Goal: Task Accomplishment & Management: Manage account settings

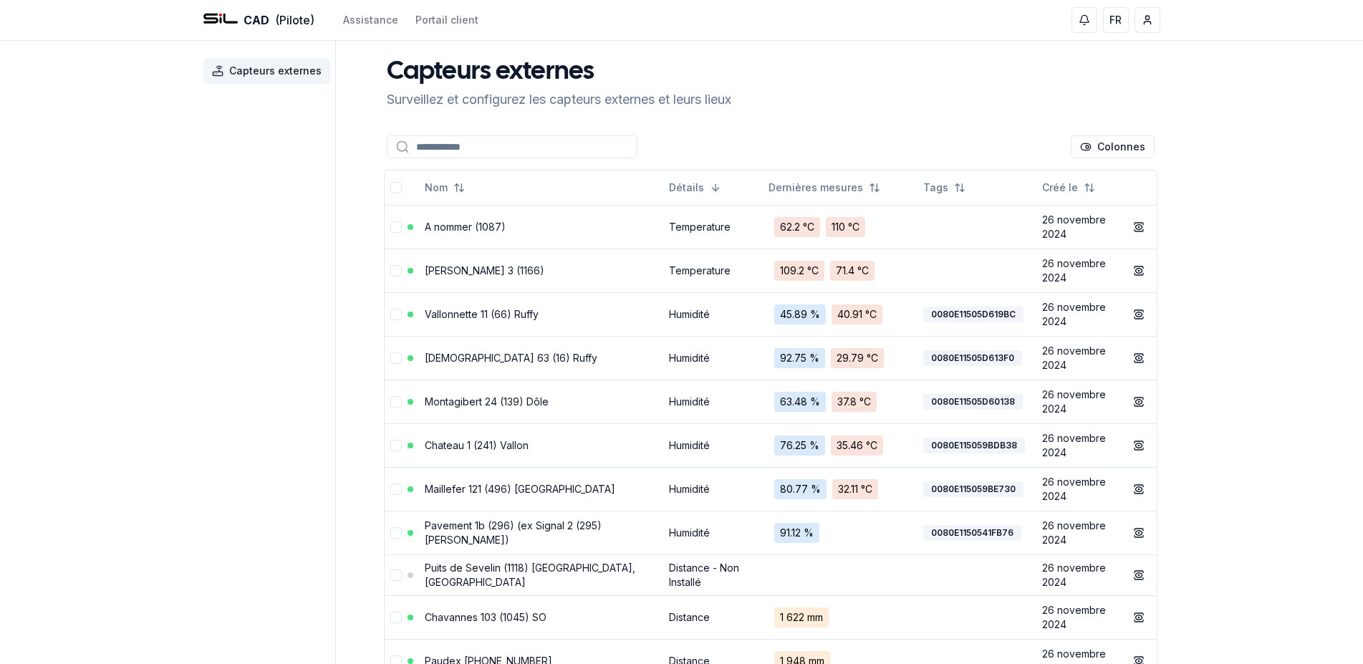
scroll to position [219, 0]
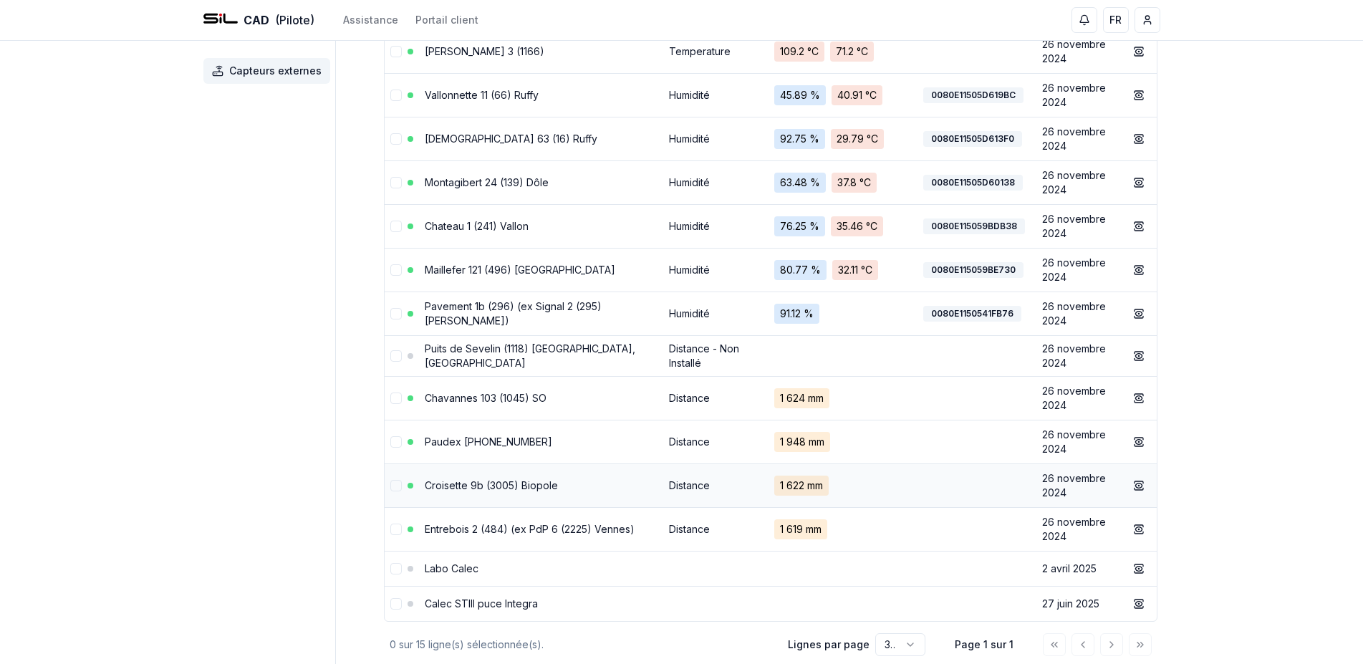
click at [516, 493] on td "Croisette 9b (3005) Biopole" at bounding box center [541, 485] width 244 height 44
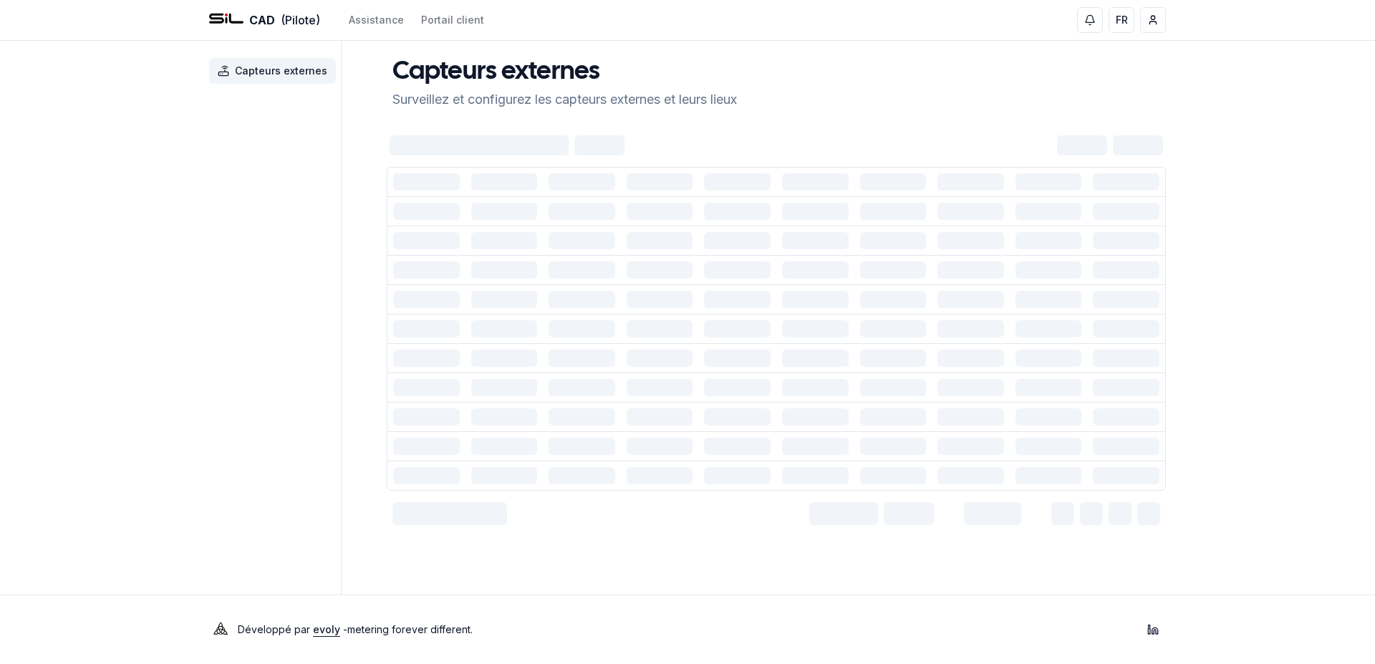
click at [516, 493] on div at bounding box center [776, 329] width 779 height 395
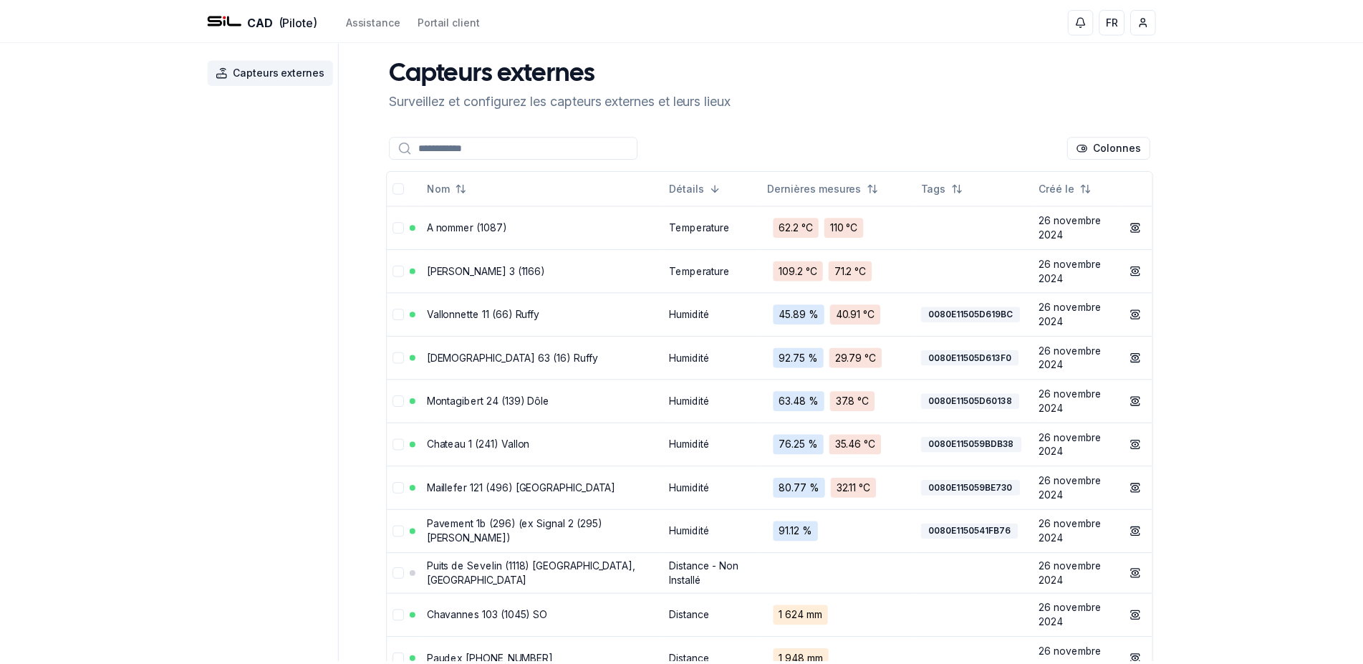
scroll to position [219, 0]
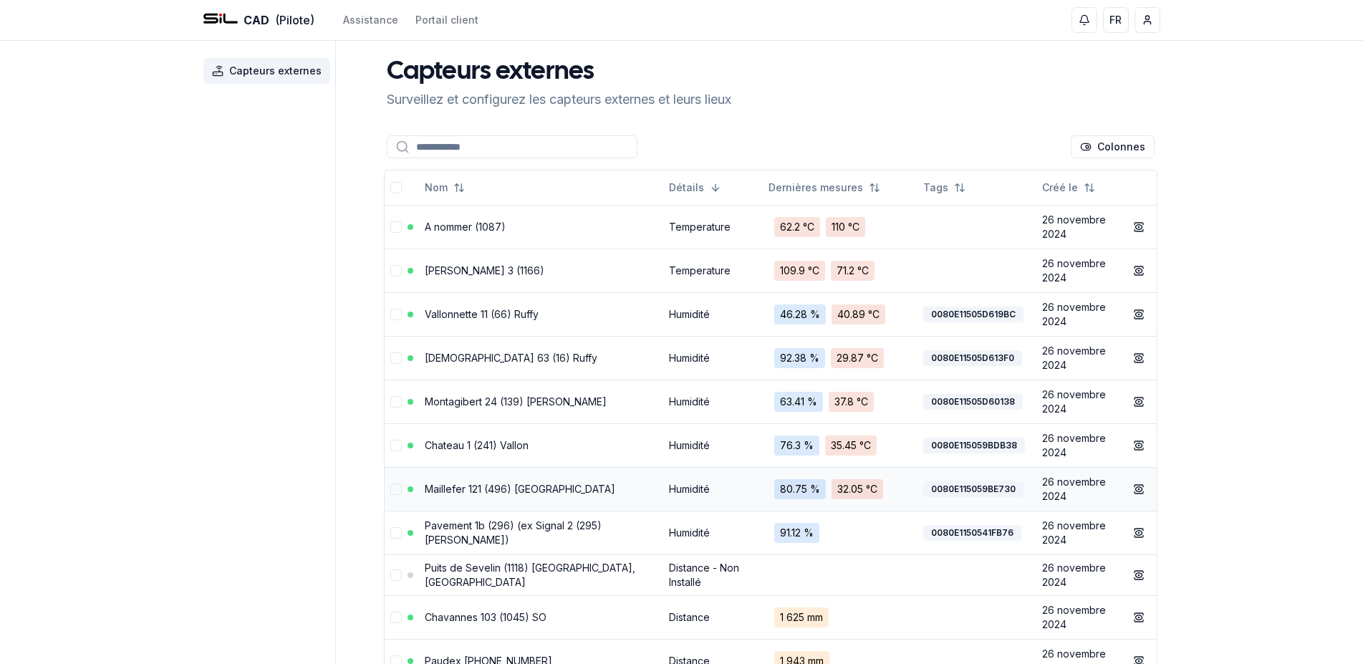
scroll to position [300, 0]
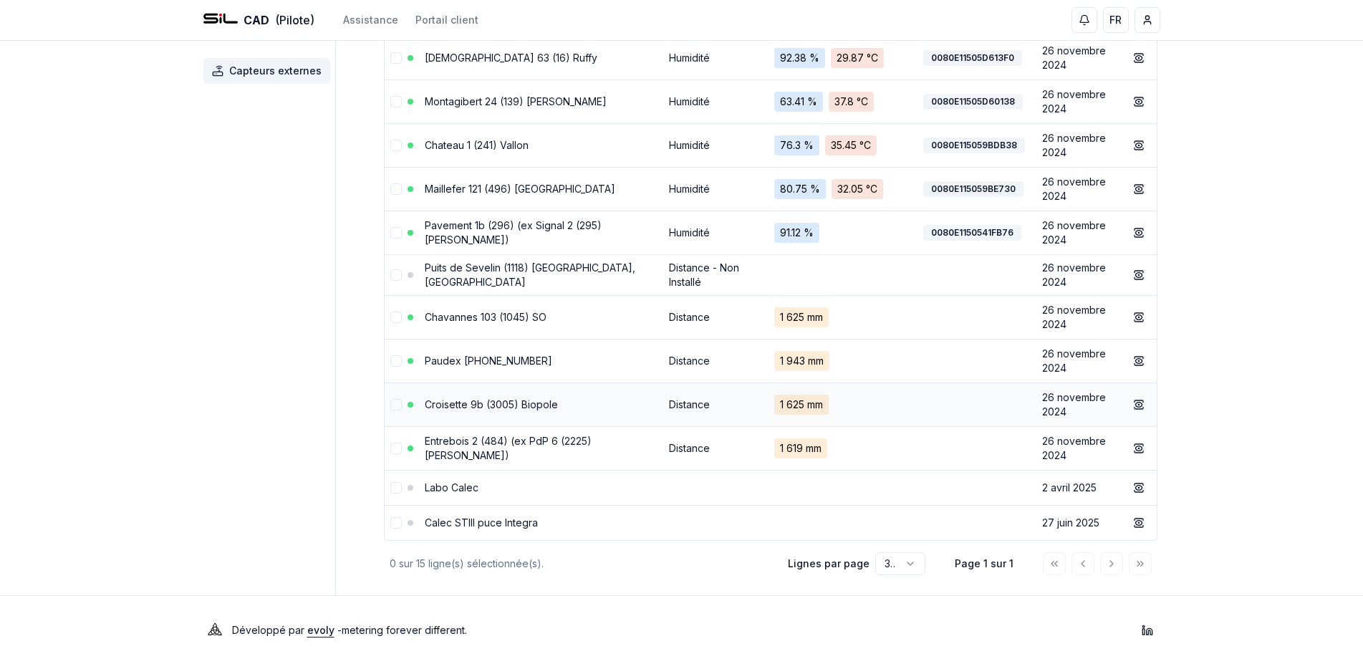
click at [574, 402] on td "Croisette 9b (3005) Biopole" at bounding box center [541, 404] width 244 height 44
click at [479, 404] on link "Croisette 9b (3005) Biopole" at bounding box center [491, 404] width 133 height 12
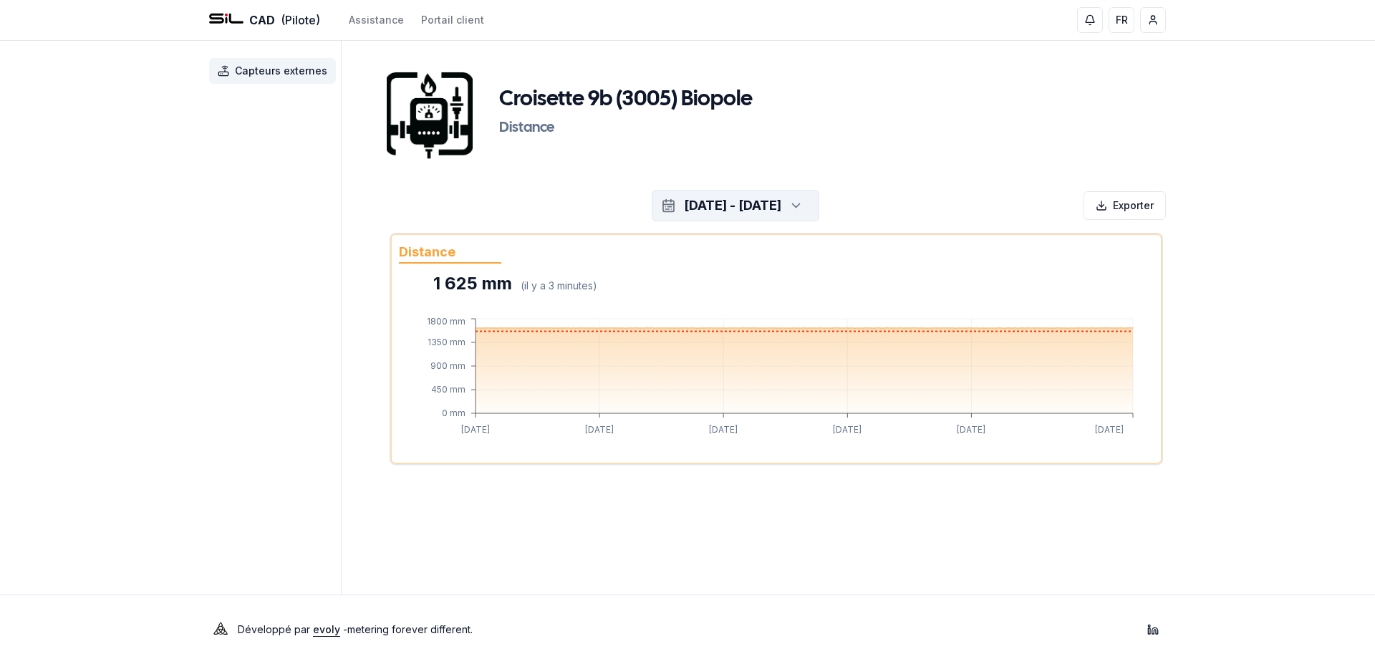
click at [799, 204] on icon "button" at bounding box center [795, 206] width 7 height 4
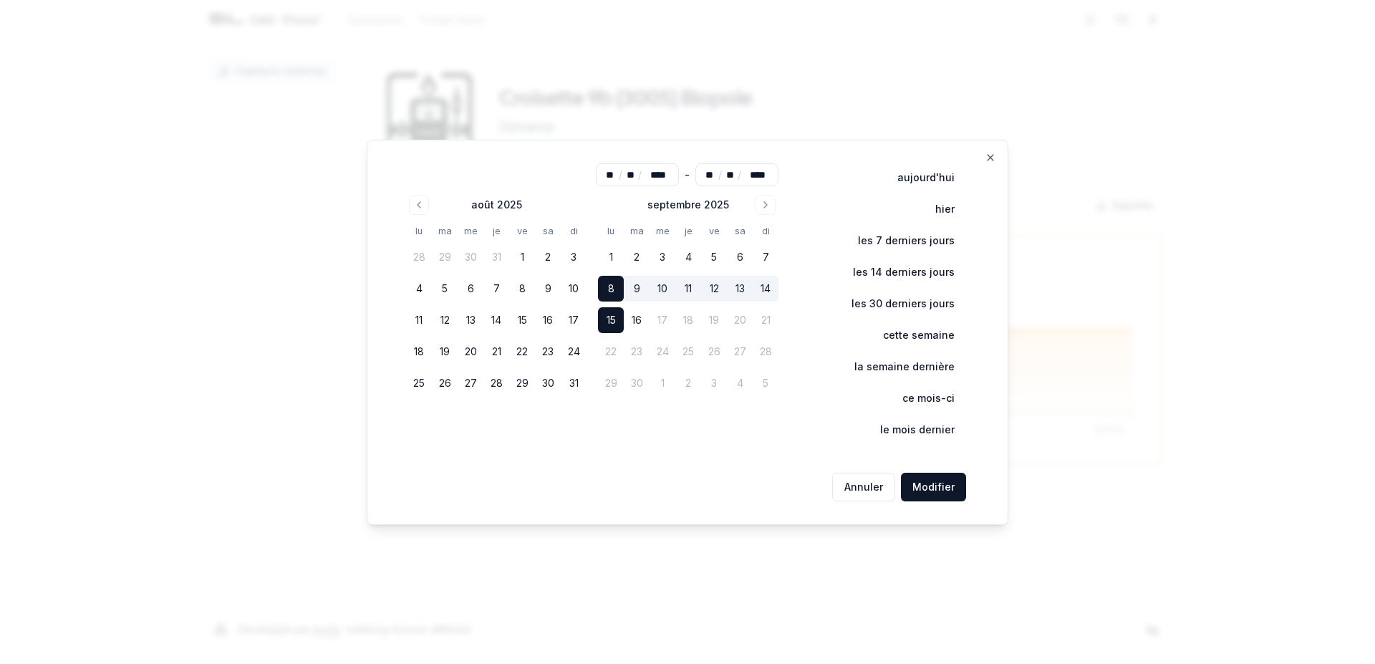
click at [604, 313] on button "15" at bounding box center [611, 320] width 26 height 26
type input "**"
click at [921, 486] on button "Modifier" at bounding box center [933, 487] width 65 height 29
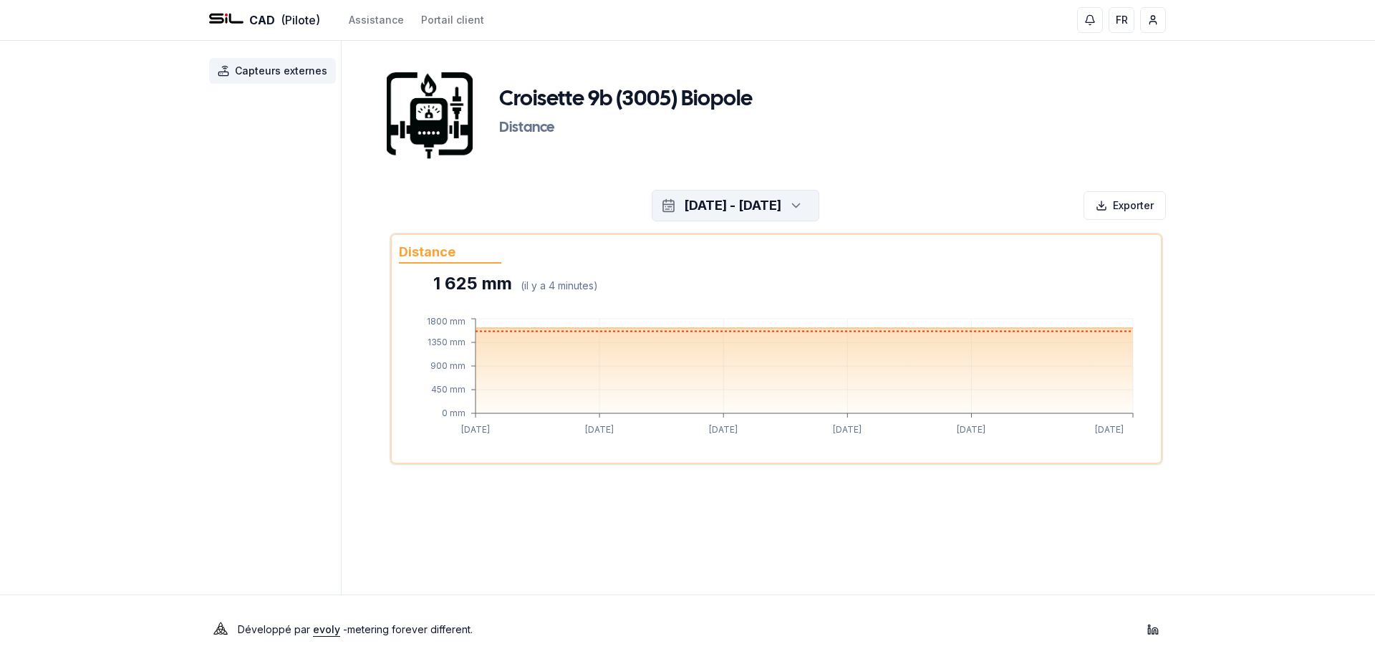
click at [781, 201] on div "[DATE] - [DATE]" at bounding box center [732, 206] width 97 height 20
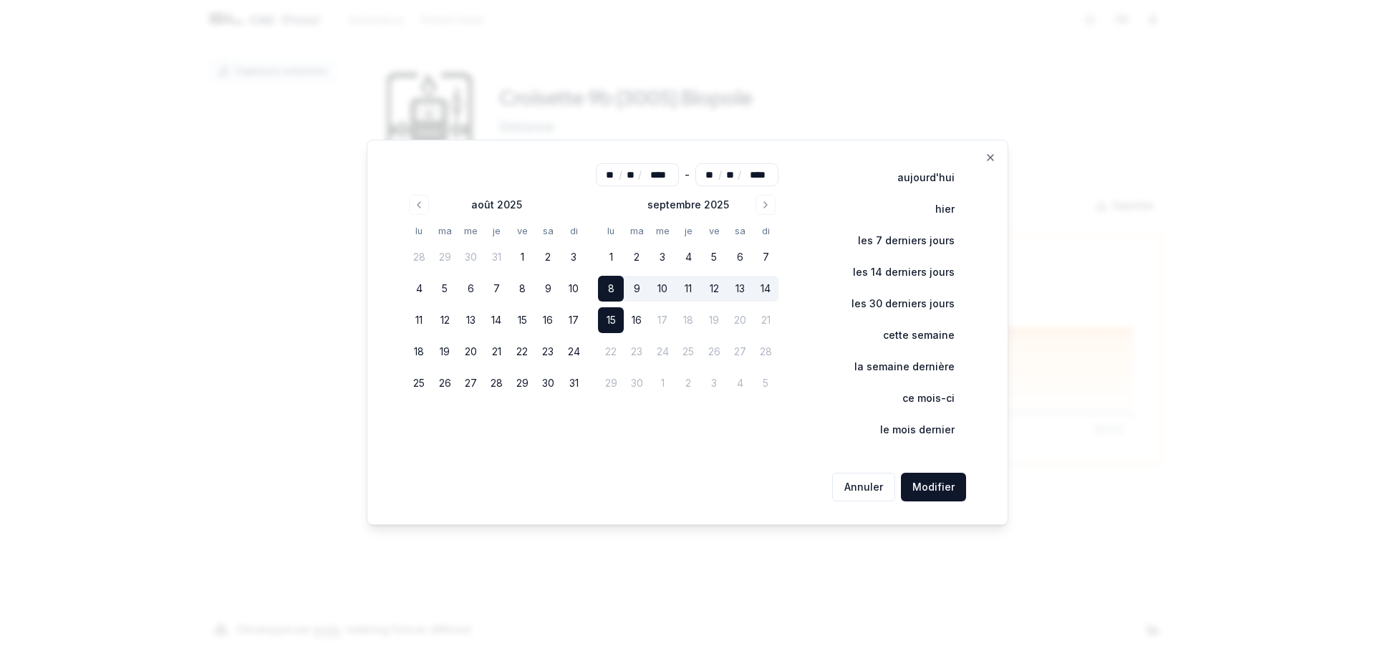
click at [612, 318] on button "15" at bounding box center [611, 320] width 26 height 26
type input "**"
click at [932, 486] on button "Modifier" at bounding box center [933, 487] width 65 height 29
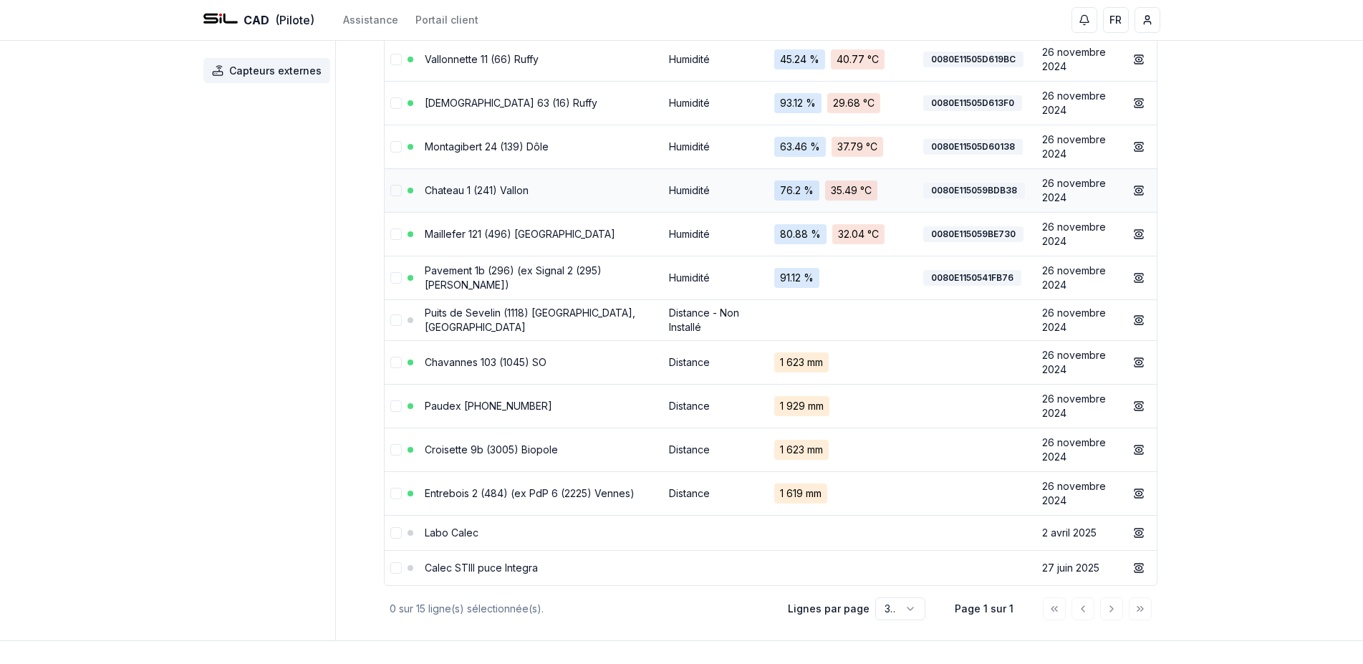
scroll to position [227, 0]
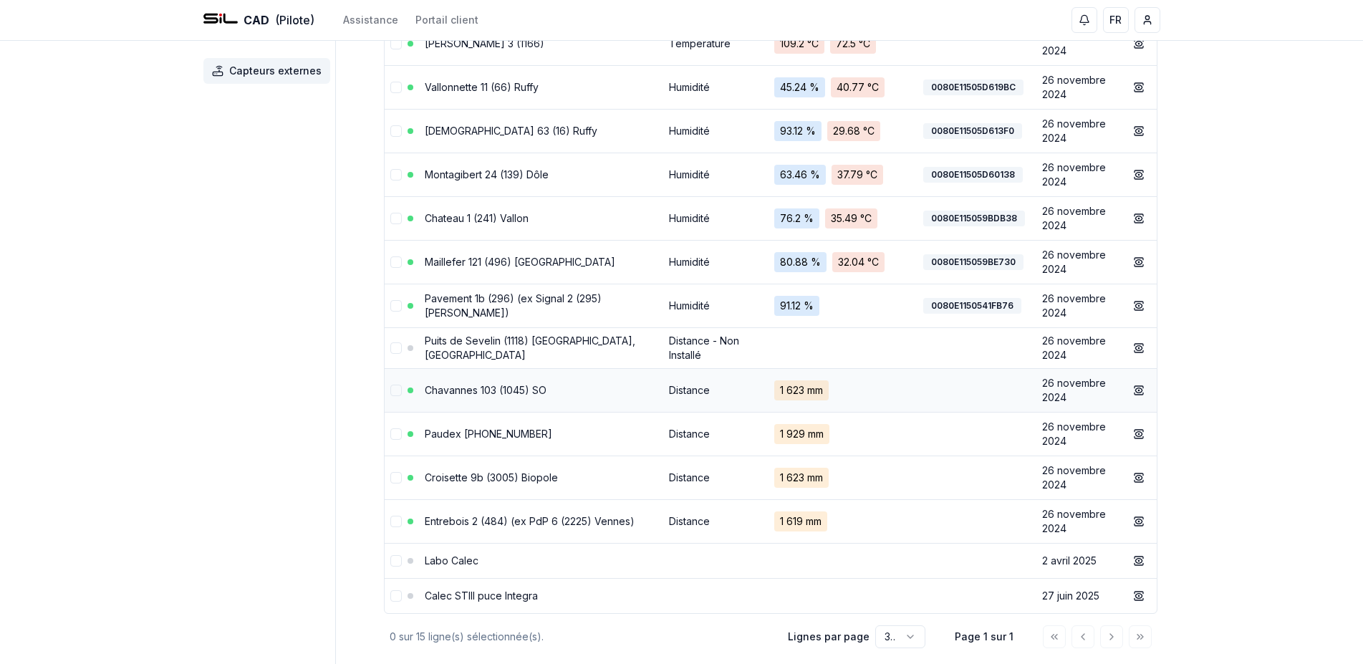
click at [489, 392] on link "Chavannes 103 (1045) SO" at bounding box center [486, 390] width 122 height 12
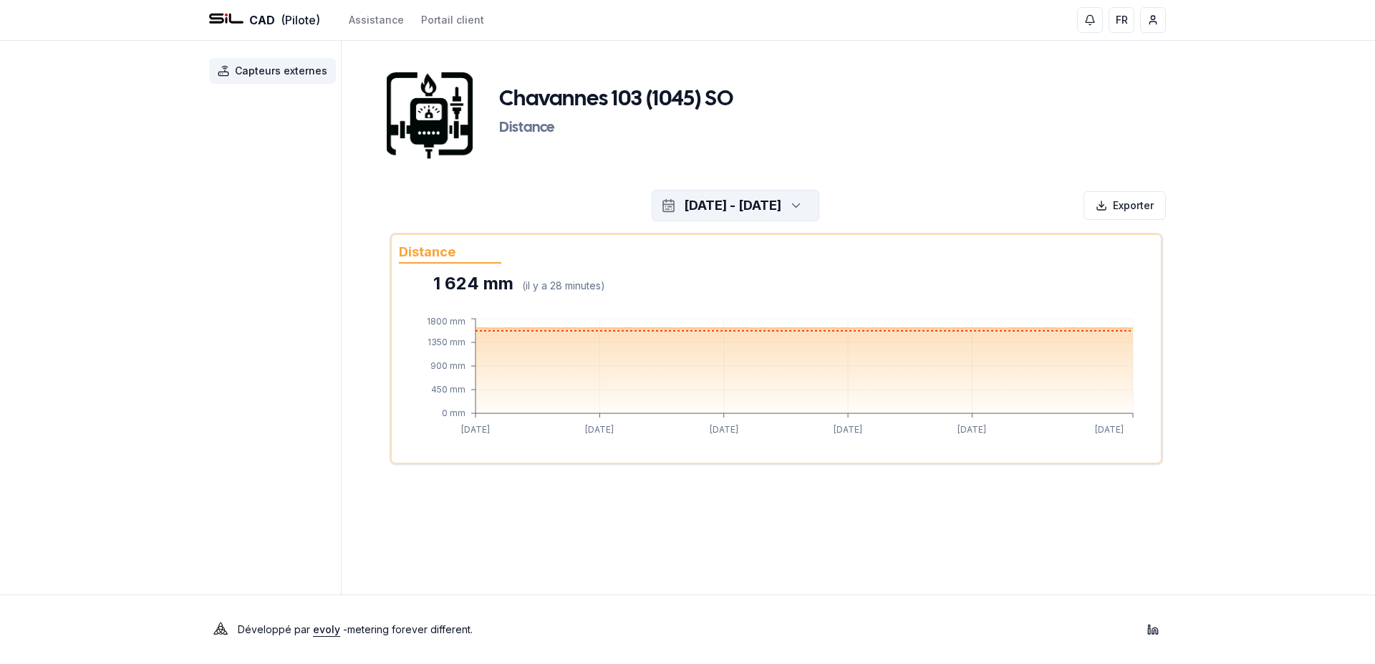
click at [803, 210] on icon "button" at bounding box center [796, 205] width 14 height 21
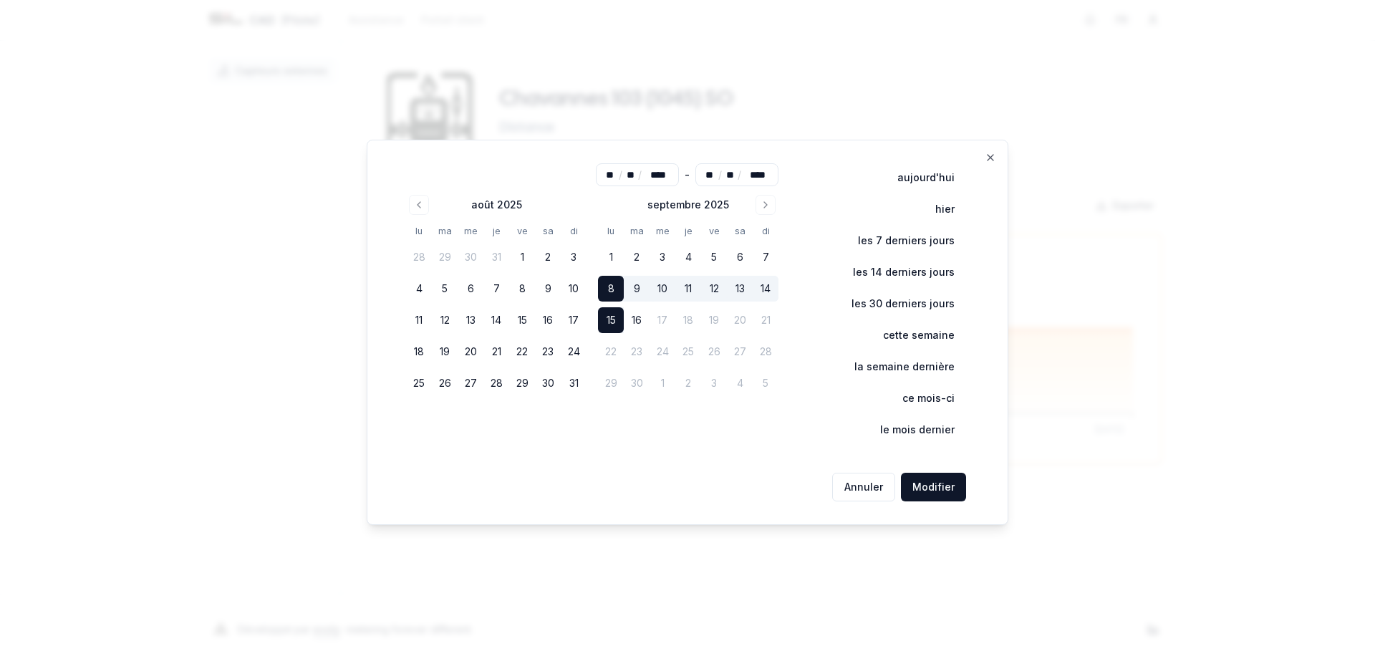
click at [614, 322] on button "15" at bounding box center [611, 320] width 26 height 26
type input "**"
click at [937, 484] on button "Modifier" at bounding box center [933, 487] width 65 height 29
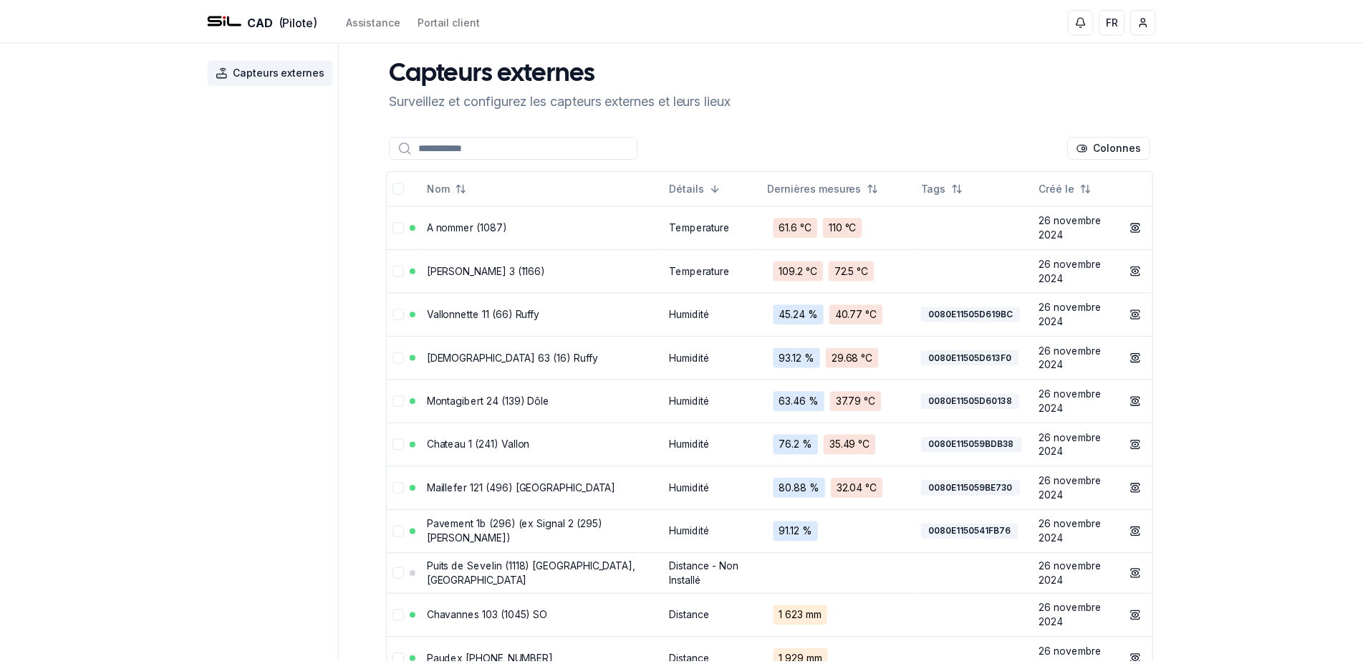
scroll to position [227, 0]
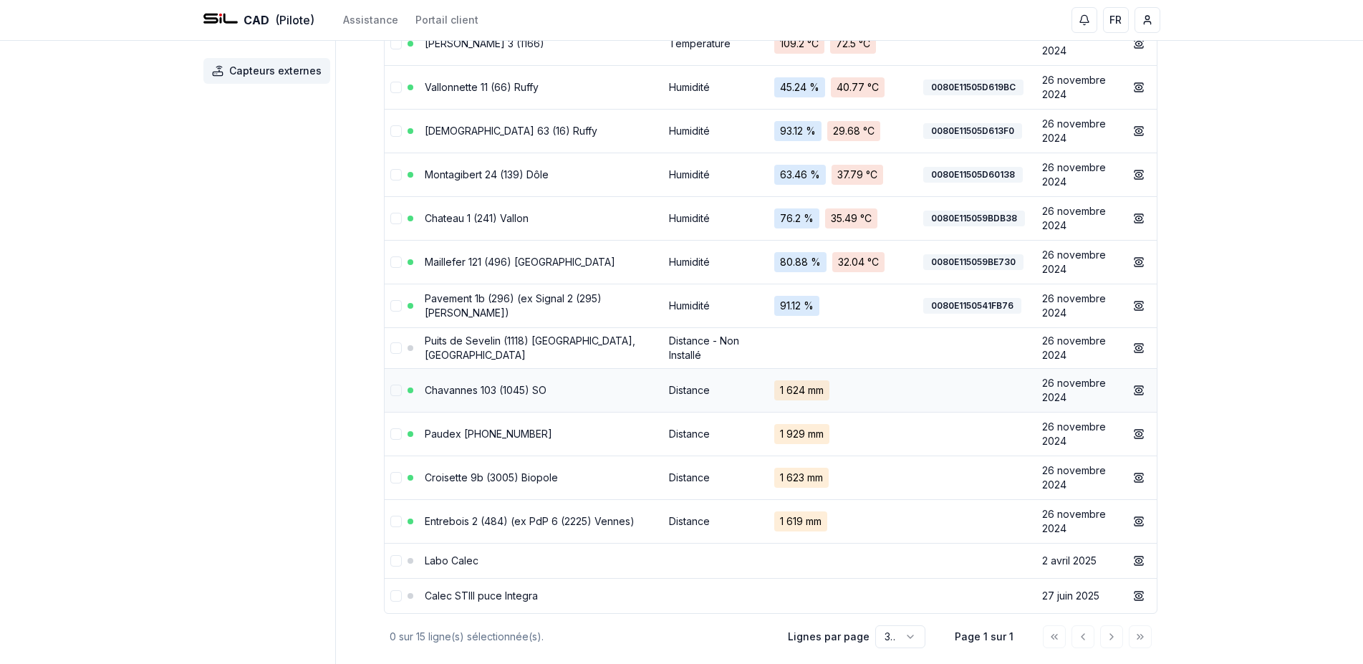
click at [512, 391] on link "Chavannes 103 (1045) SO" at bounding box center [486, 390] width 122 height 12
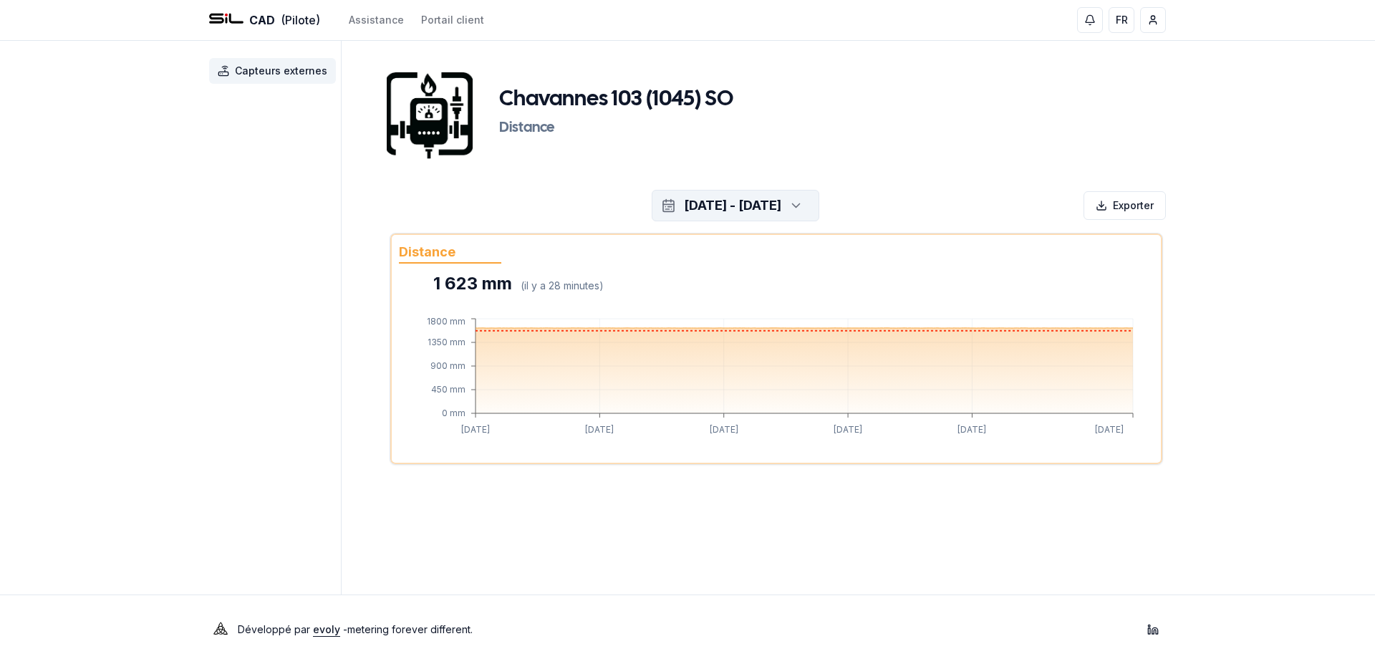
click at [781, 211] on div "[DATE] - [DATE]" at bounding box center [732, 206] width 97 height 20
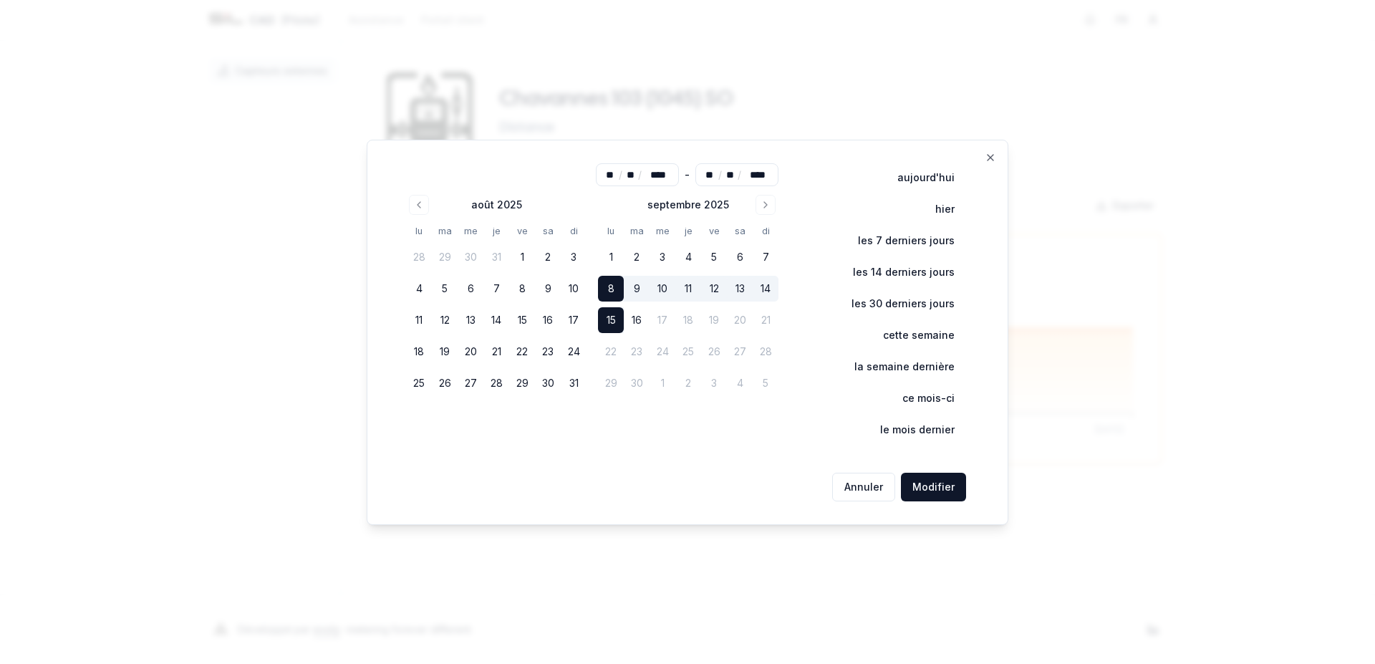
click at [613, 312] on button "15" at bounding box center [611, 320] width 26 height 26
type input "**"
click at [922, 482] on button "Modifier" at bounding box center [933, 487] width 65 height 29
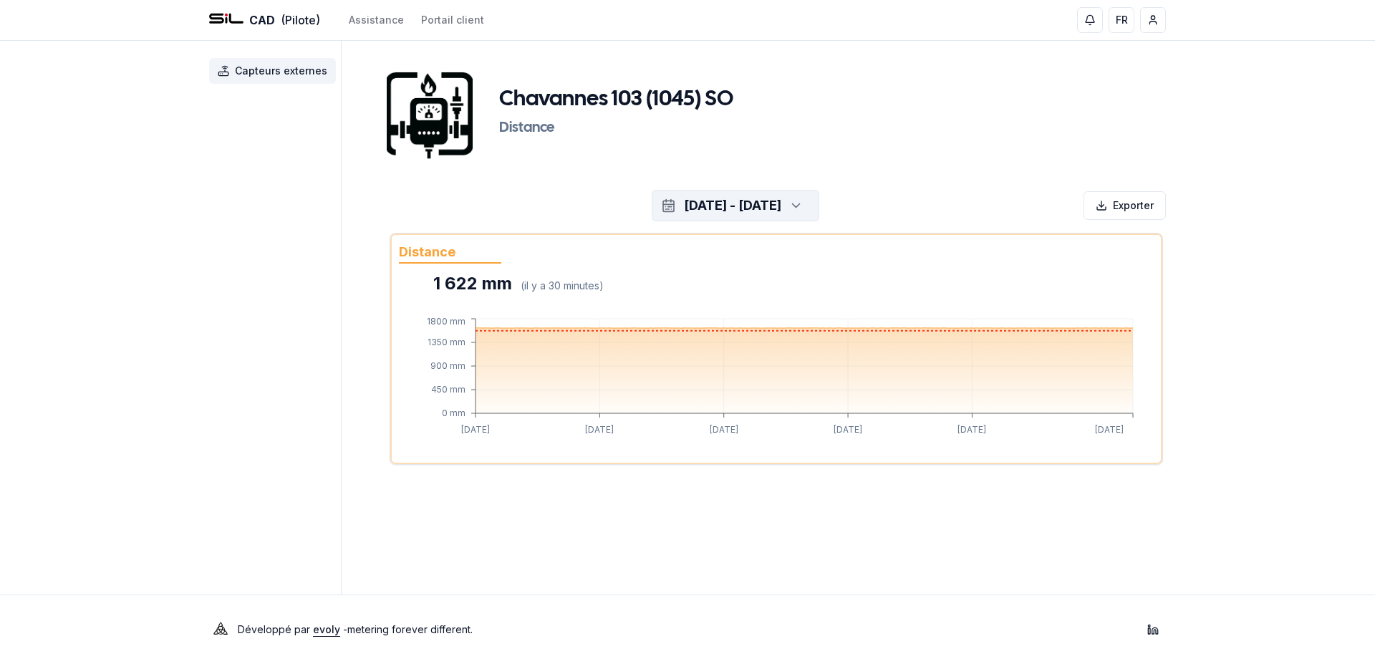
click at [810, 207] on div "button" at bounding box center [794, 205] width 32 height 21
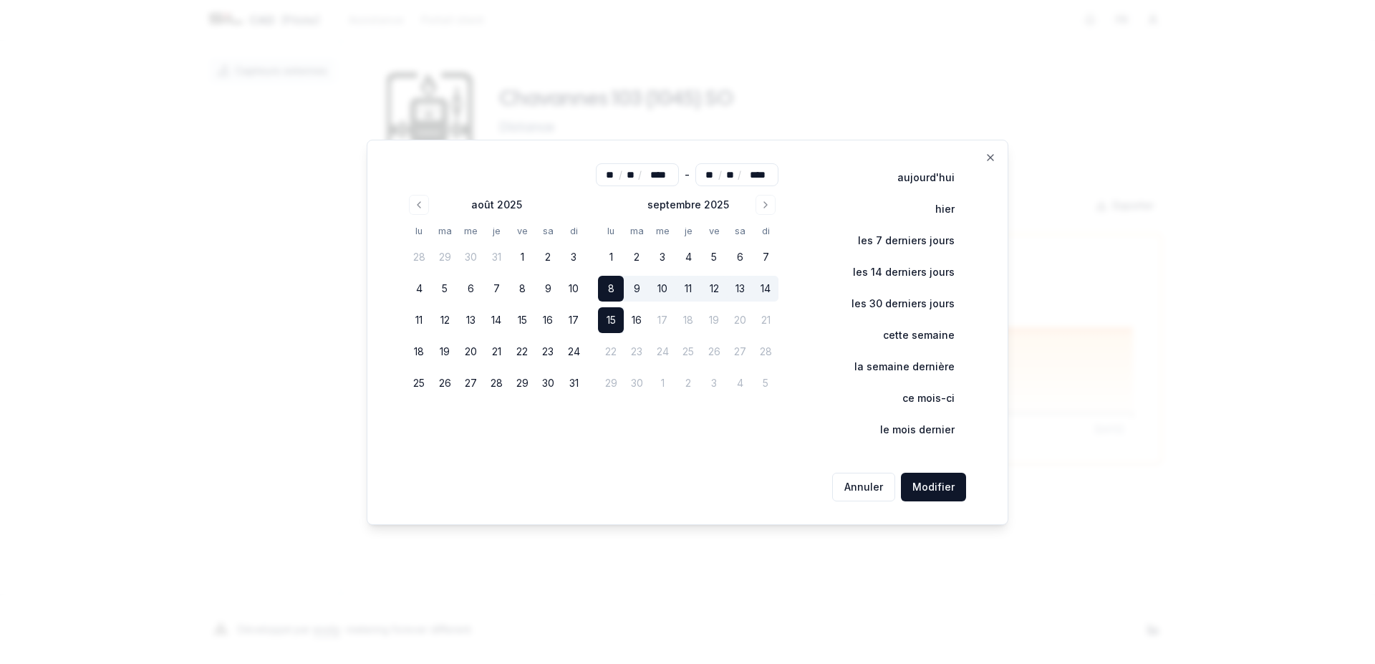
click at [606, 316] on button "15" at bounding box center [611, 320] width 26 height 26
type input "**"
click at [938, 491] on button "Modifier" at bounding box center [933, 487] width 65 height 29
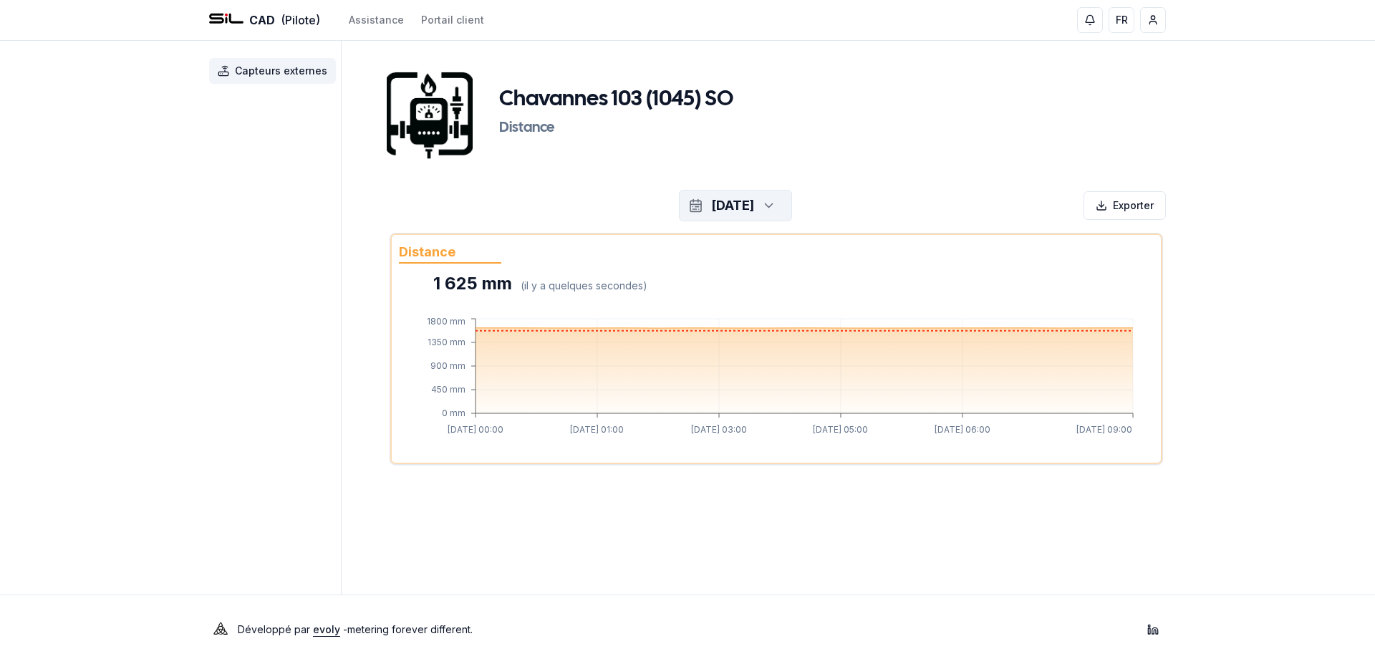
click at [792, 205] on button "[DATE]" at bounding box center [735, 206] width 113 height 32
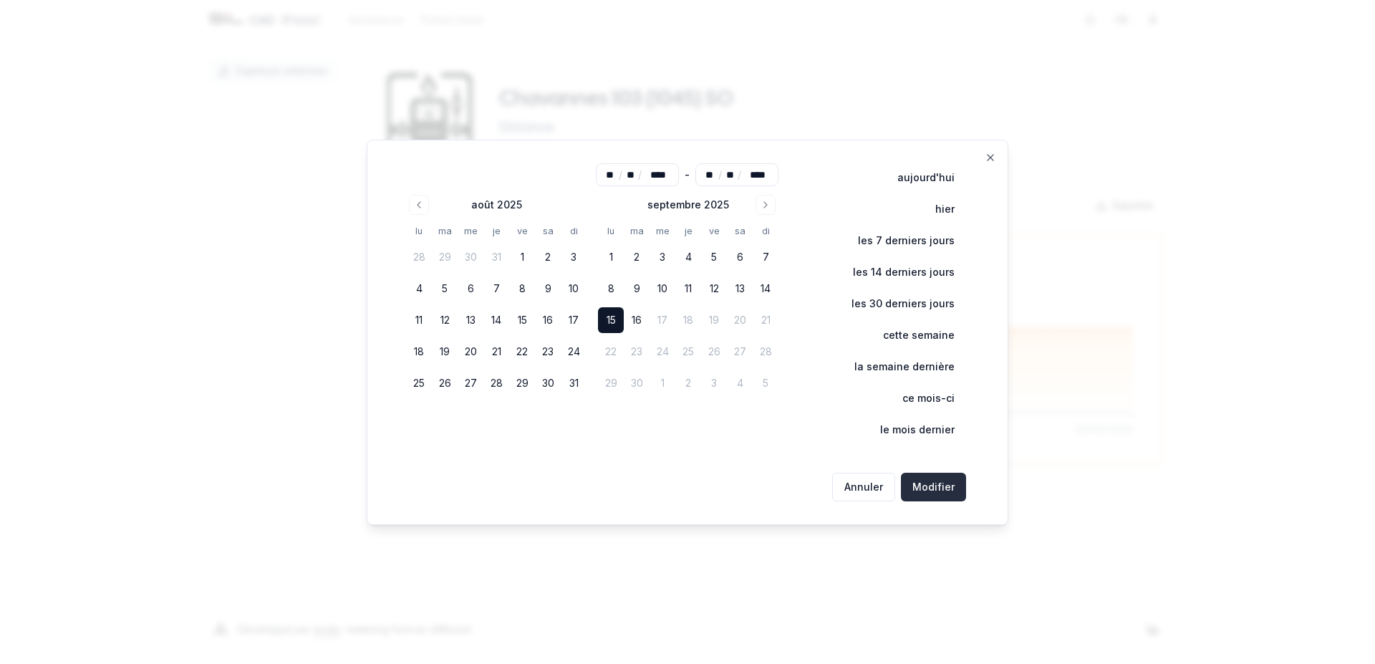
click at [917, 485] on button "Modifier" at bounding box center [933, 487] width 65 height 29
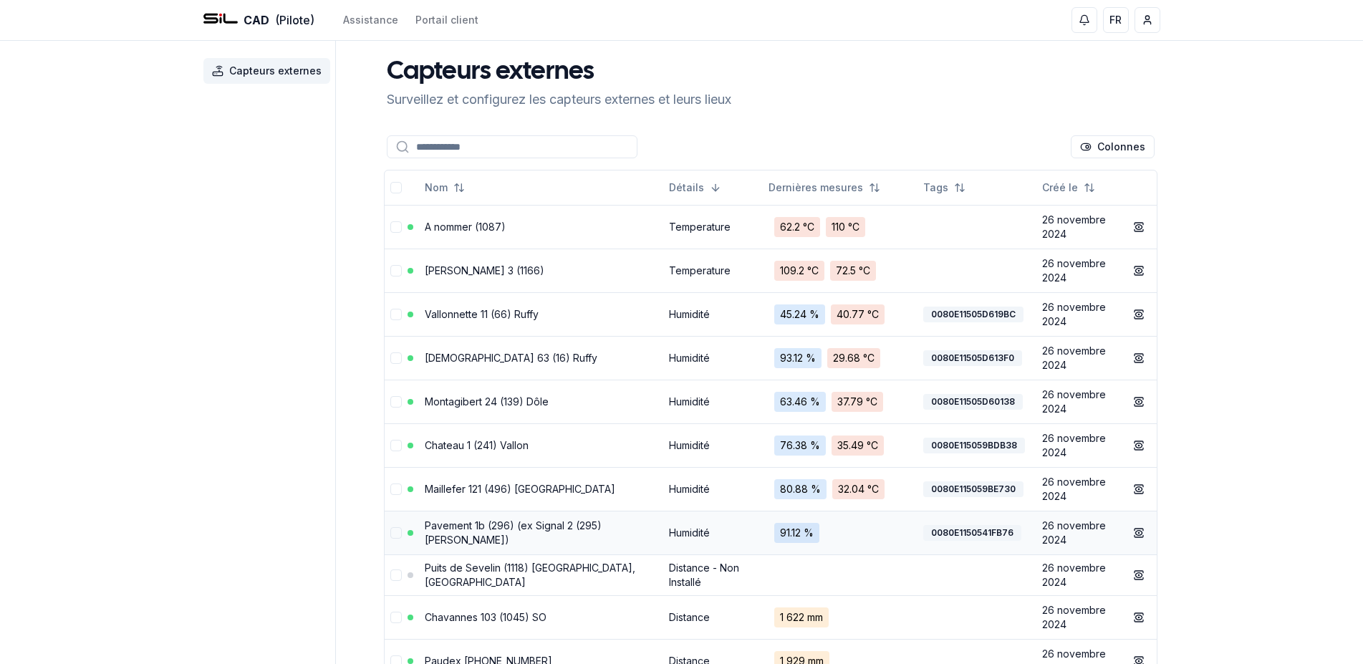
scroll to position [73, 0]
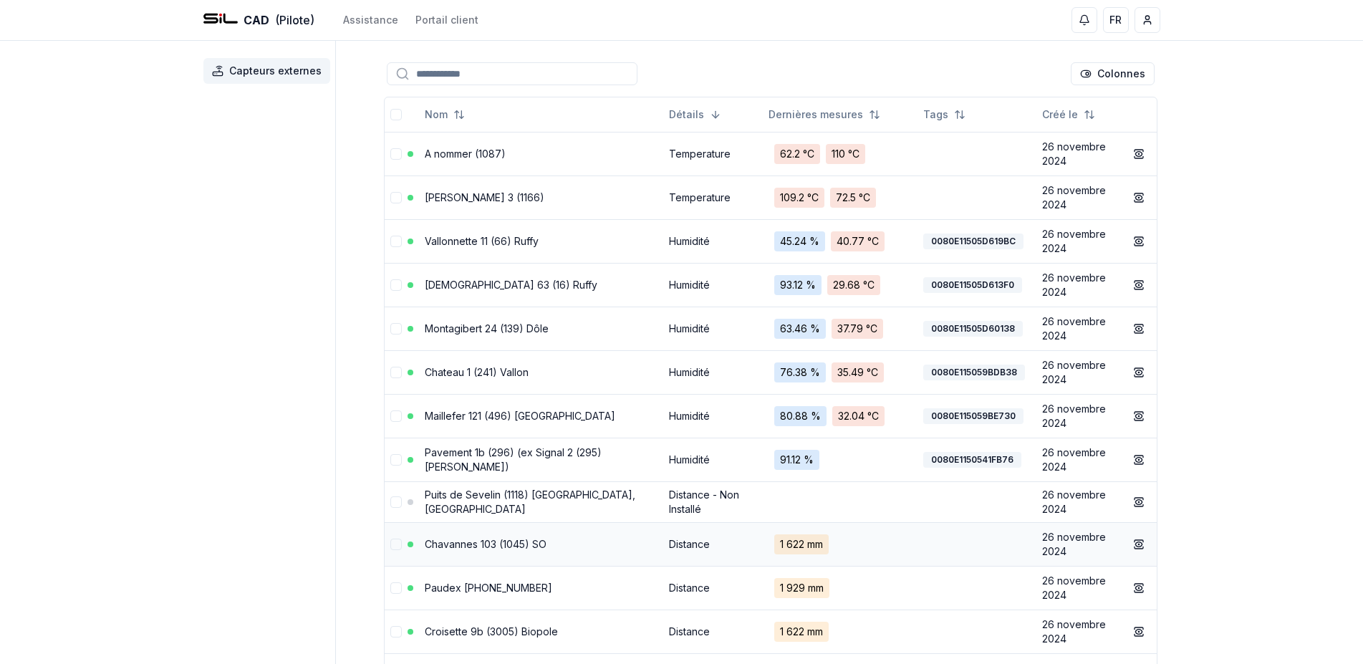
click at [511, 536] on td "Chavannes 103 (1045) SO" at bounding box center [541, 544] width 244 height 44
click at [508, 541] on link "Chavannes 103 (1045) SO" at bounding box center [486, 544] width 122 height 12
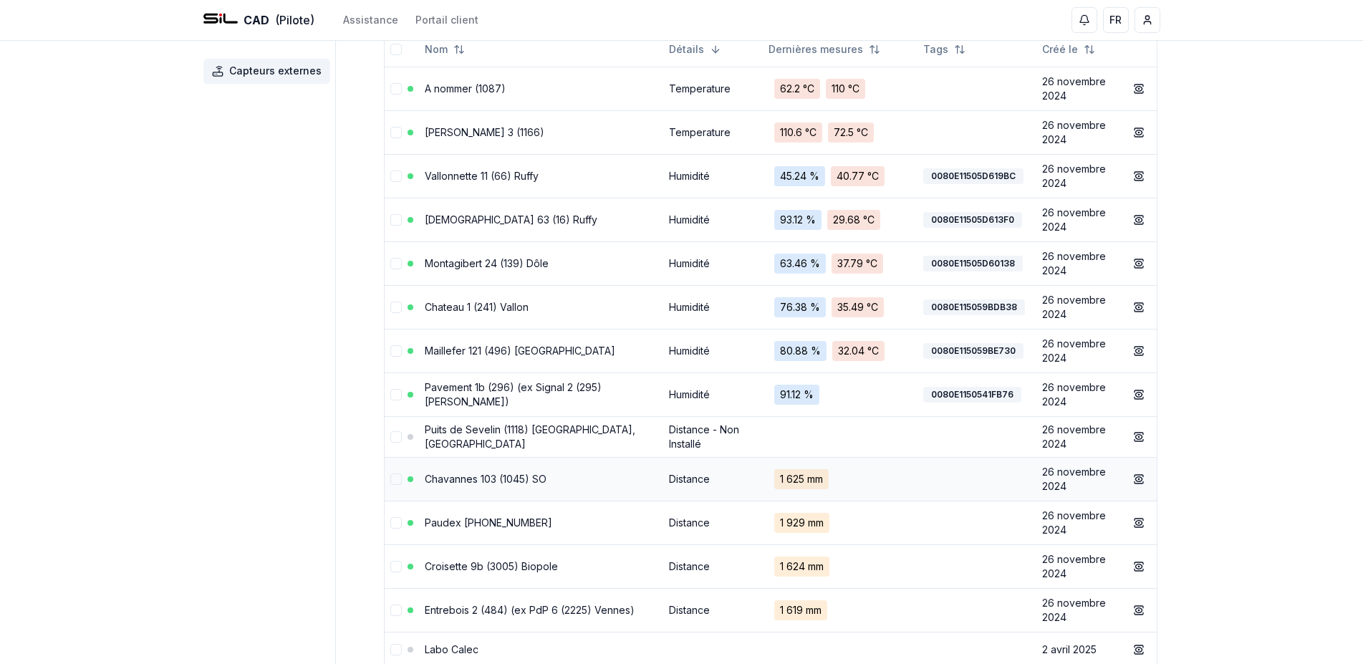
scroll to position [146, 0]
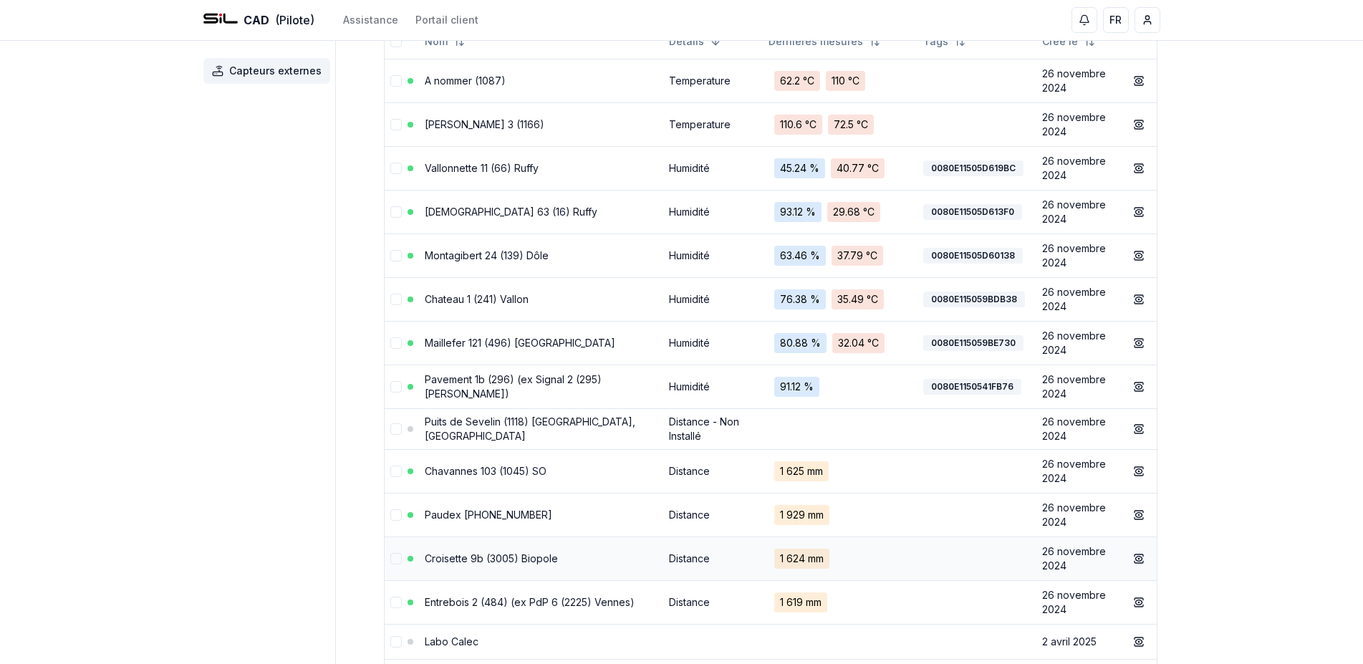
click at [529, 560] on link "Croisette 9b (3005) Biopole" at bounding box center [491, 558] width 133 height 12
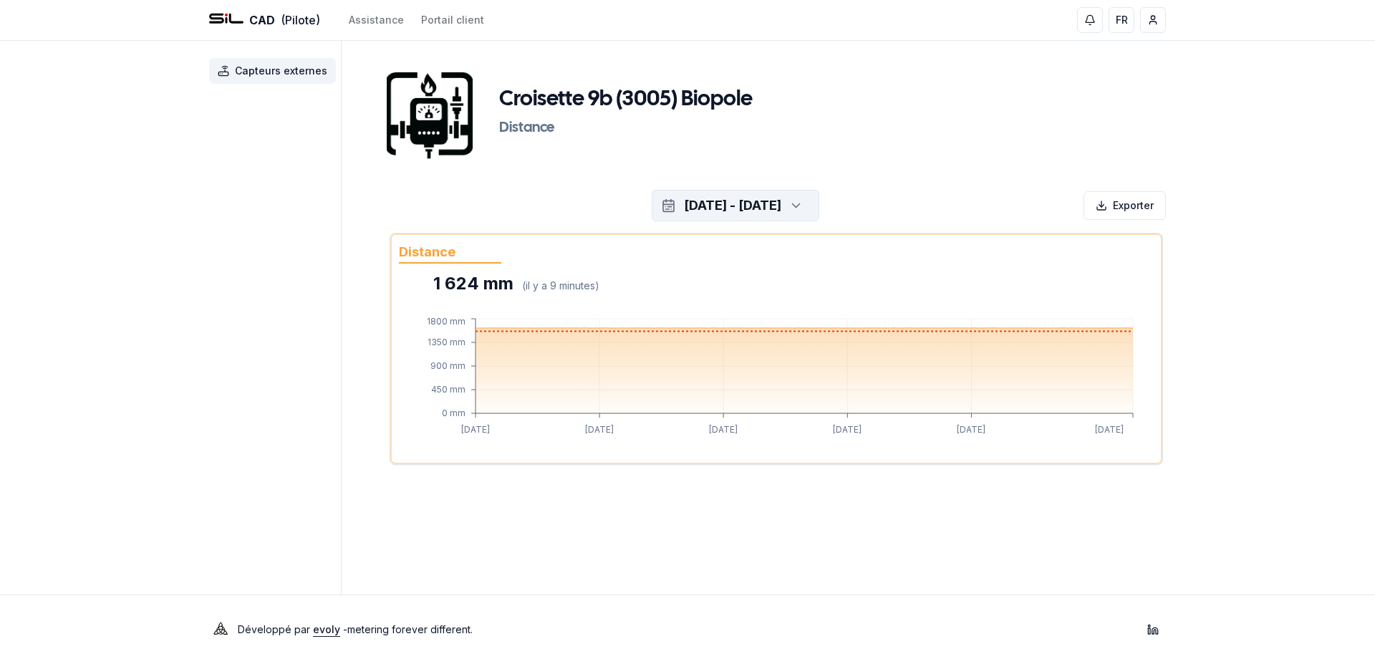
click at [803, 204] on icon "button" at bounding box center [796, 205] width 14 height 21
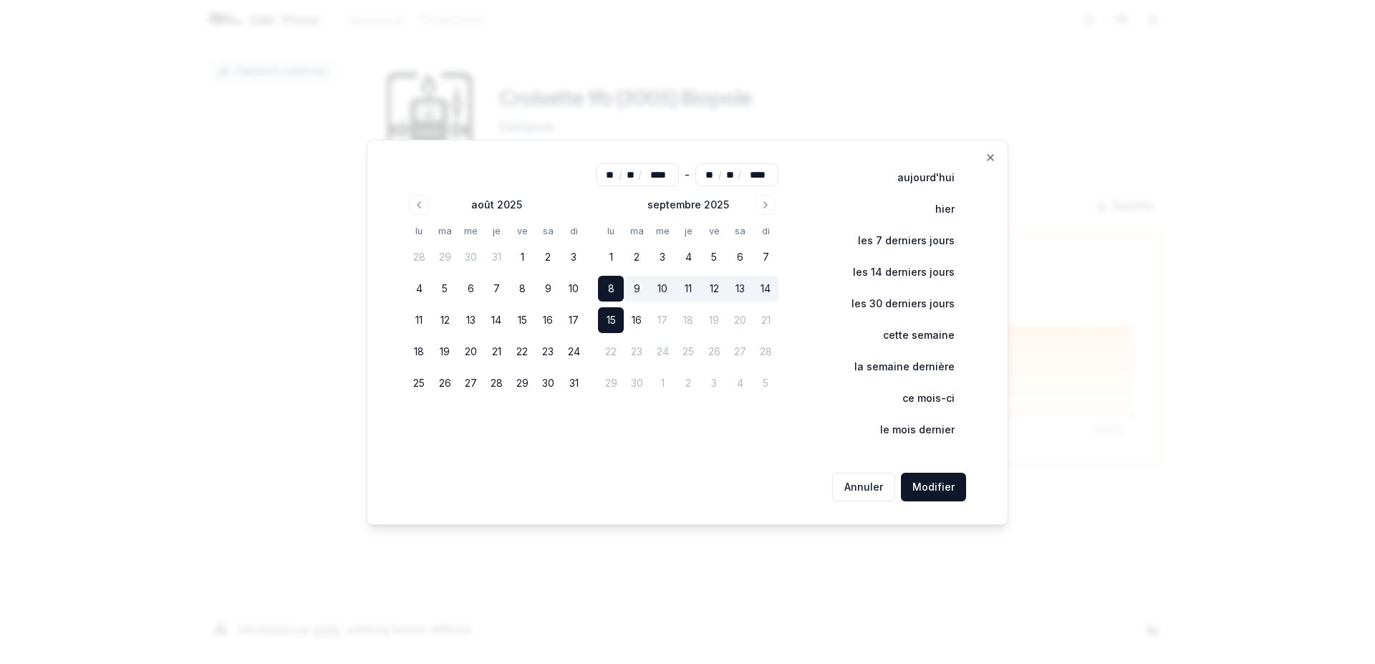
click at [618, 321] on button "15" at bounding box center [611, 320] width 26 height 26
type input "**"
click at [932, 485] on button "Modifier" at bounding box center [933, 487] width 65 height 29
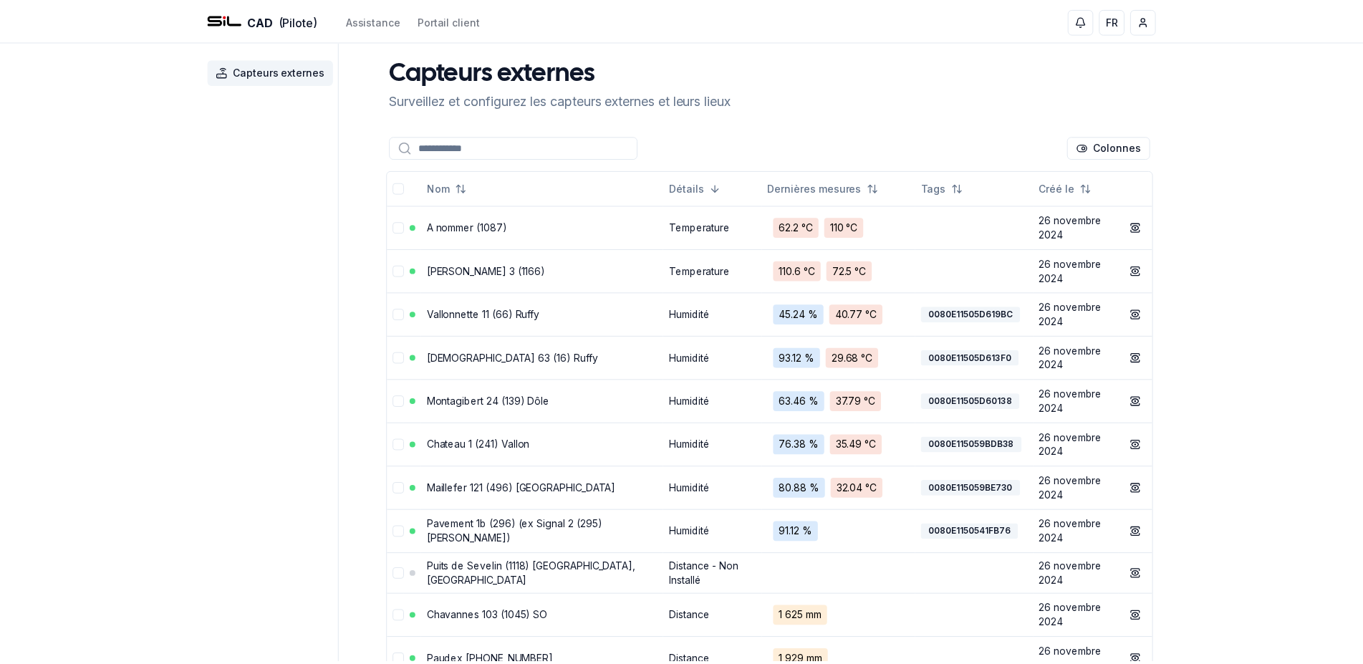
scroll to position [146, 0]
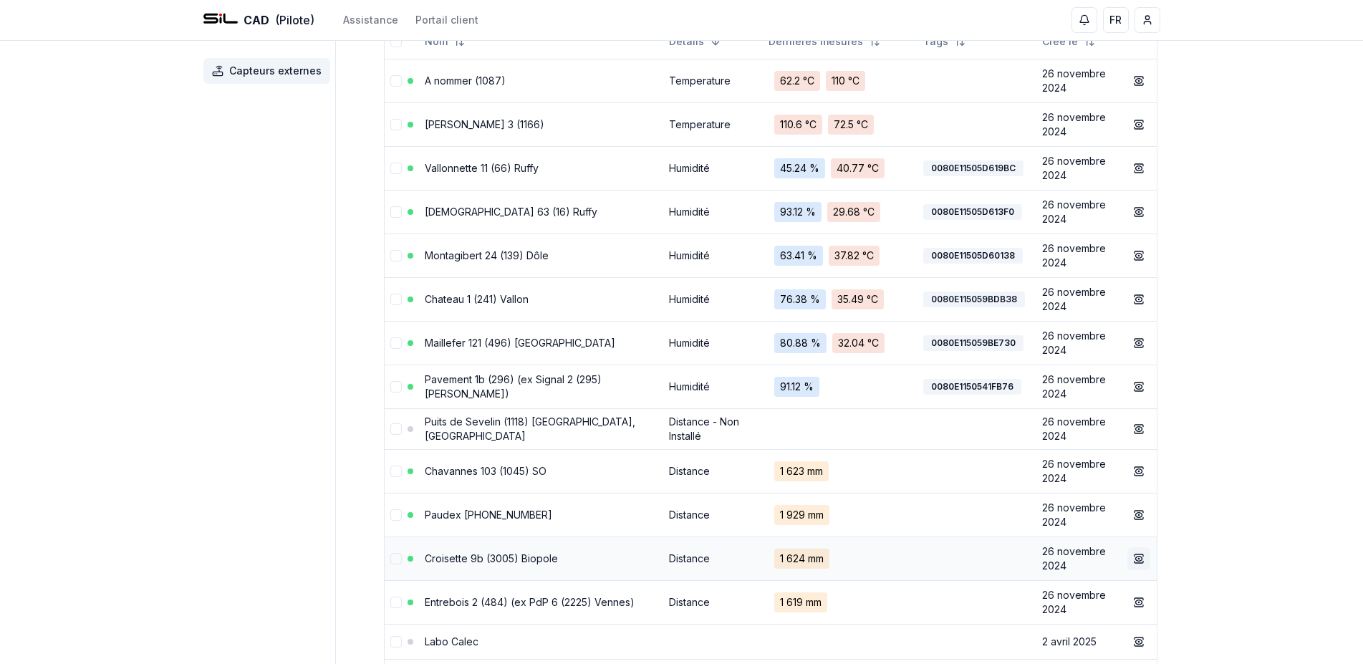
click at [1145, 554] on button "show" at bounding box center [1138, 558] width 23 height 23
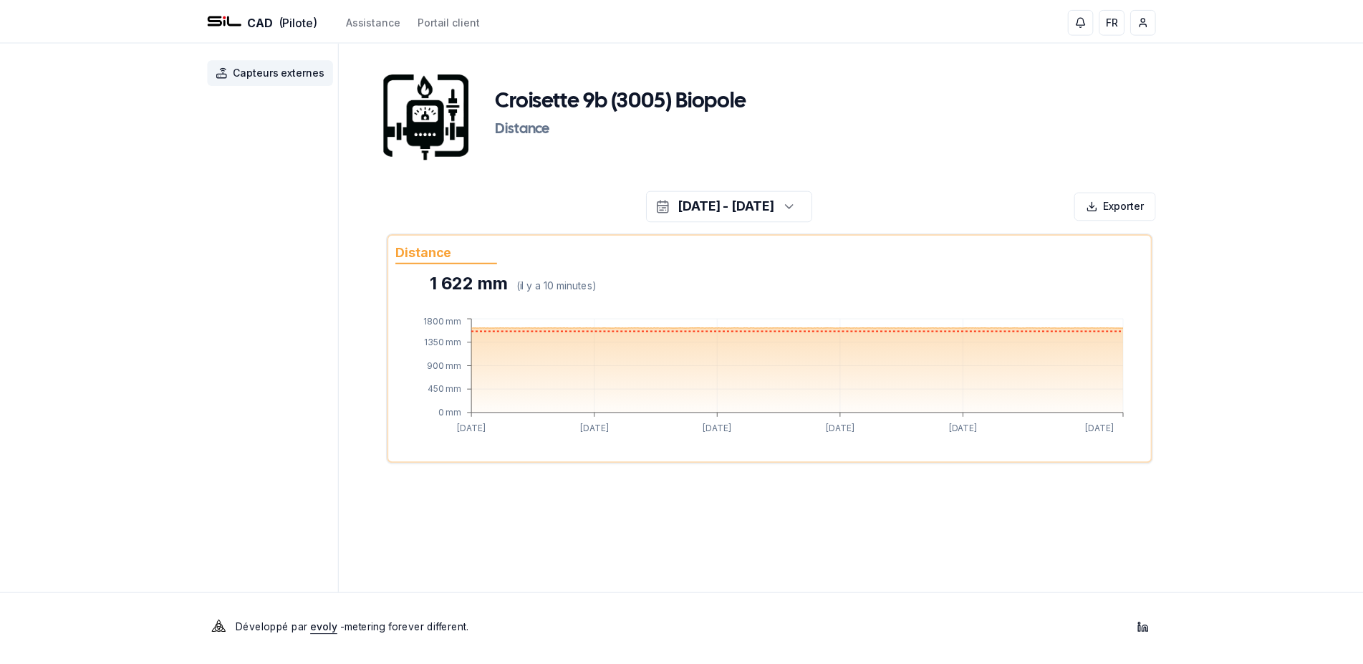
scroll to position [146, 0]
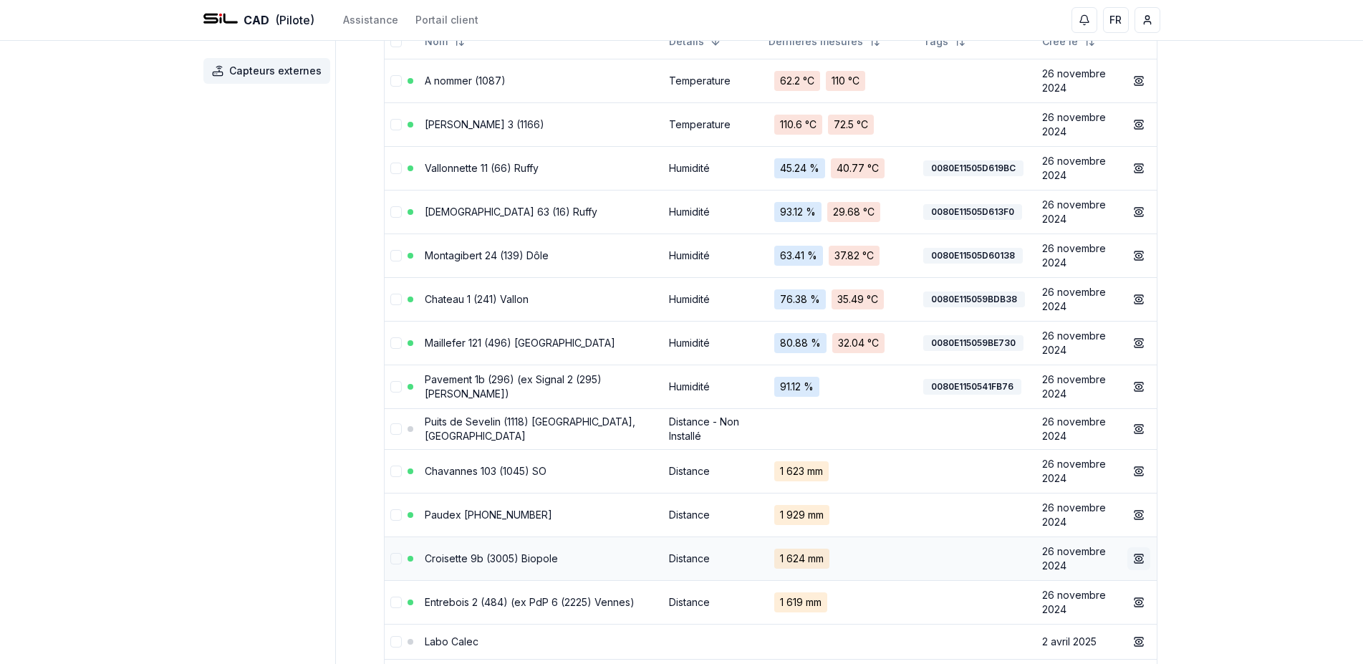
click at [1137, 557] on icon at bounding box center [1138, 558] width 11 height 11
click at [1137, 557] on main "Capteurs externes Surveillez et configurez les capteurs externes et leurs lieux…" at bounding box center [770, 322] width 779 height 854
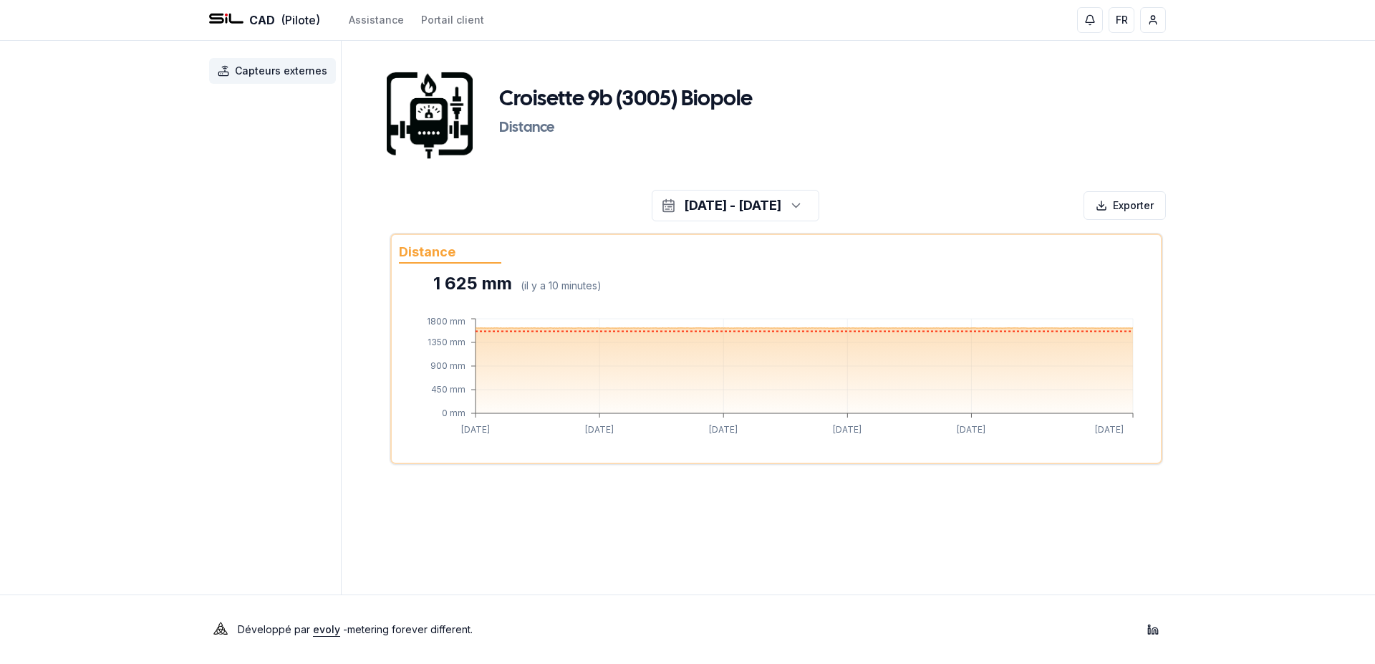
click at [1018, 175] on div "Croisette 9b (3005) Biopole Distance 8 sept. 2025 - 15 sept. 2025 Exporter Dist…" at bounding box center [776, 274] width 779 height 433
click at [810, 205] on div "button" at bounding box center [794, 205] width 32 height 21
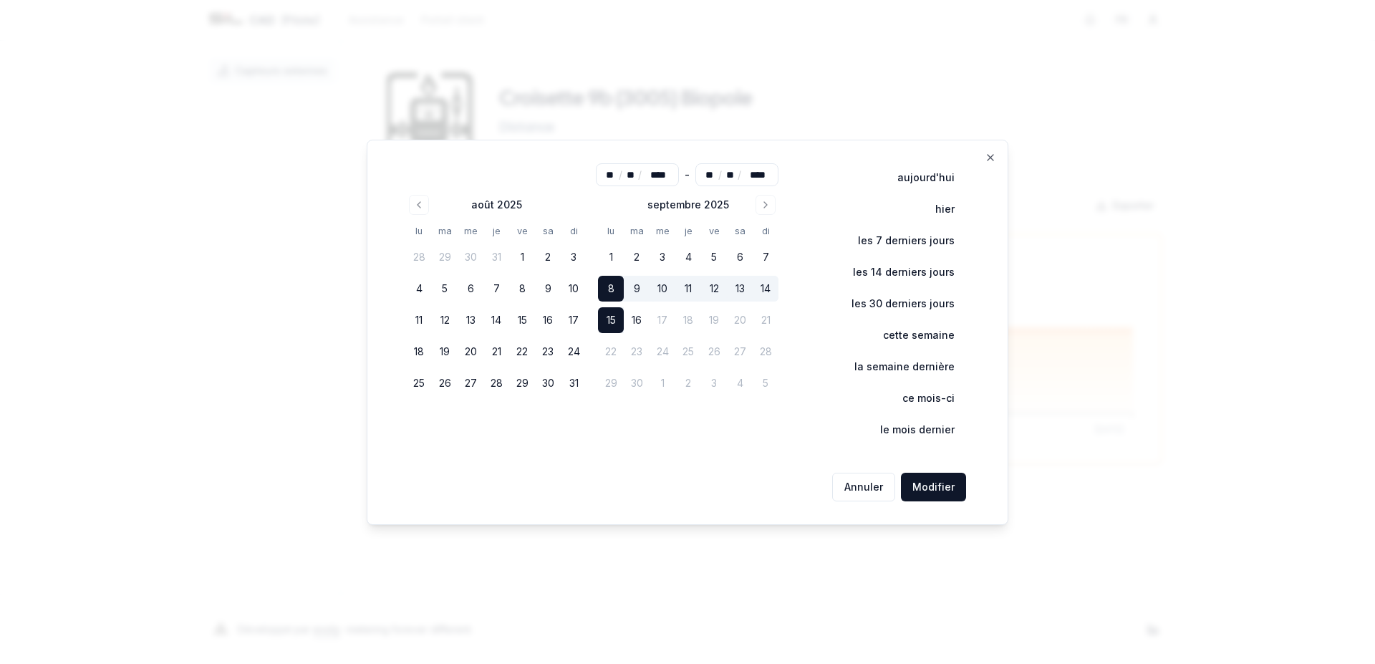
click at [611, 319] on button "15" at bounding box center [611, 320] width 26 height 26
type input "**"
click at [611, 319] on button "15" at bounding box center [611, 320] width 26 height 26
click at [948, 485] on button "Modifier" at bounding box center [933, 487] width 65 height 29
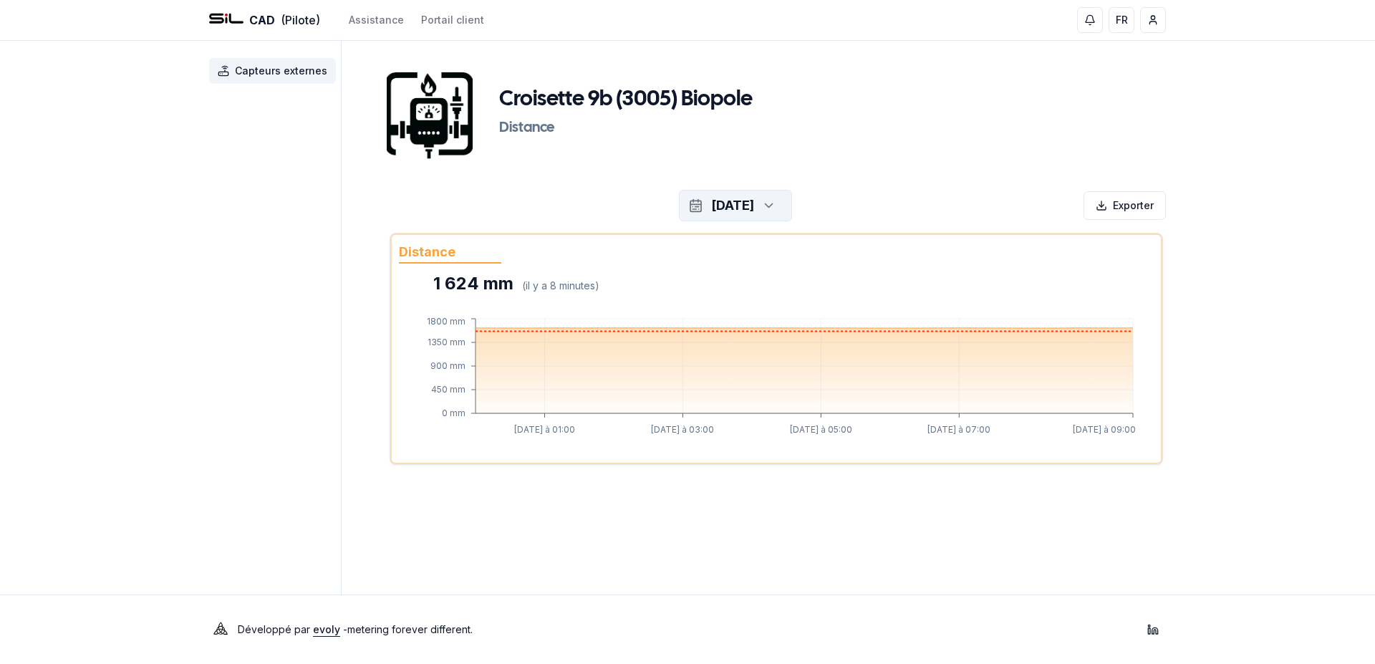
click at [783, 214] on div "button" at bounding box center [767, 205] width 32 height 21
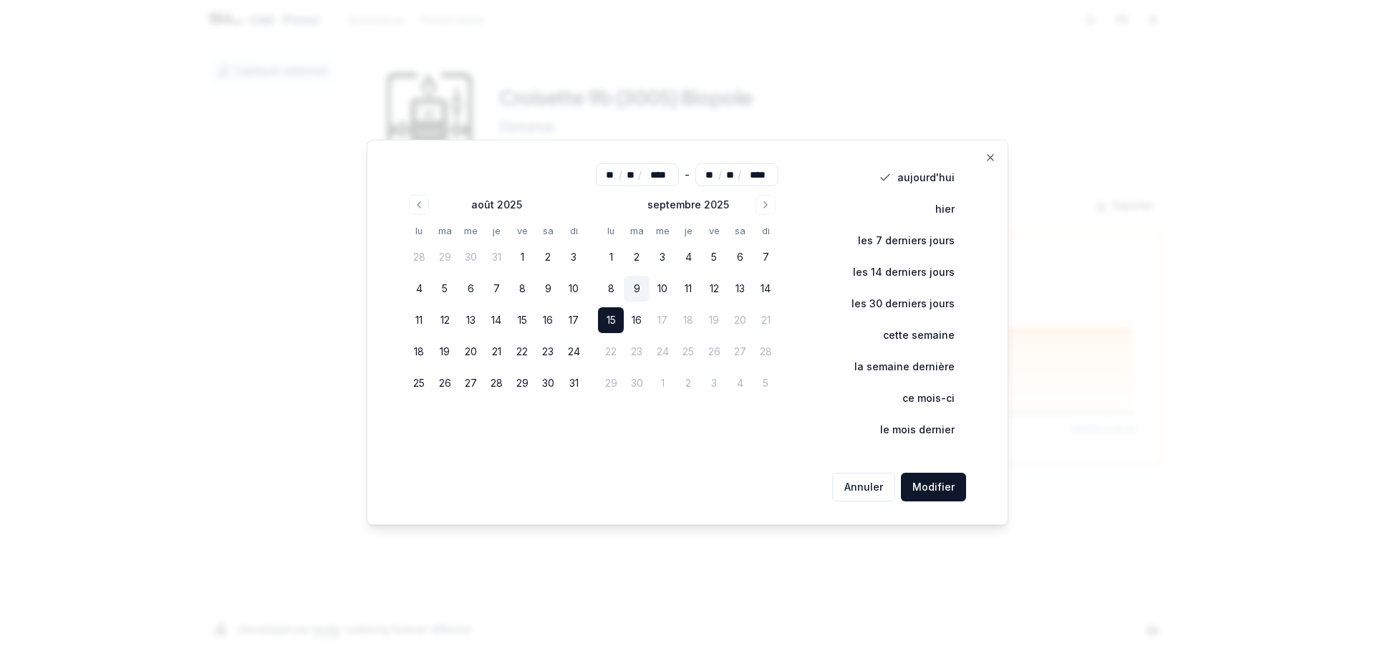
click at [650, 289] on button "9" at bounding box center [637, 289] width 26 height 26
type input "**"
click at [940, 483] on button "Modifier" at bounding box center [933, 487] width 65 height 29
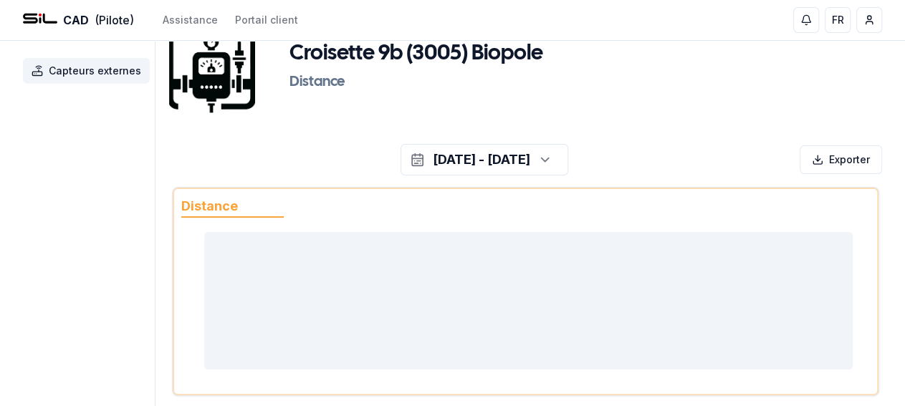
scroll to position [50, 0]
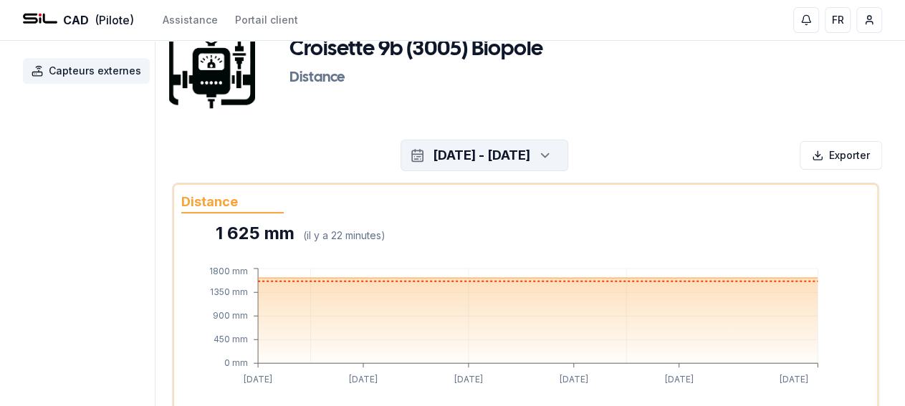
click at [559, 158] on div "button" at bounding box center [543, 155] width 32 height 21
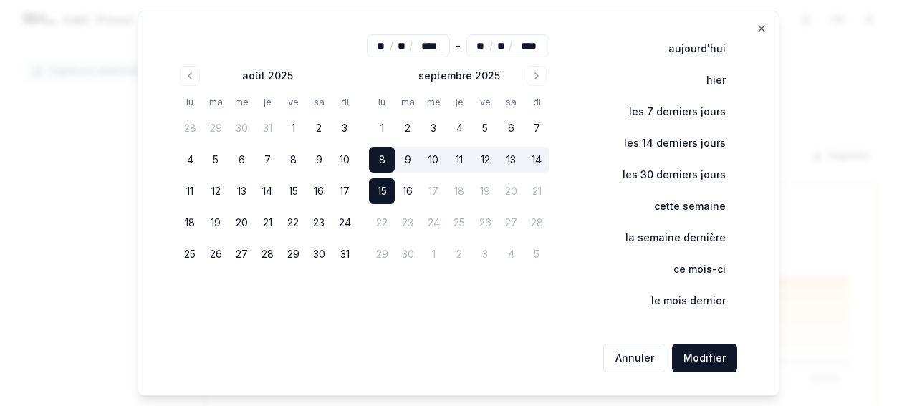
click at [386, 191] on button "15" at bounding box center [382, 191] width 26 height 26
type input "**"
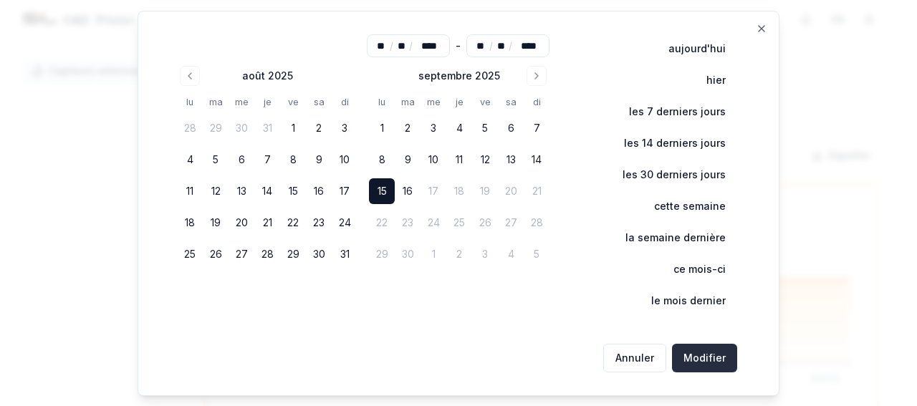
click at [703, 367] on button "Modifier" at bounding box center [704, 358] width 65 height 29
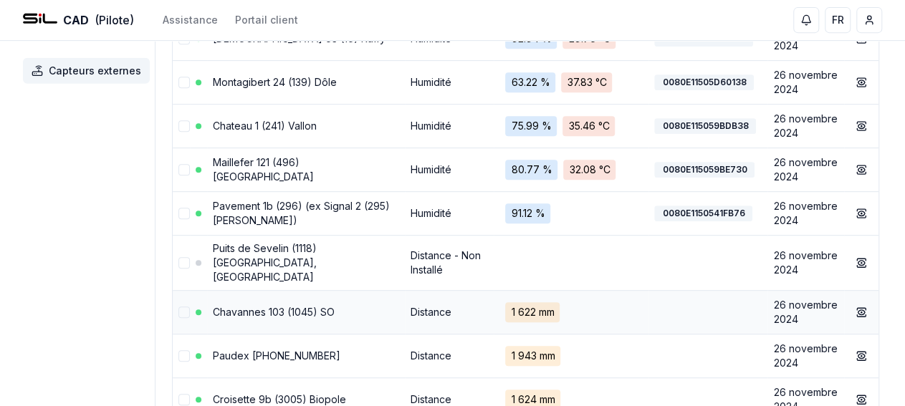
scroll to position [372, 0]
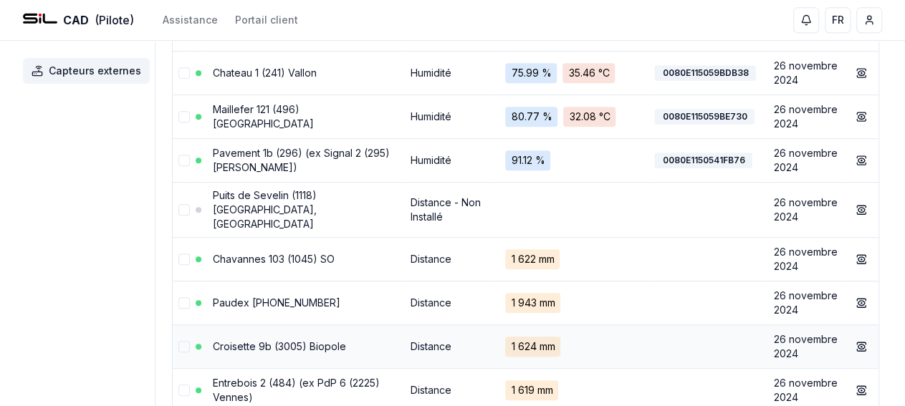
click at [327, 340] on link "Croisette 9b (3005) Biopole" at bounding box center [279, 346] width 133 height 12
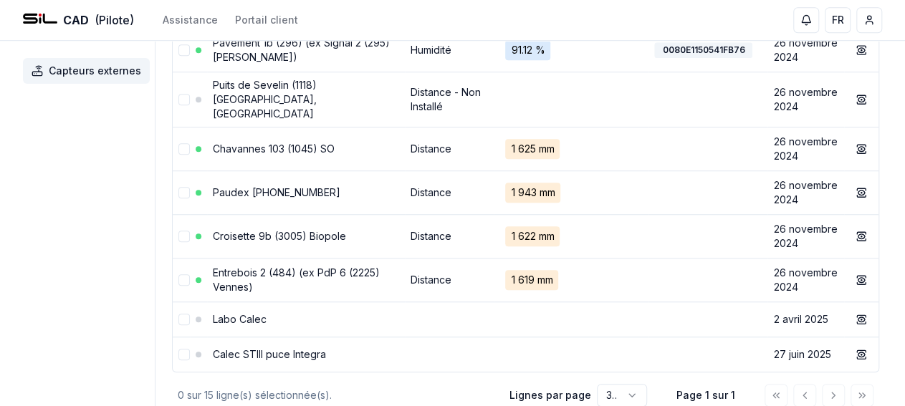
scroll to position [404, 0]
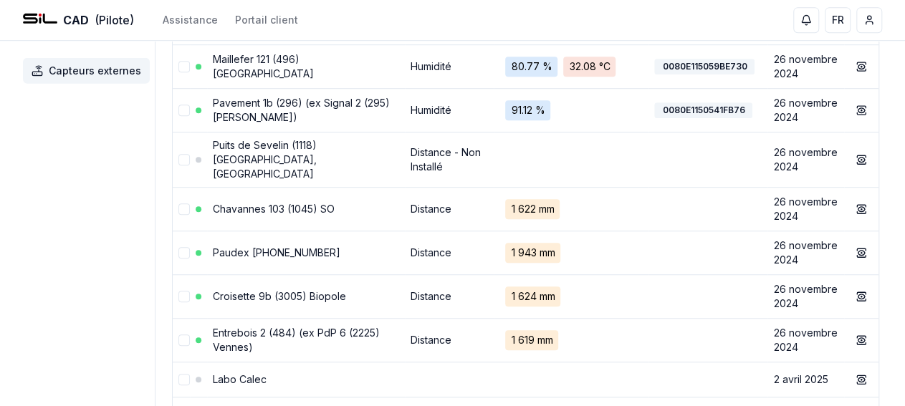
scroll to position [428, 0]
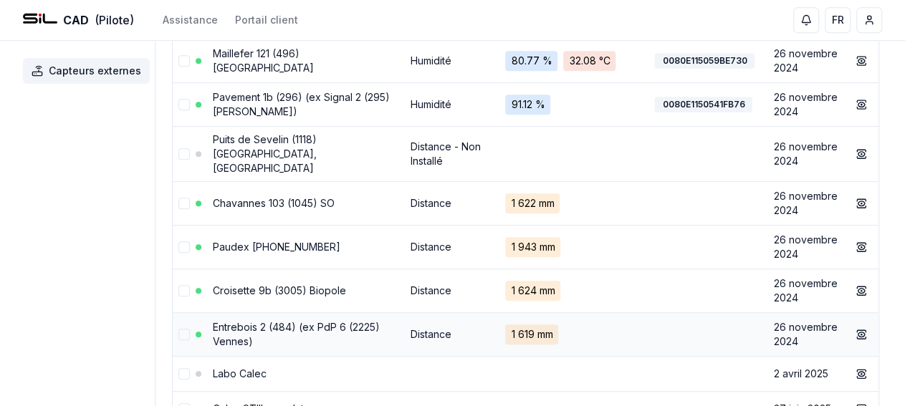
click at [309, 321] on link "Entrebois 2 (484) (ex PdP 6 (2225) Vennes)" at bounding box center [296, 334] width 167 height 26
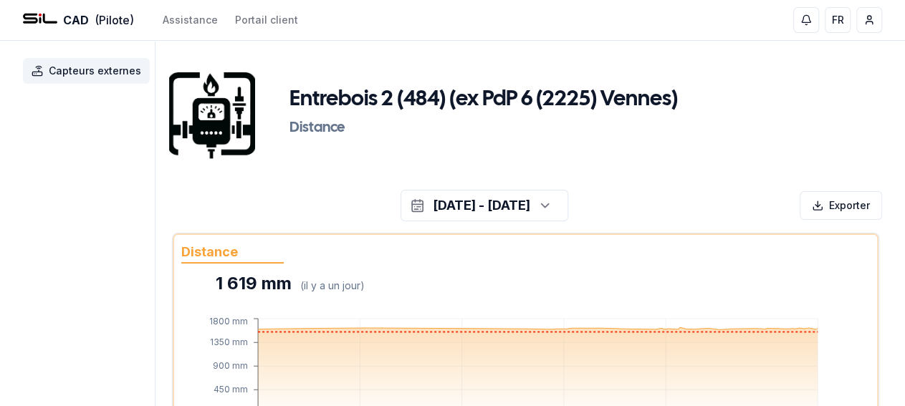
scroll to position [74, 0]
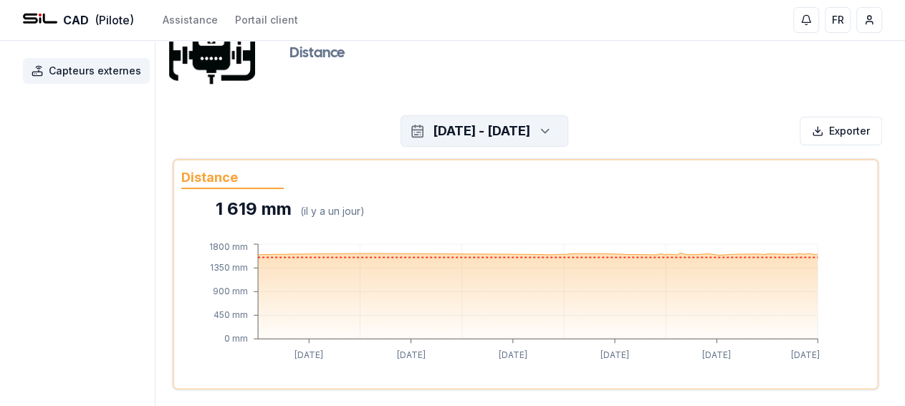
click at [552, 124] on icon "button" at bounding box center [545, 130] width 14 height 21
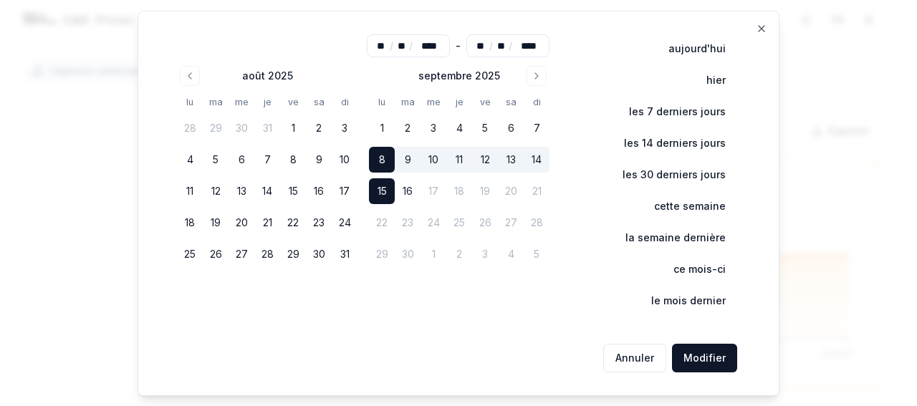
click at [382, 191] on button "15" at bounding box center [382, 191] width 26 height 26
type input "**"
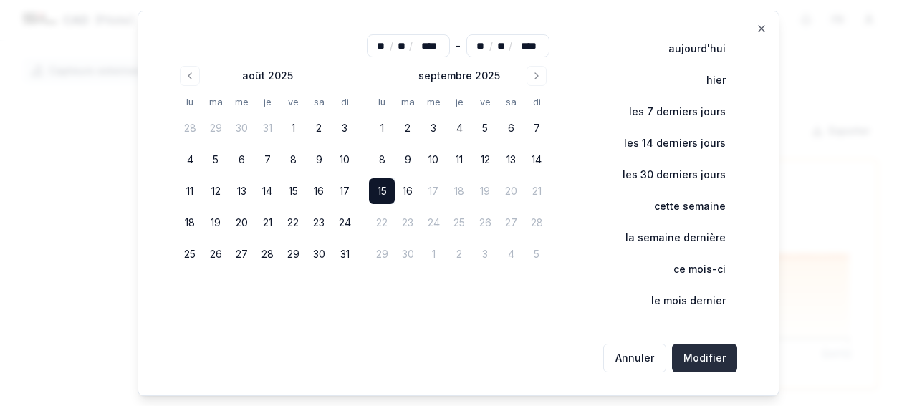
click at [710, 355] on button "Modifier" at bounding box center [704, 358] width 65 height 29
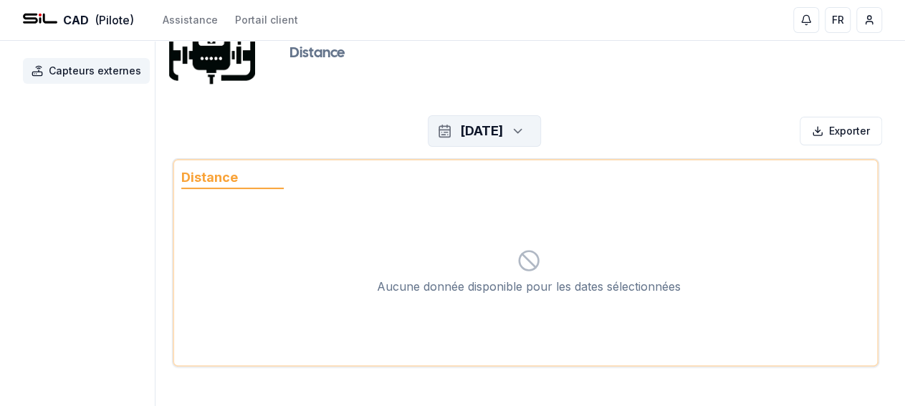
click at [525, 131] on icon "button" at bounding box center [518, 130] width 14 height 21
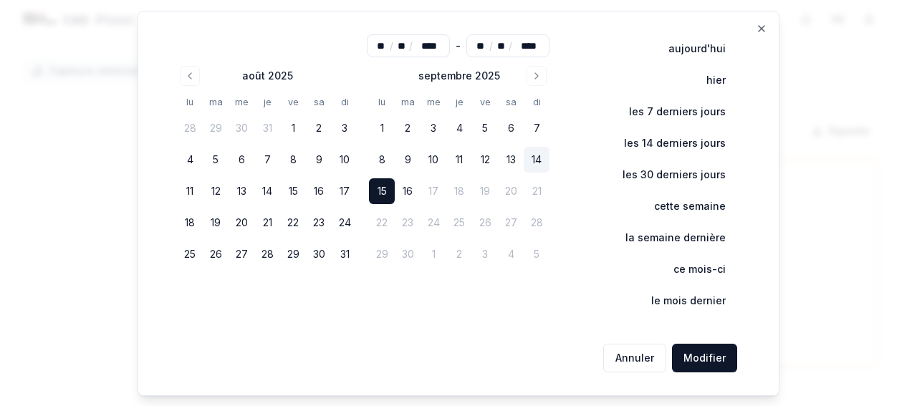
click at [538, 157] on button "14" at bounding box center [537, 160] width 26 height 26
type input "**"
click at [704, 355] on button "Modifier" at bounding box center [704, 358] width 65 height 29
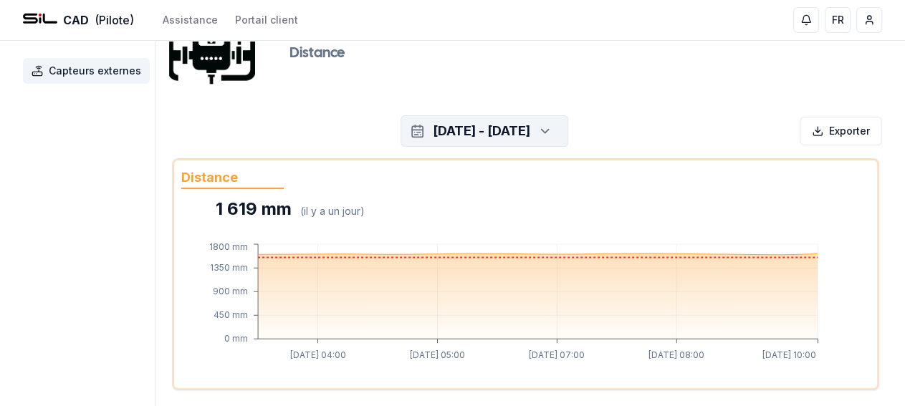
click at [552, 135] on icon "button" at bounding box center [545, 130] width 14 height 21
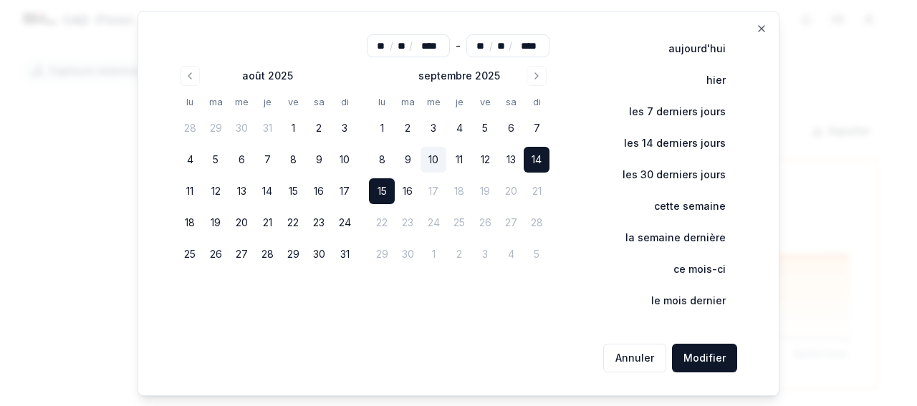
click at [430, 158] on button "10" at bounding box center [433, 160] width 26 height 26
type input "**"
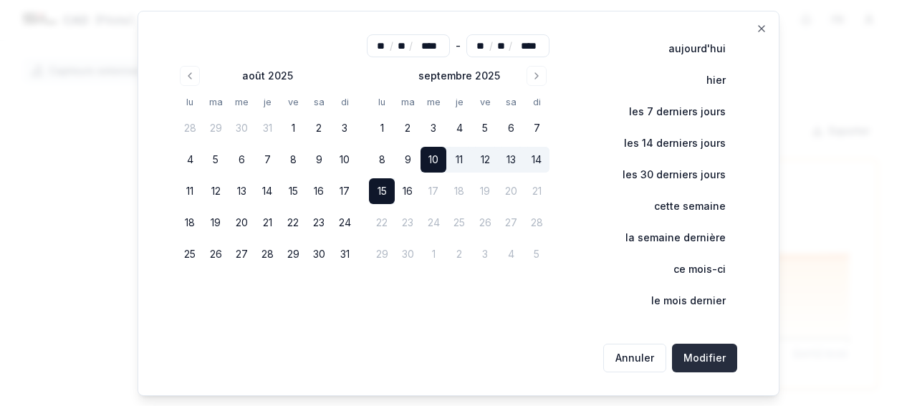
click at [710, 366] on button "Modifier" at bounding box center [704, 358] width 65 height 29
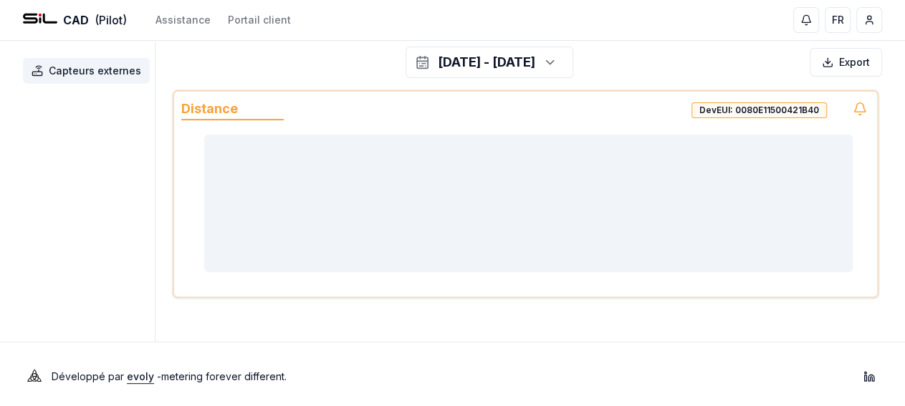
scroll to position [147, 0]
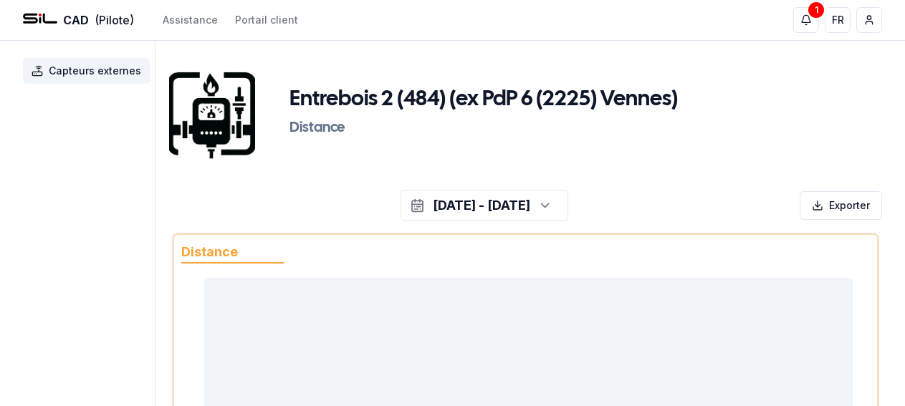
scroll to position [147, 0]
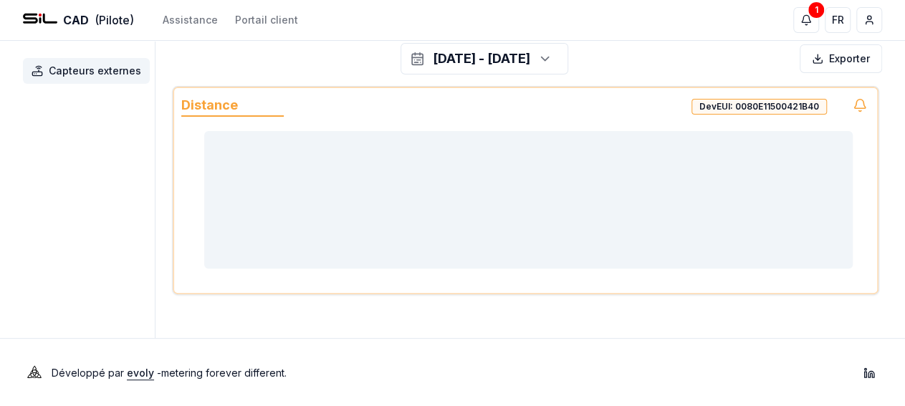
scroll to position [147, 0]
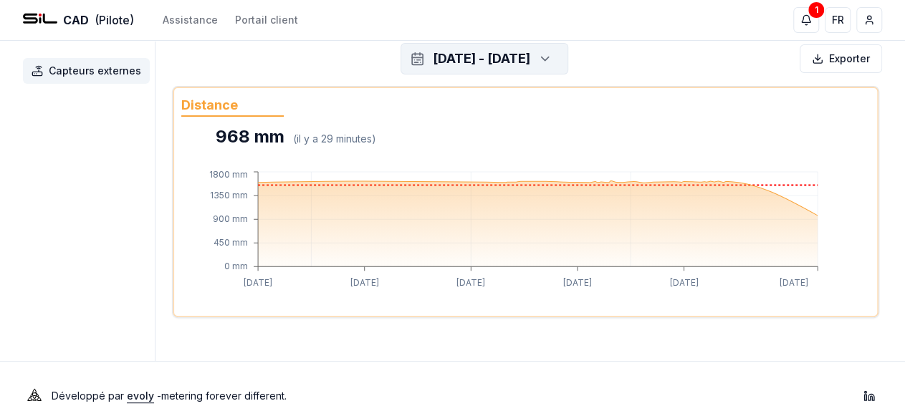
click at [552, 61] on icon "button" at bounding box center [545, 58] width 14 height 21
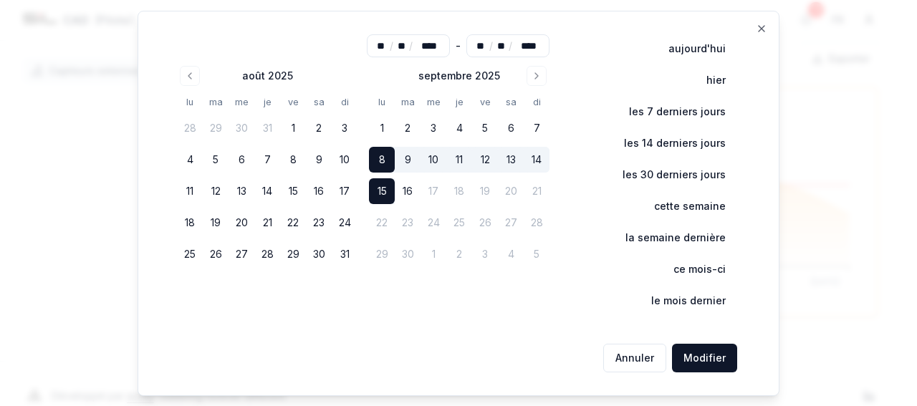
click at [390, 199] on button "15" at bounding box center [382, 191] width 26 height 26
type input "**"
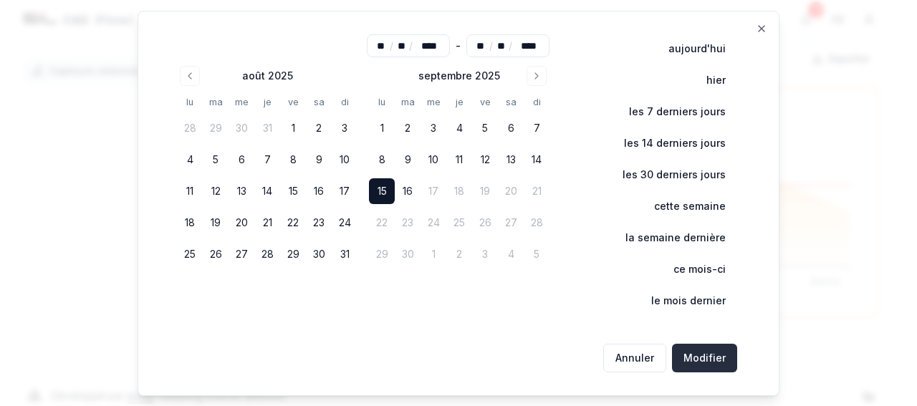
click at [720, 367] on button "Modifier" at bounding box center [704, 358] width 65 height 29
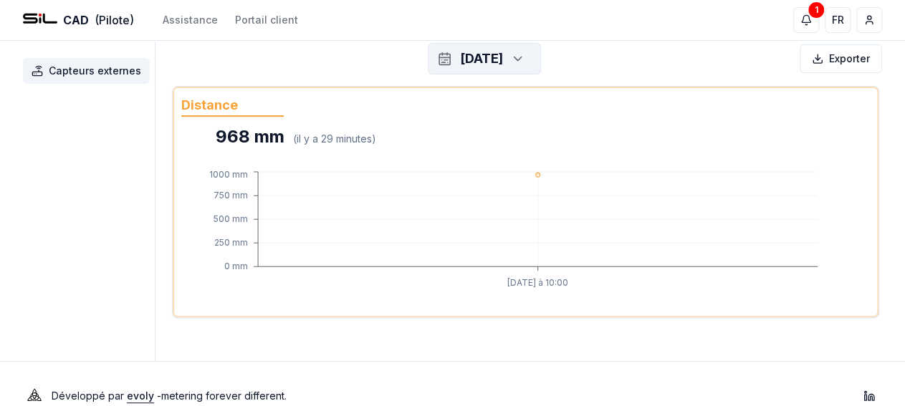
click at [525, 58] on icon "button" at bounding box center [518, 58] width 14 height 21
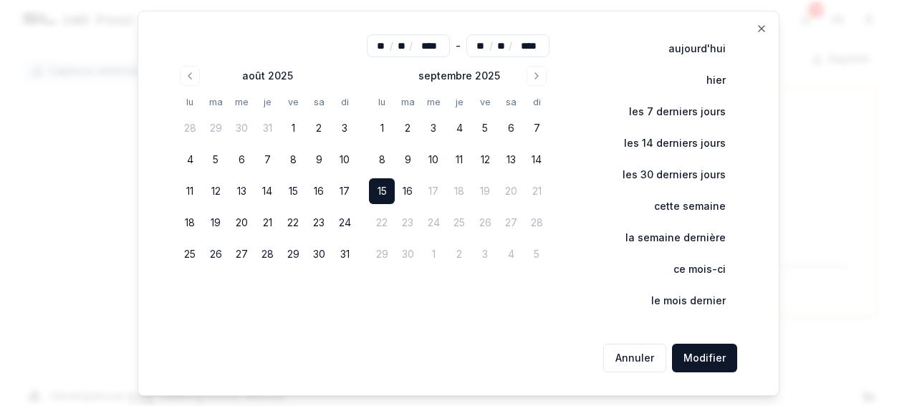
click at [705, 349] on button "Modifier" at bounding box center [704, 358] width 65 height 29
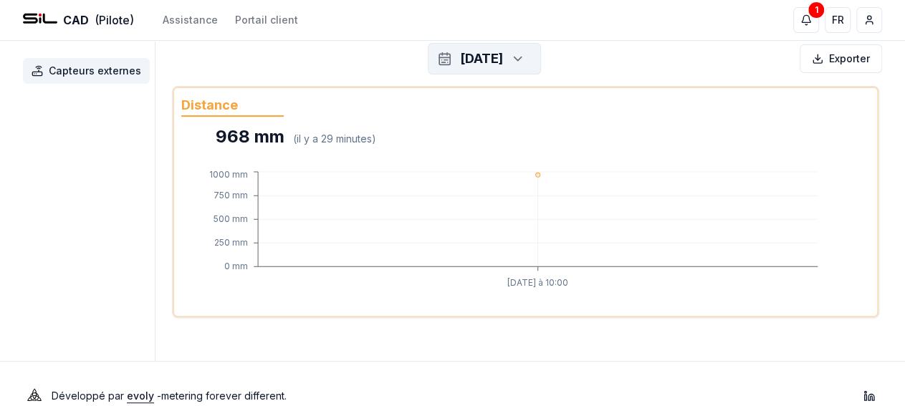
click at [521, 58] on icon "button" at bounding box center [517, 59] width 7 height 4
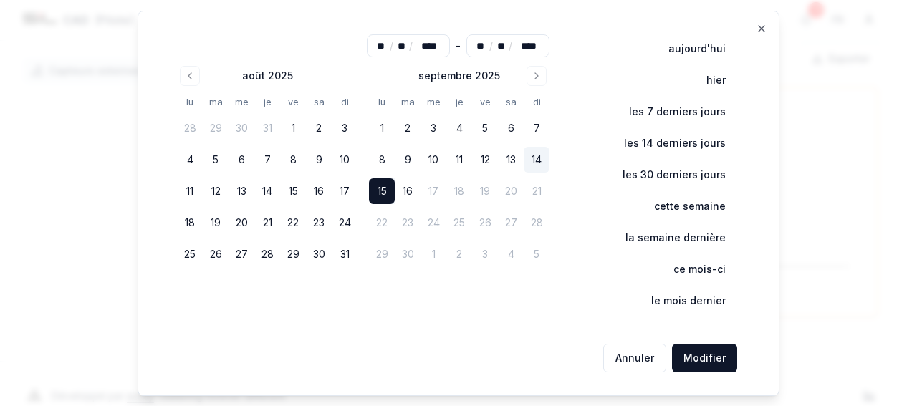
click at [536, 161] on button "14" at bounding box center [537, 160] width 26 height 26
type input "**"
click at [693, 365] on button "Modifier" at bounding box center [704, 358] width 65 height 29
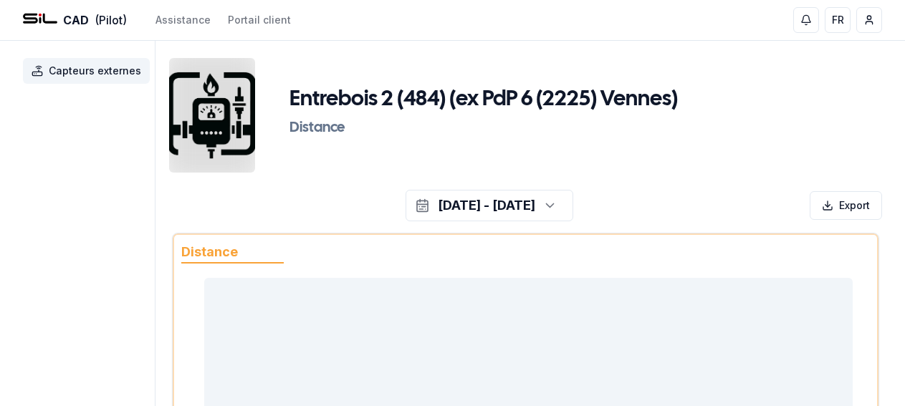
scroll to position [147, 0]
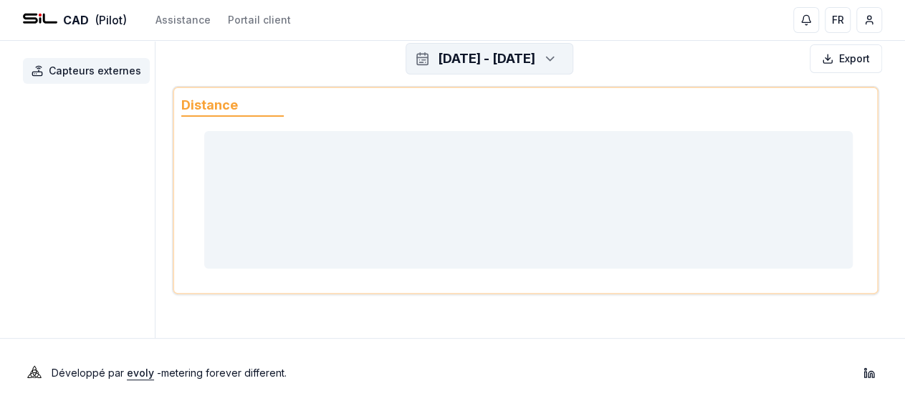
click at [601, 58] on body "CAD (Pilot) Assistance Portail client FR [PERSON_NAME] Capteurs externes Entreb…" at bounding box center [452, 130] width 905 height 554
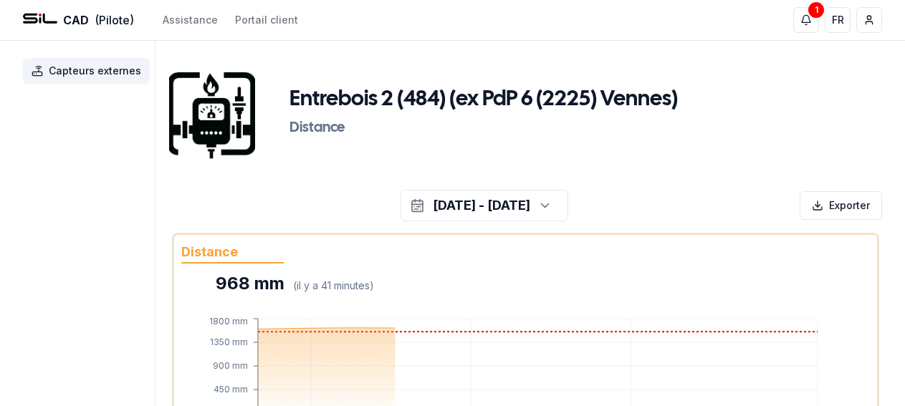
scroll to position [147, 0]
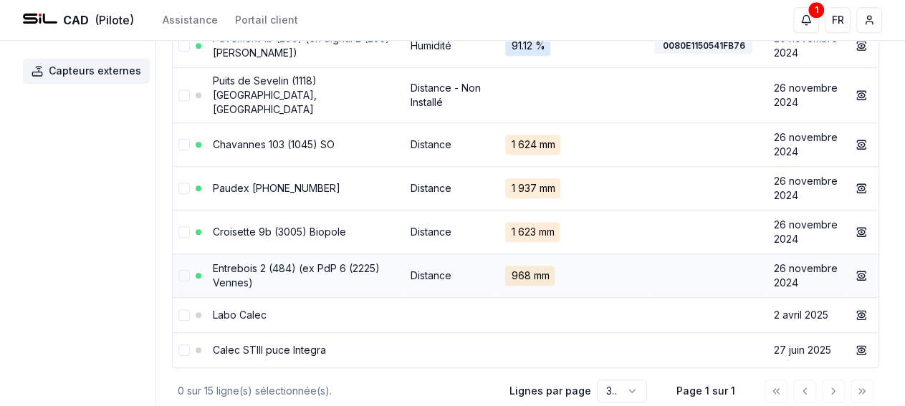
scroll to position [503, 0]
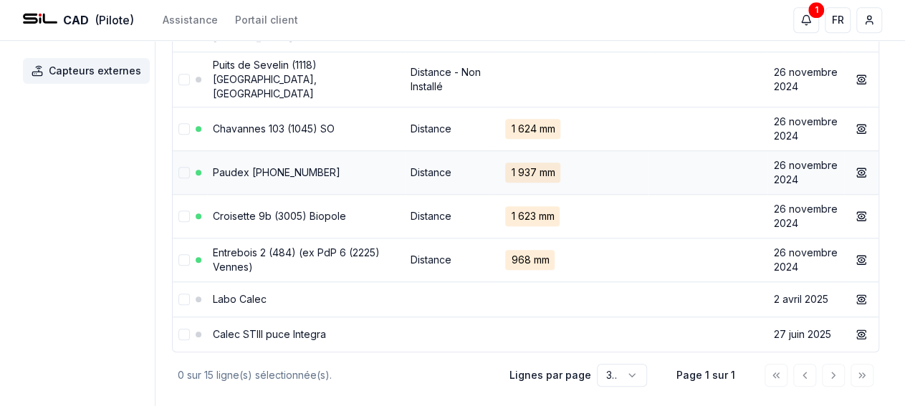
click at [340, 166] on link "Paudex [PHONE_NUMBER]" at bounding box center [276, 172] width 127 height 12
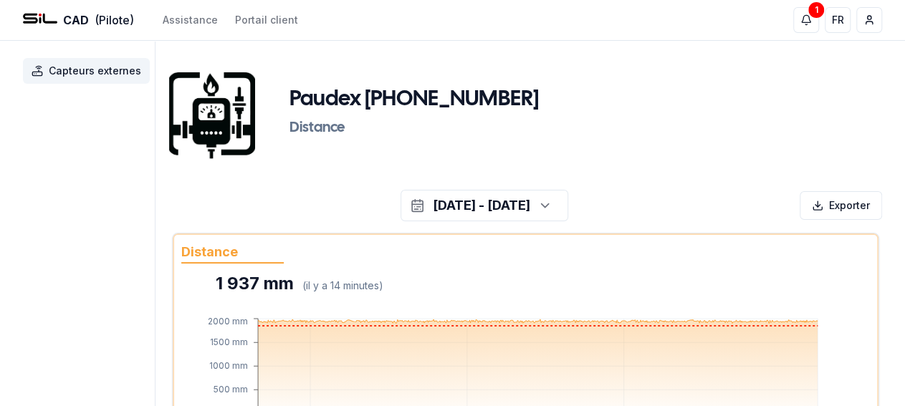
scroll to position [74, 0]
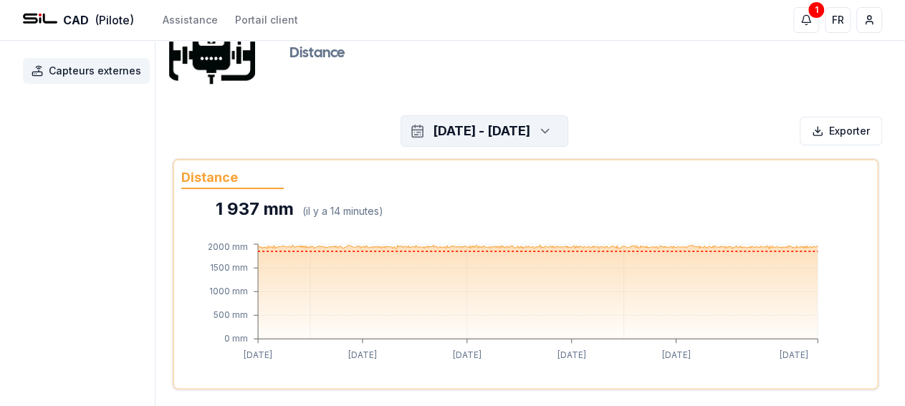
click at [552, 126] on icon "button" at bounding box center [545, 130] width 14 height 21
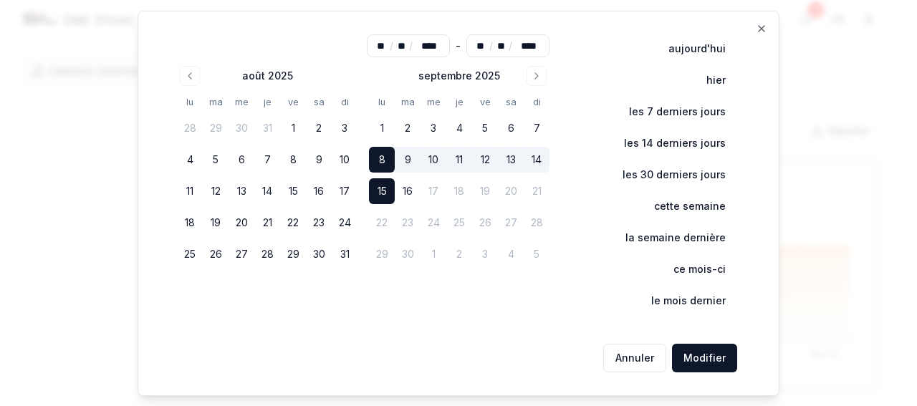
click at [534, 160] on button "14" at bounding box center [537, 160] width 26 height 26
click at [387, 182] on button "15" at bounding box center [382, 191] width 26 height 26
click at [544, 168] on button "14" at bounding box center [537, 160] width 26 height 26
type input "**"
click at [542, 163] on button "14" at bounding box center [537, 160] width 26 height 26
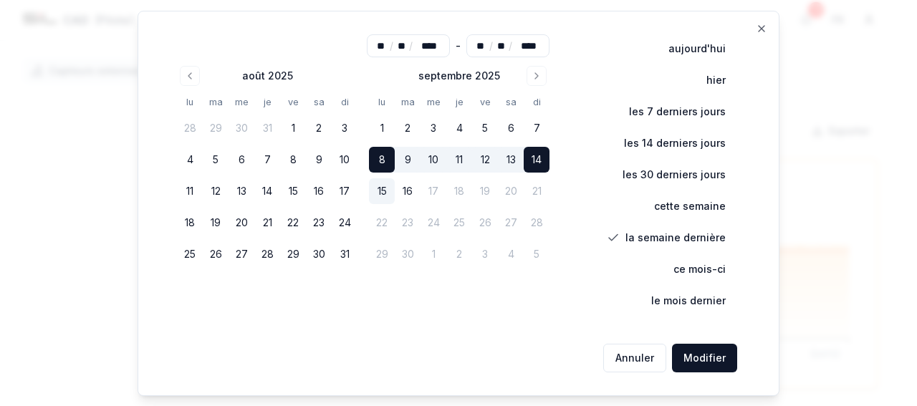
type input "**"
click at [395, 192] on button "15" at bounding box center [382, 191] width 26 height 26
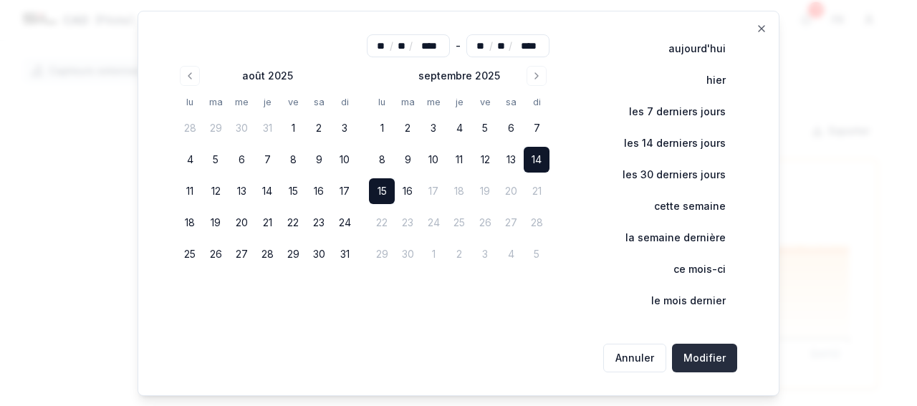
click at [720, 359] on button "Modifier" at bounding box center [704, 358] width 65 height 29
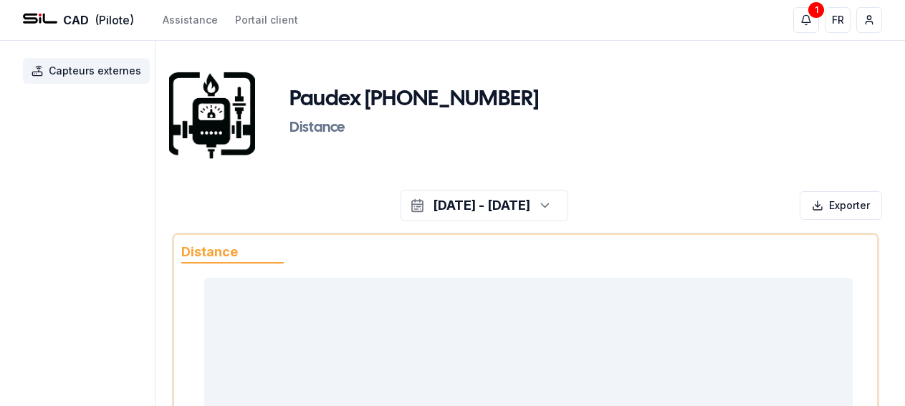
scroll to position [74, 0]
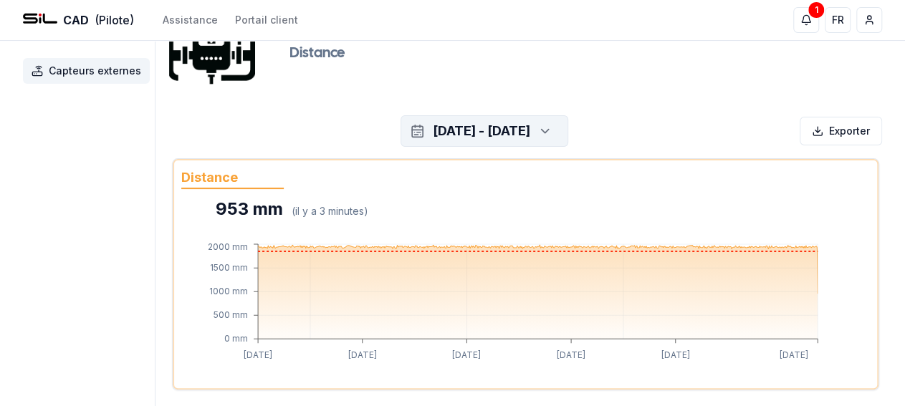
click at [530, 132] on div "[DATE] - [DATE]" at bounding box center [481, 131] width 97 height 20
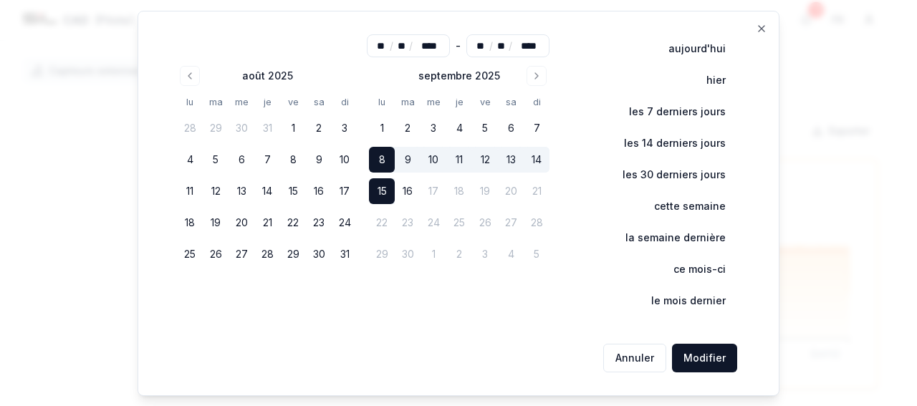
click at [536, 165] on button "14" at bounding box center [537, 160] width 26 height 26
click at [386, 185] on button "15" at bounding box center [382, 191] width 26 height 26
click at [521, 155] on button "13" at bounding box center [511, 160] width 26 height 26
click at [534, 157] on button "14" at bounding box center [537, 160] width 26 height 26
type input "**"
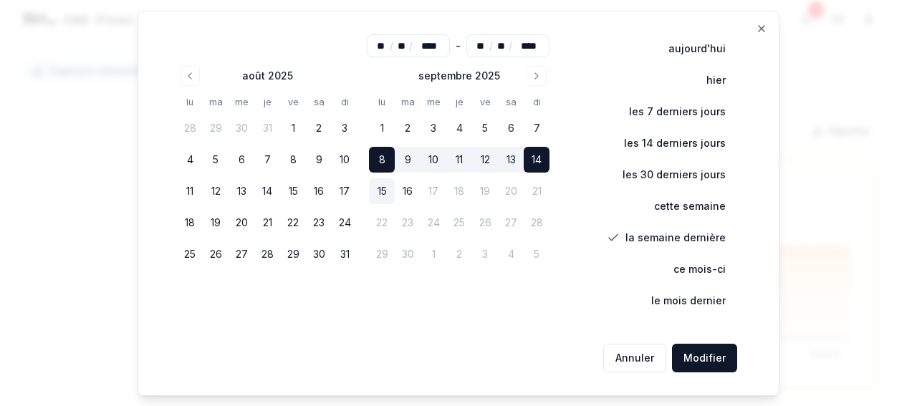
click at [537, 160] on button "14" at bounding box center [537, 160] width 26 height 26
type input "**"
click at [537, 160] on button "14" at bounding box center [537, 160] width 26 height 26
click at [381, 188] on button "15" at bounding box center [382, 191] width 26 height 26
type input "**"
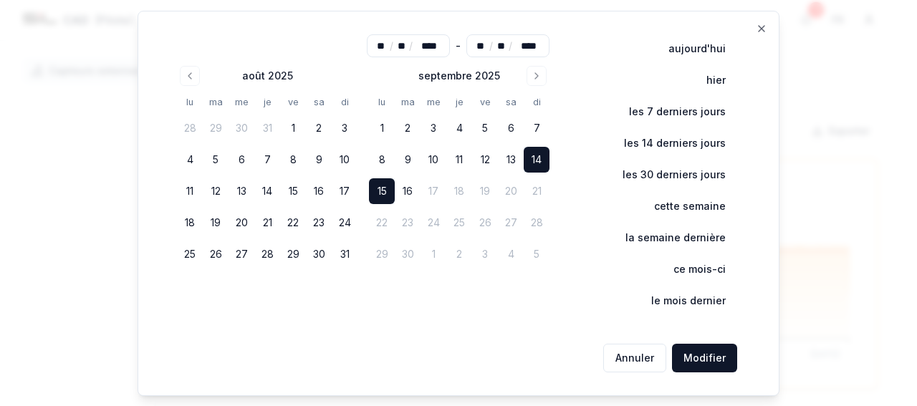
click at [688, 343] on div "Annuler Modifier" at bounding box center [458, 358] width 580 height 40
click at [688, 353] on button "Modifier" at bounding box center [704, 358] width 65 height 29
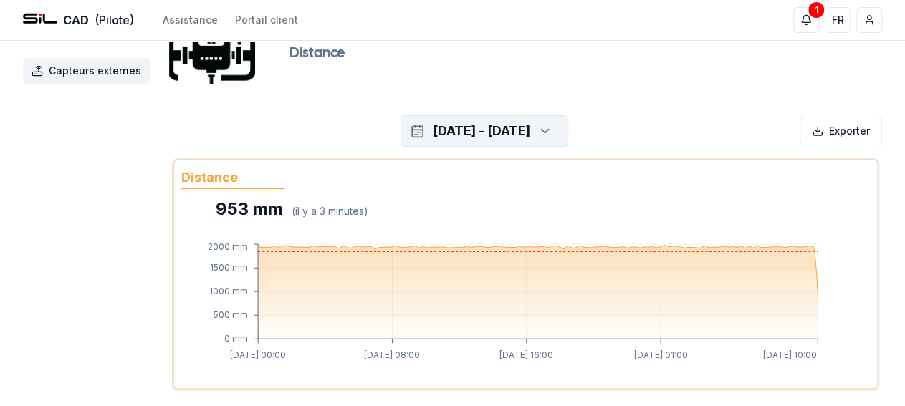
click at [552, 133] on icon "button" at bounding box center [545, 130] width 14 height 21
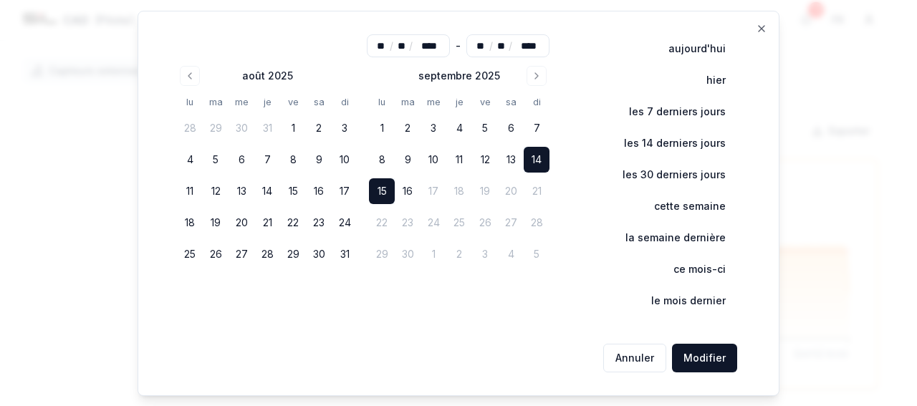
click at [390, 192] on button "15" at bounding box center [382, 191] width 26 height 26
type input "**"
click at [715, 364] on button "Modifier" at bounding box center [704, 358] width 65 height 29
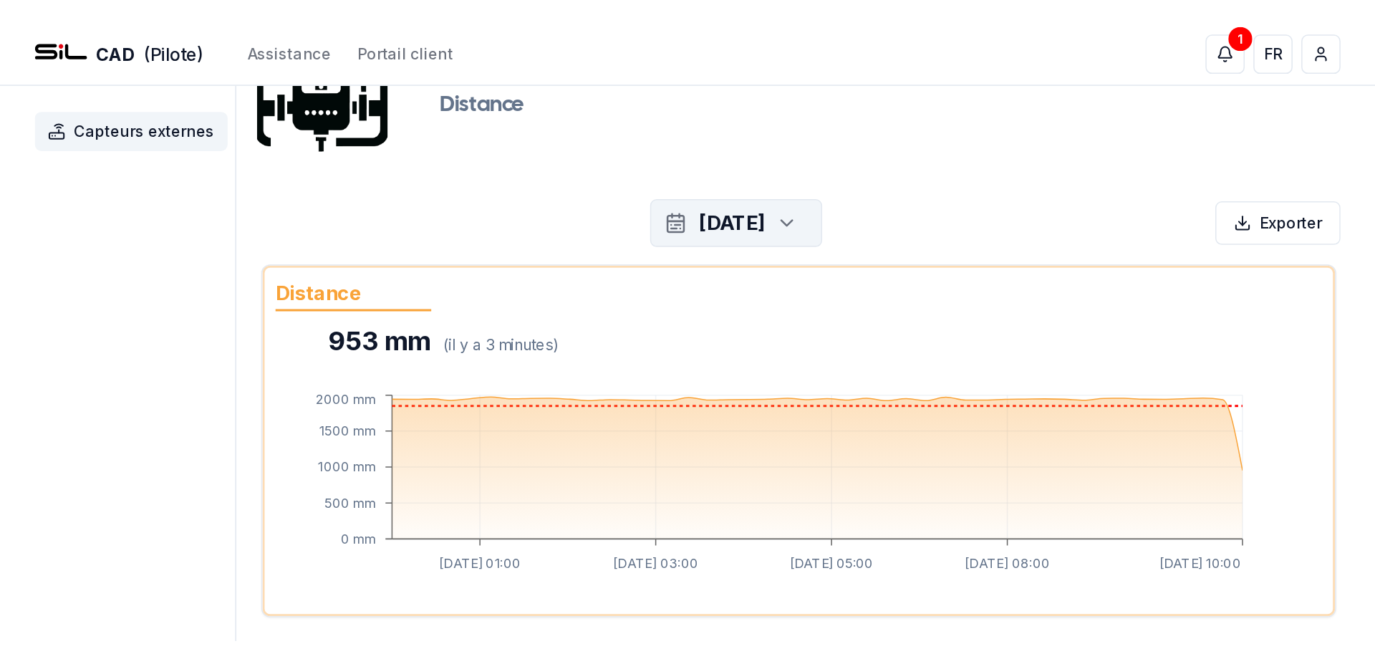
scroll to position [0, 0]
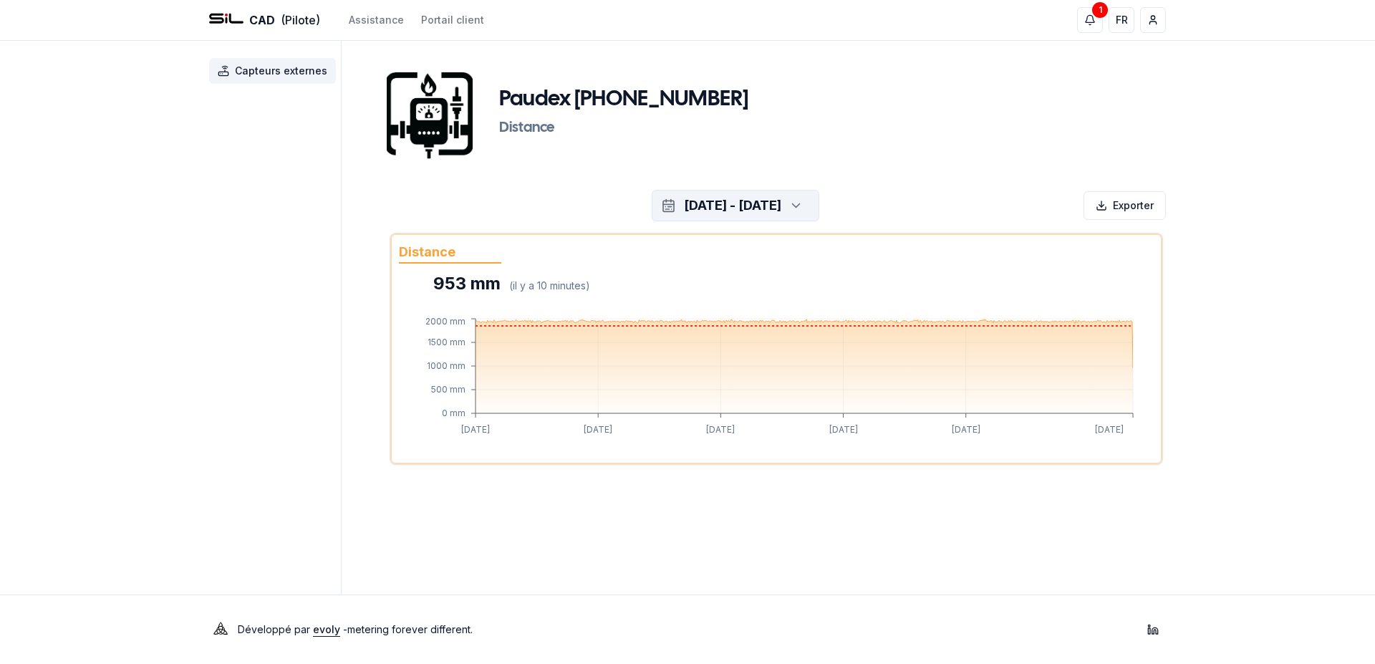
click at [781, 198] on div "[DATE] - [DATE]" at bounding box center [732, 206] width 97 height 20
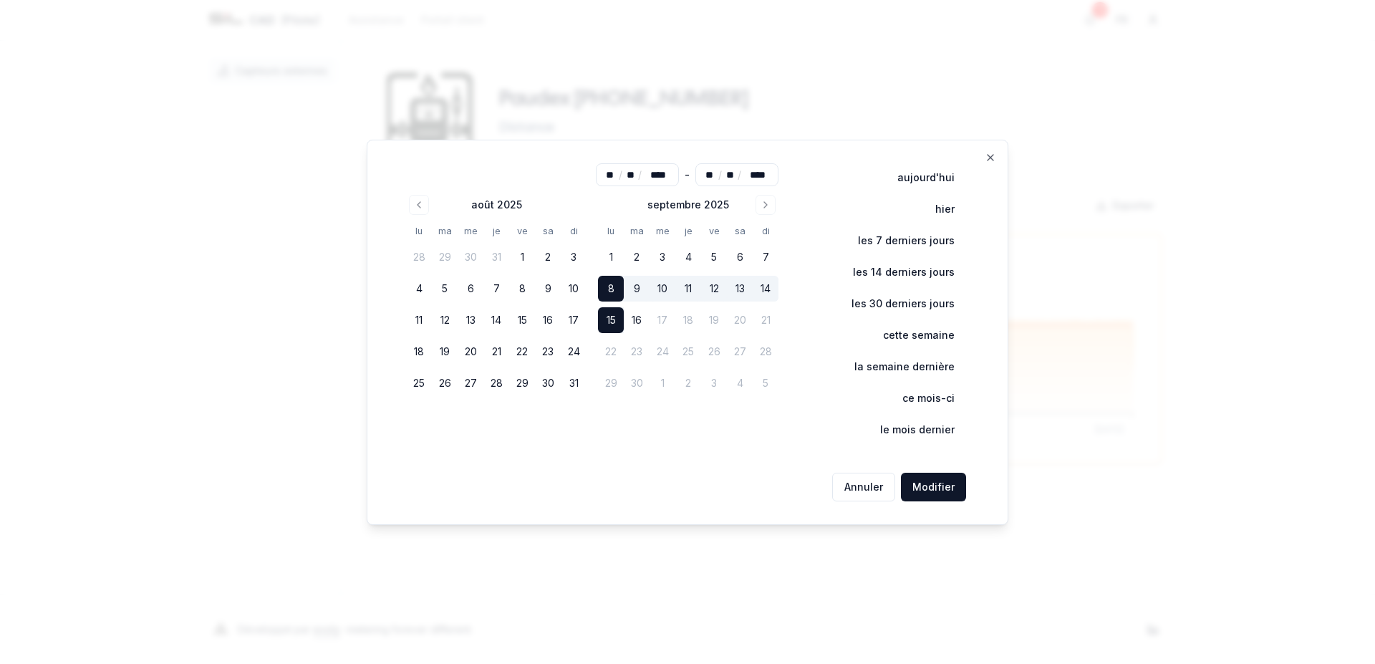
click at [617, 318] on button "15" at bounding box center [611, 320] width 26 height 26
type input "**"
click at [929, 490] on button "Modifier" at bounding box center [933, 487] width 65 height 29
click at [929, 490] on div at bounding box center [687, 332] width 1375 height 664
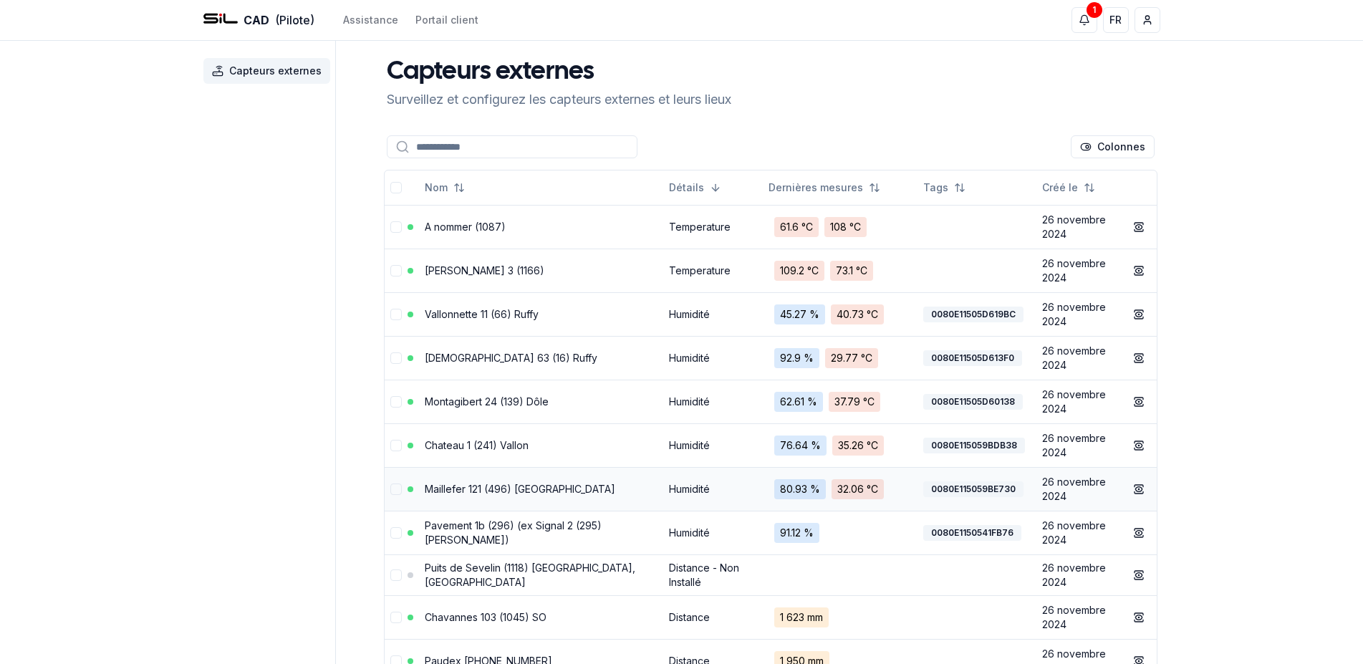
scroll to position [292, 0]
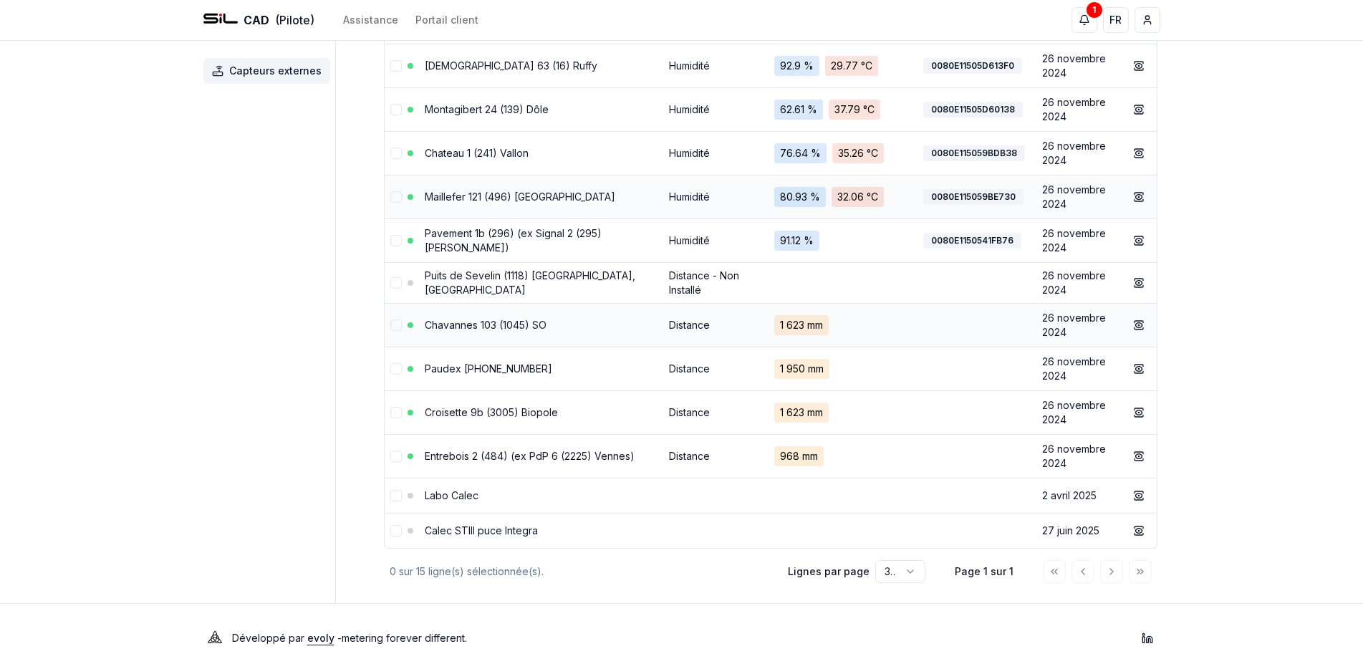
click at [511, 324] on link "Chavannes 103 (1045) SO" at bounding box center [486, 325] width 122 height 12
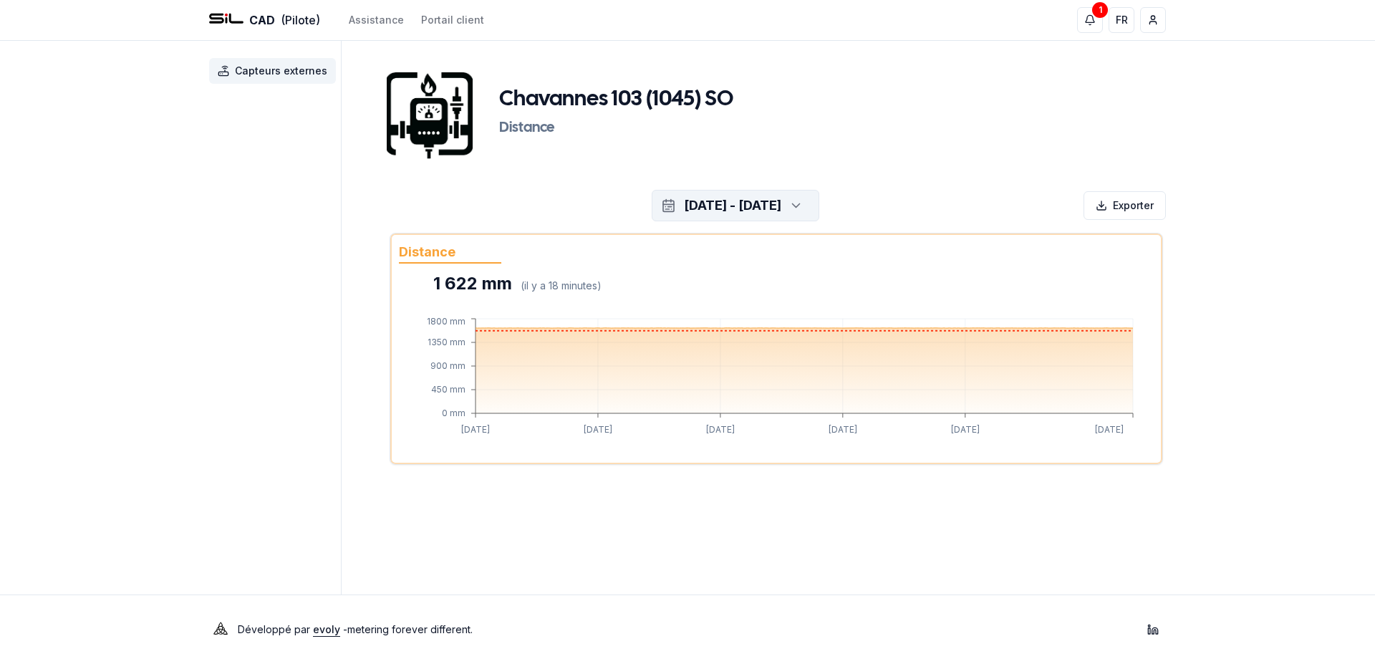
click at [803, 202] on icon "button" at bounding box center [796, 205] width 14 height 21
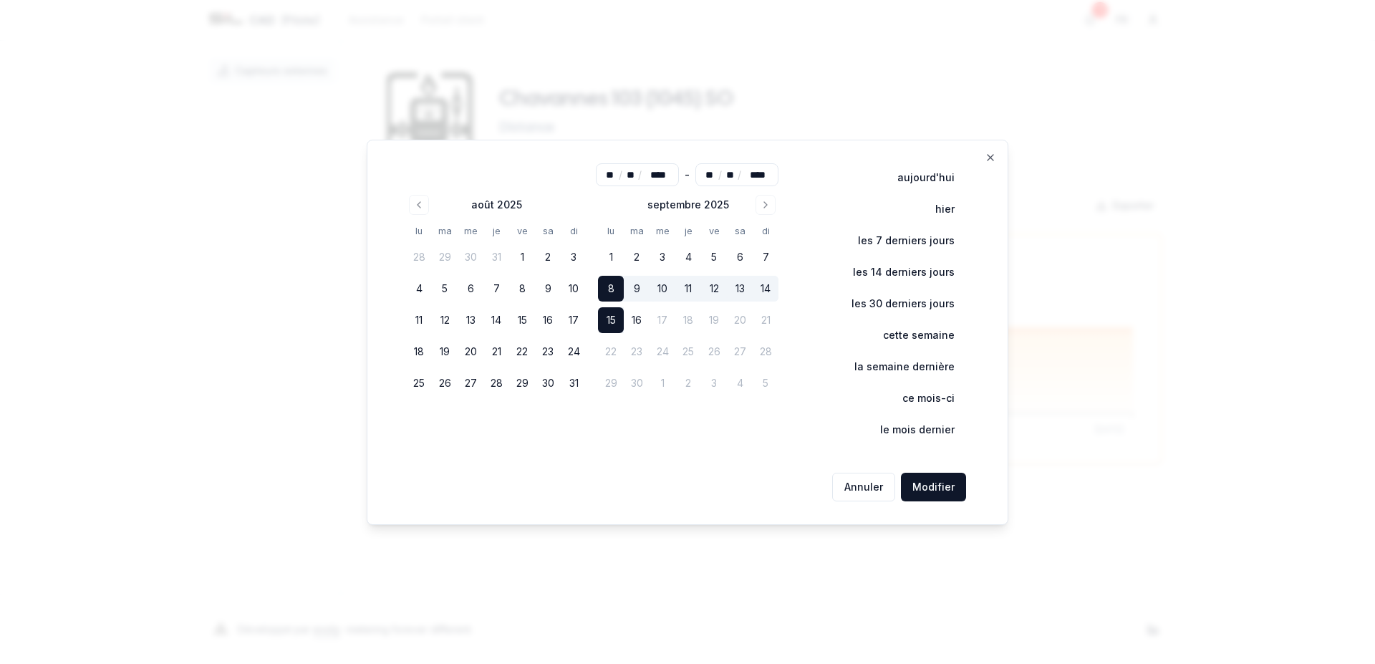
click at [617, 322] on button "15" at bounding box center [611, 320] width 26 height 26
type input "**"
click at [920, 486] on button "Modifier" at bounding box center [933, 487] width 65 height 29
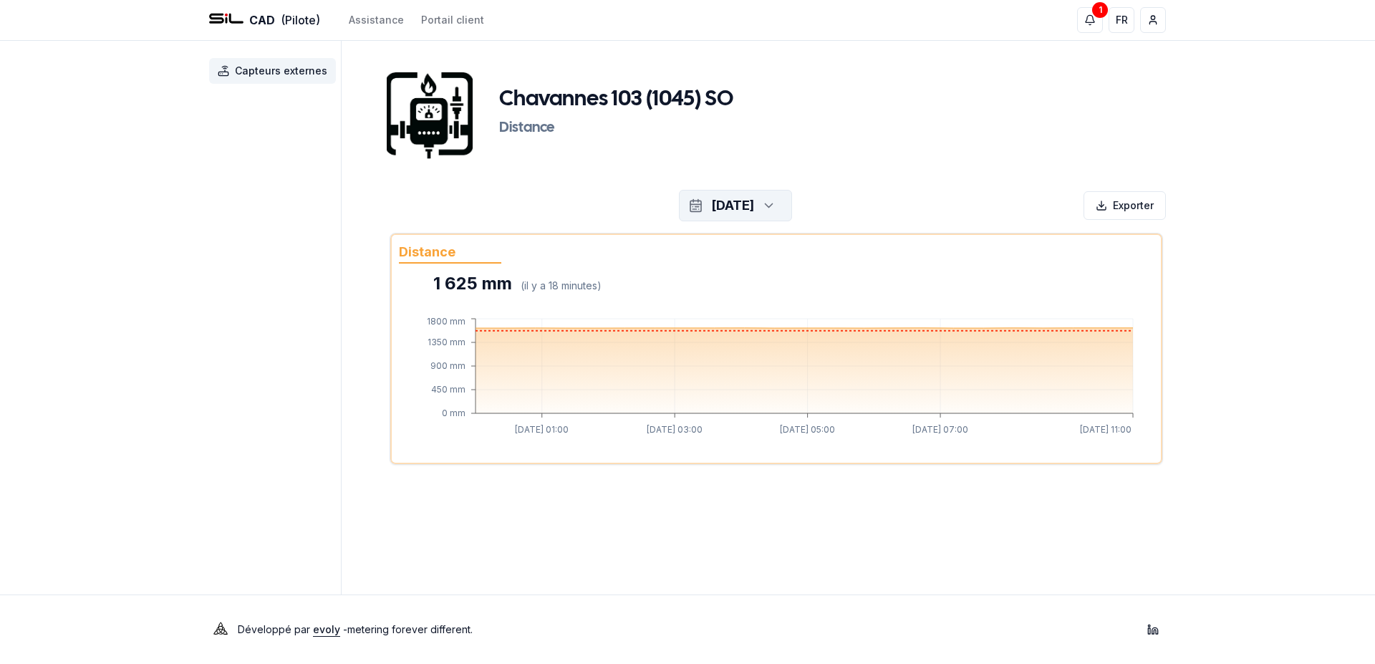
click at [776, 205] on icon "button" at bounding box center [768, 205] width 14 height 21
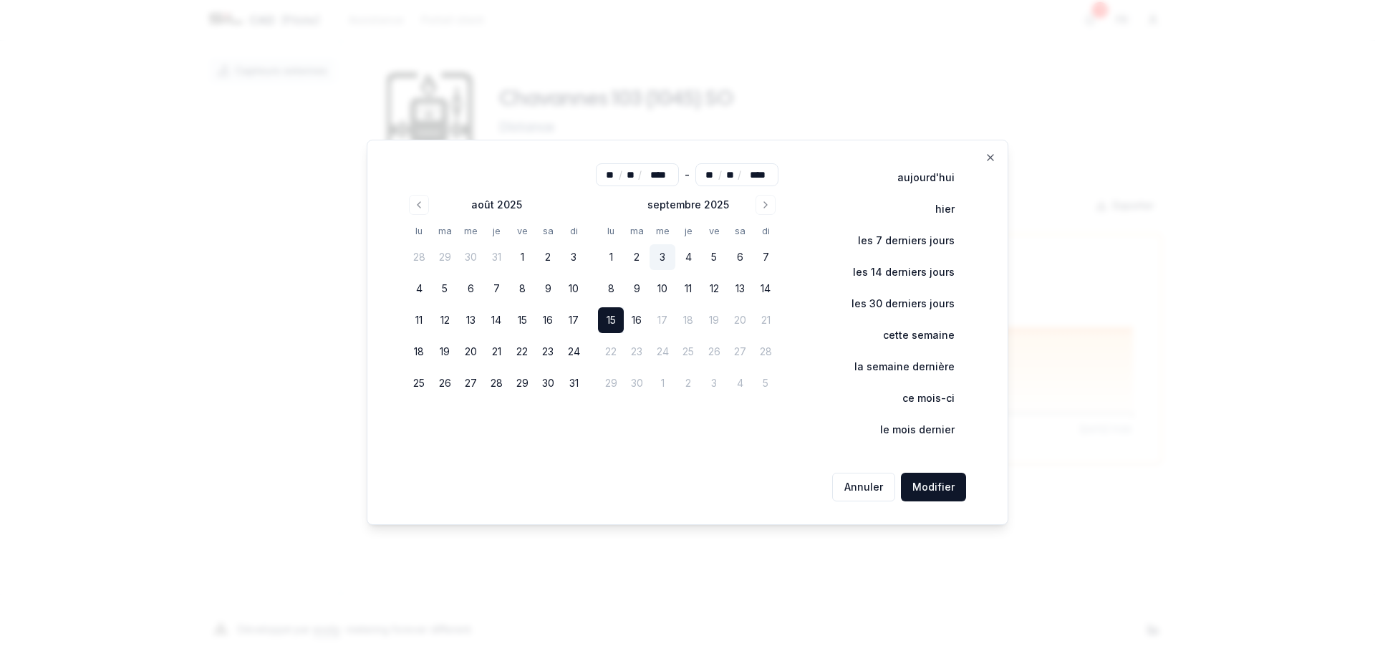
click at [664, 263] on button "3" at bounding box center [663, 257] width 26 height 26
type input "**"
click at [930, 488] on button "Modifier" at bounding box center [933, 487] width 65 height 29
click at [930, 488] on div at bounding box center [687, 332] width 1375 height 664
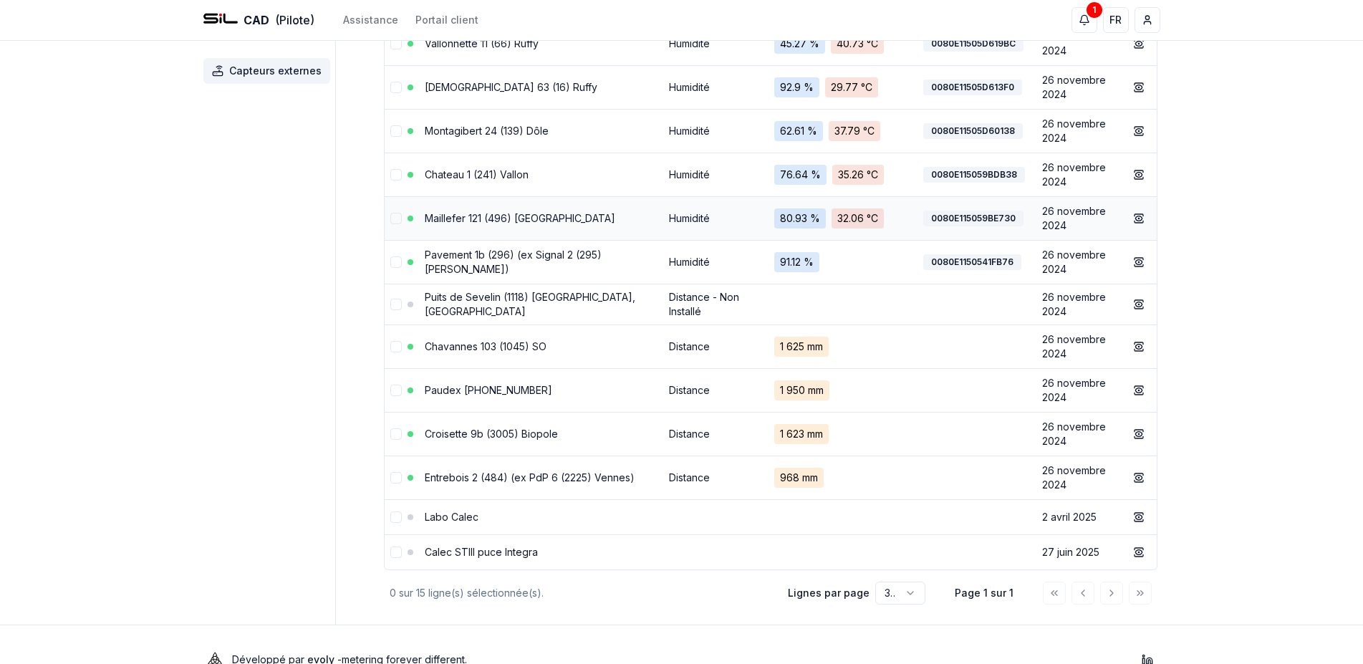
scroll to position [300, 0]
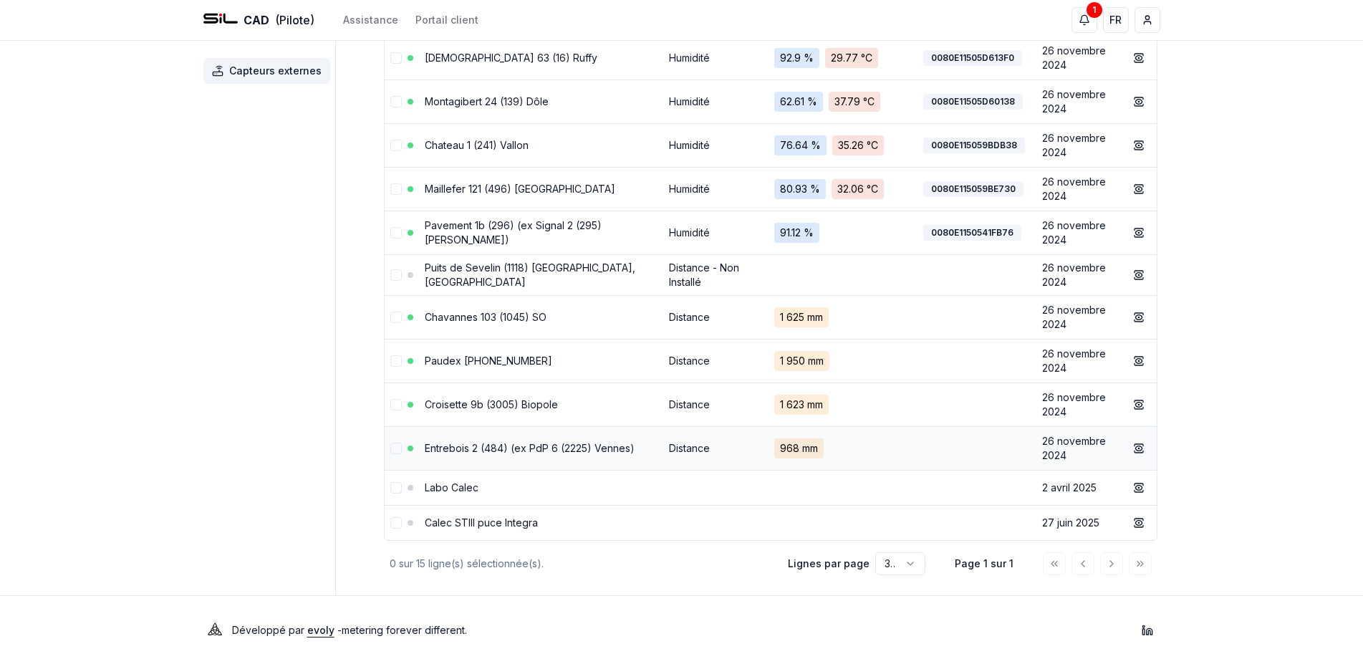
click at [534, 446] on link "Entrebois 2 (484) (ex PdP 6 (2225) Vennes)" at bounding box center [530, 448] width 210 height 12
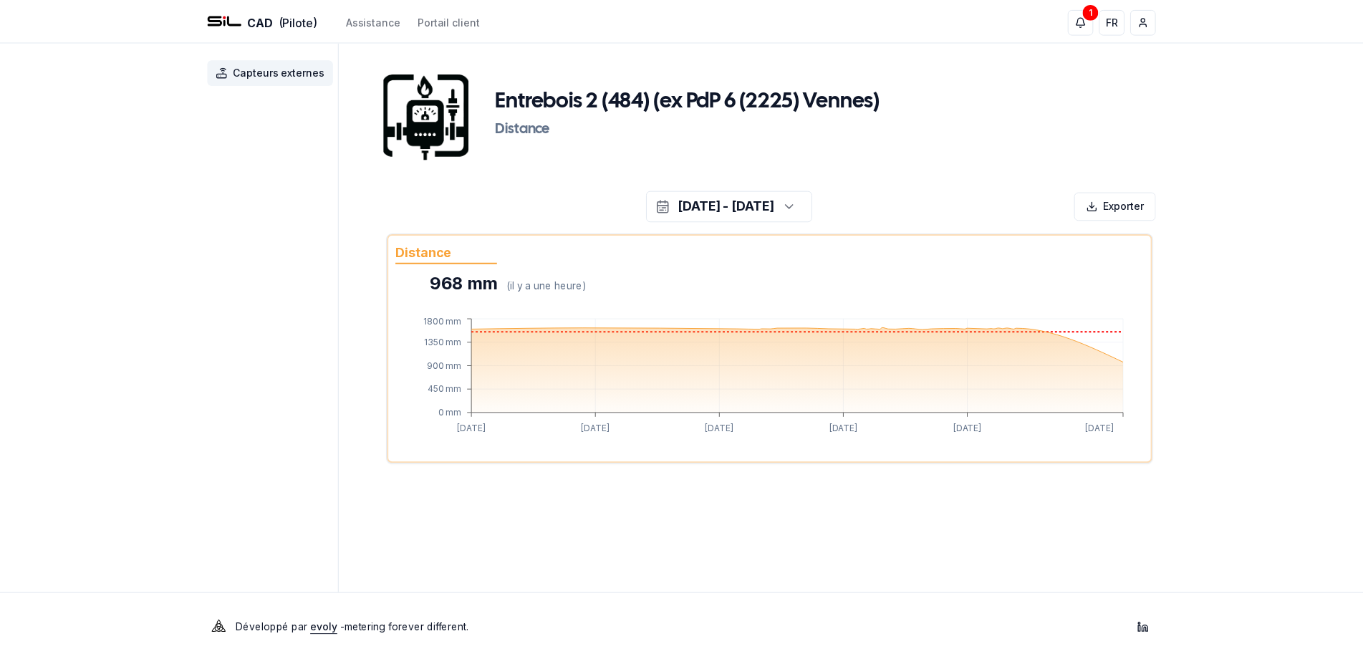
scroll to position [300, 0]
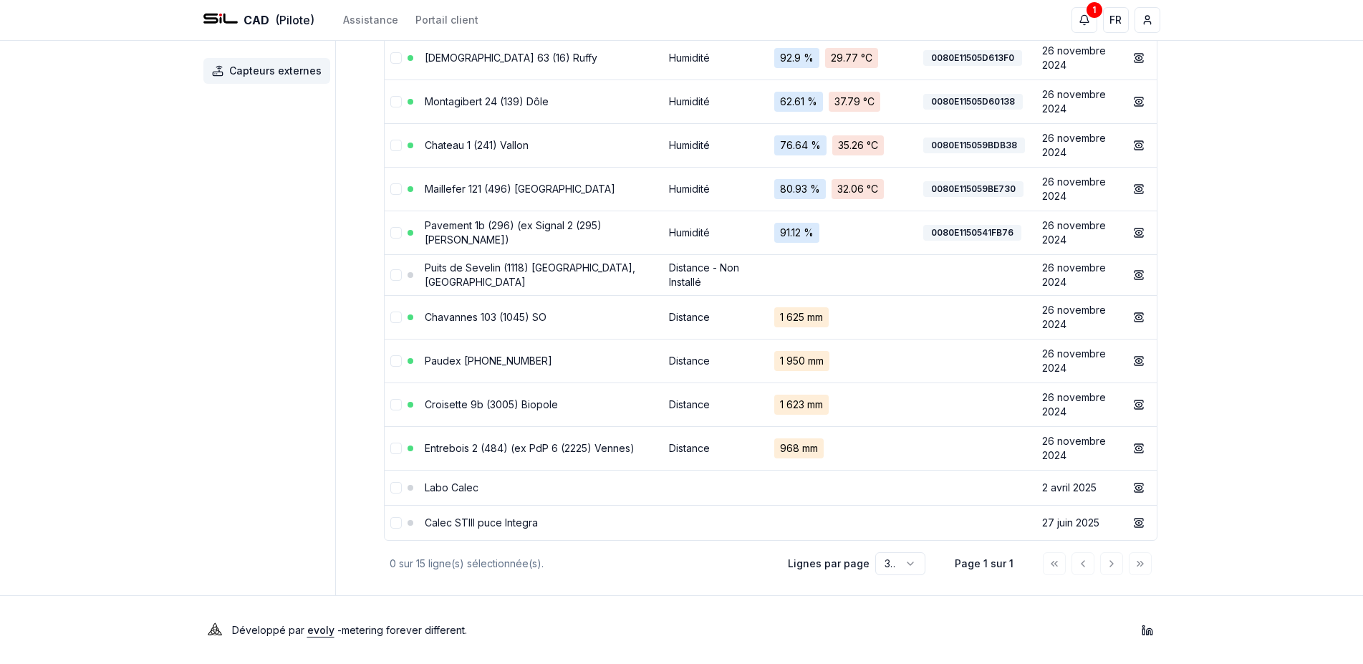
click at [175, 191] on div "CAD (Pilote) Assistance Portail client 1 1 FR Nicolas Clerc Capteurs externes C…" at bounding box center [681, 182] width 1363 height 965
click at [514, 316] on link "Chavannes 103 (1045) SO" at bounding box center [486, 317] width 122 height 12
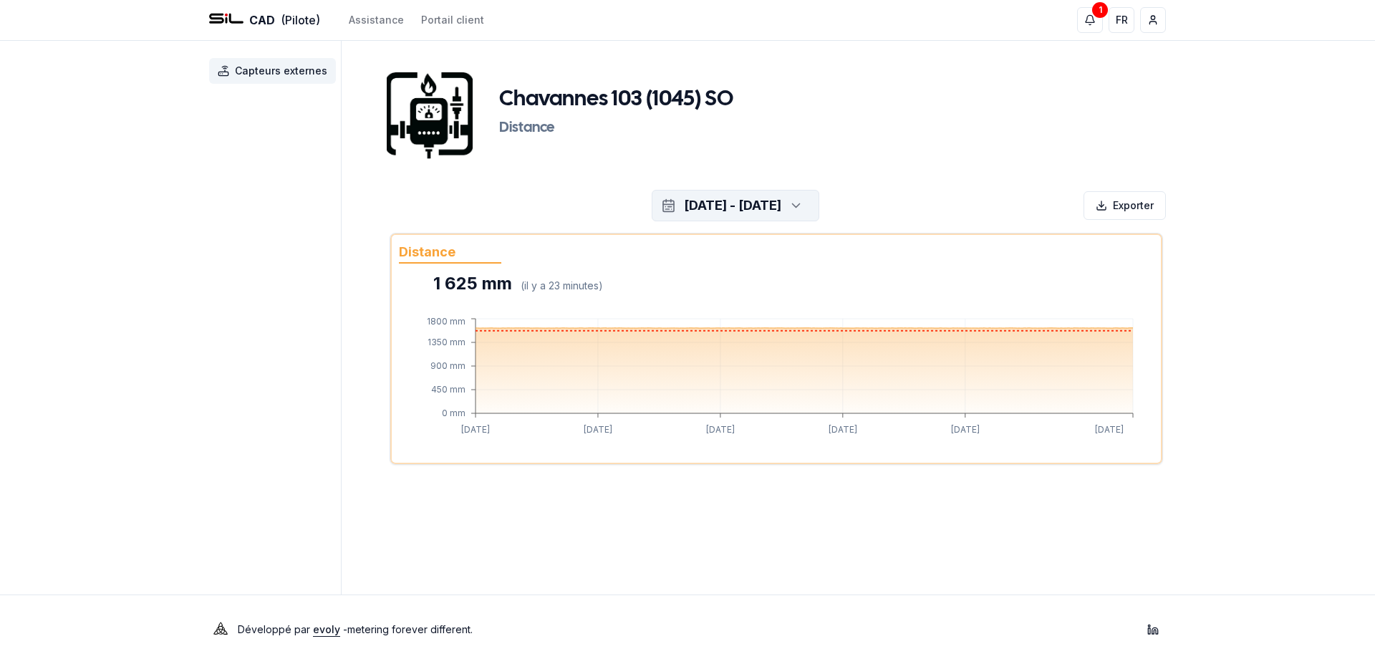
click at [803, 208] on icon "button" at bounding box center [796, 205] width 14 height 21
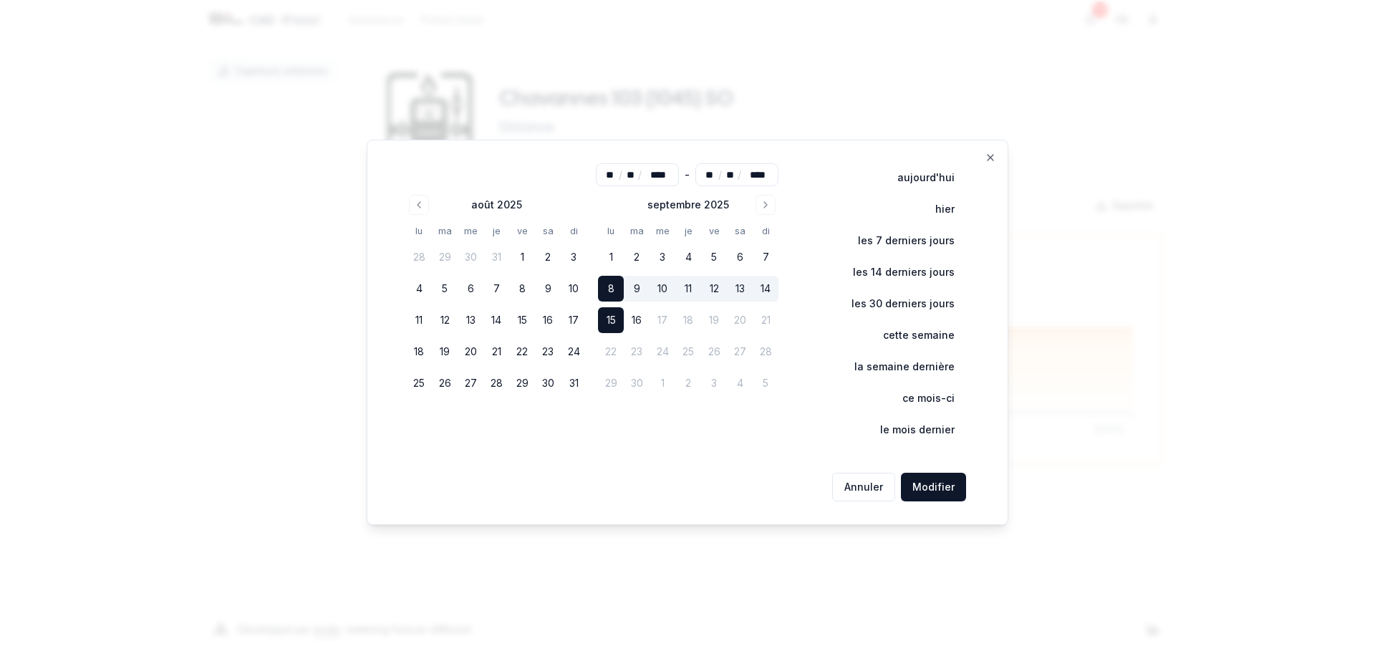
click at [622, 319] on button "15" at bounding box center [611, 320] width 26 height 26
type input "**"
click at [622, 319] on button "15" at bounding box center [611, 320] width 26 height 26
click at [940, 496] on button "Modifier" at bounding box center [933, 487] width 65 height 29
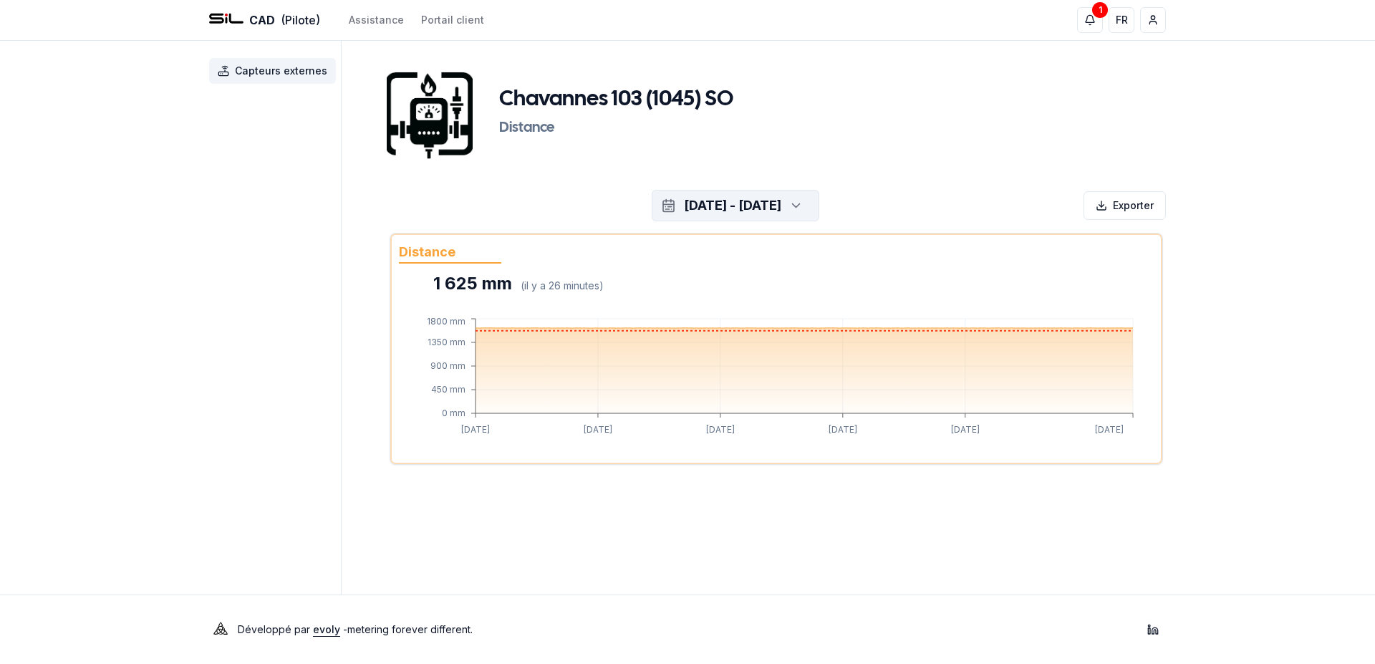
click at [810, 202] on div "button" at bounding box center [794, 205] width 32 height 21
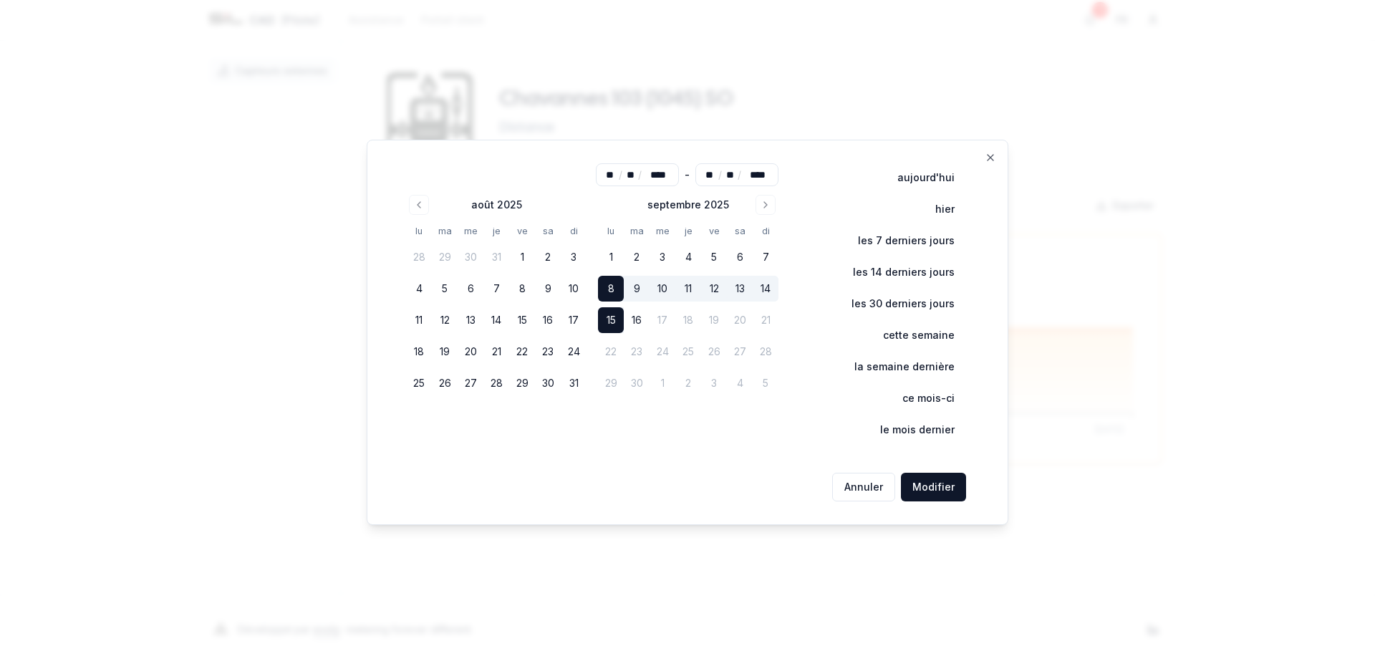
click at [619, 320] on button "15" at bounding box center [611, 320] width 26 height 26
type input "**"
click at [924, 493] on button "Modifier" at bounding box center [933, 487] width 65 height 29
click at [924, 493] on div at bounding box center [687, 332] width 1375 height 664
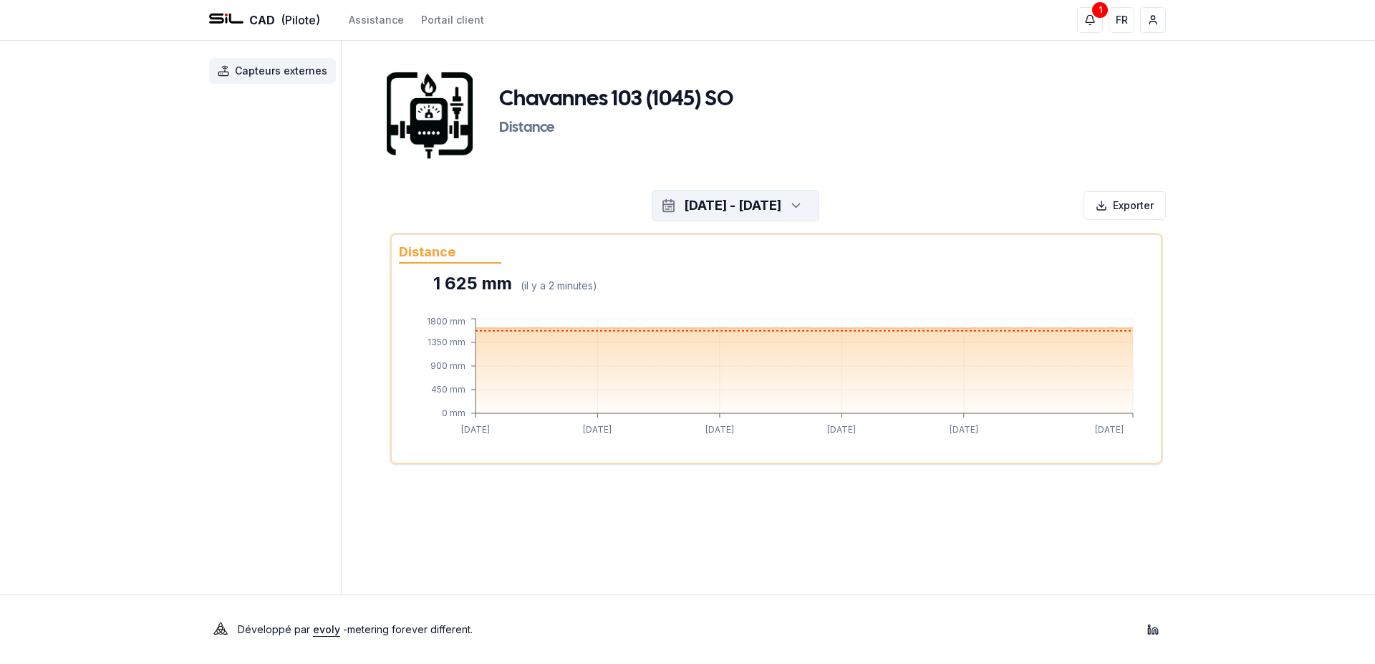
click at [810, 200] on div "button" at bounding box center [794, 205] width 32 height 21
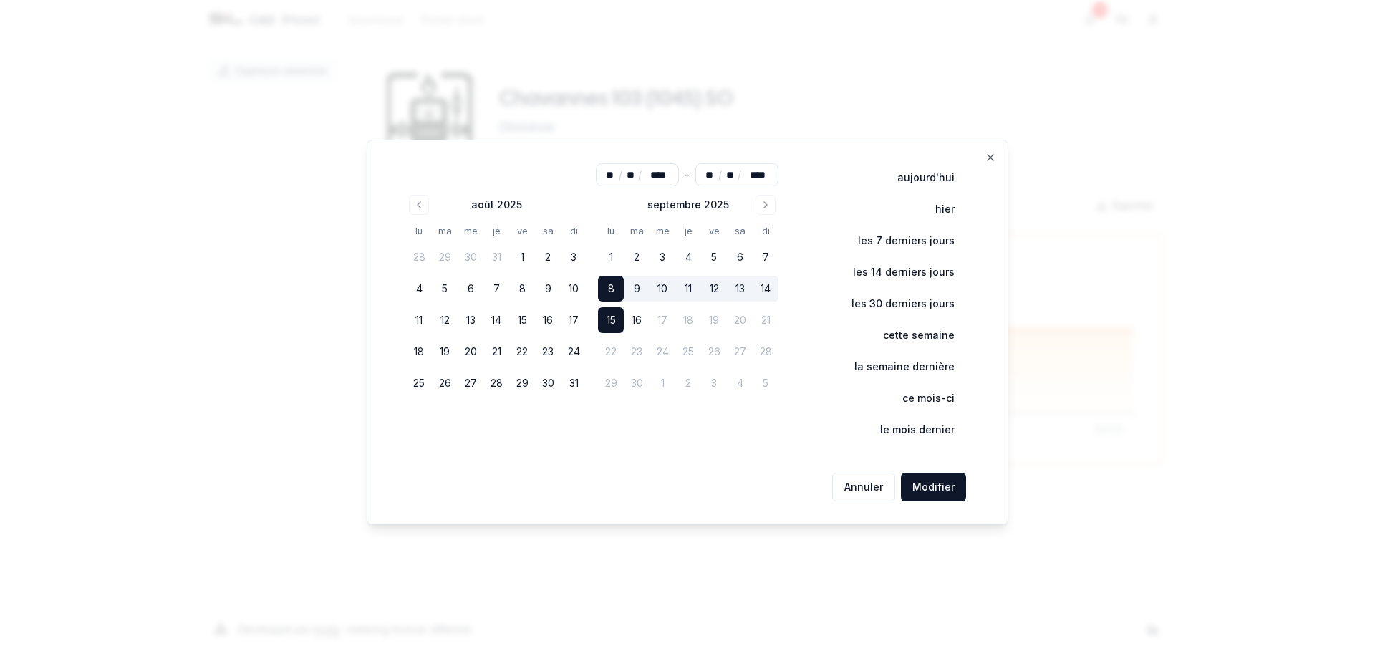
click at [617, 321] on button "15" at bounding box center [611, 320] width 26 height 26
type input "**"
click at [943, 485] on button "Modifier" at bounding box center [933, 487] width 65 height 29
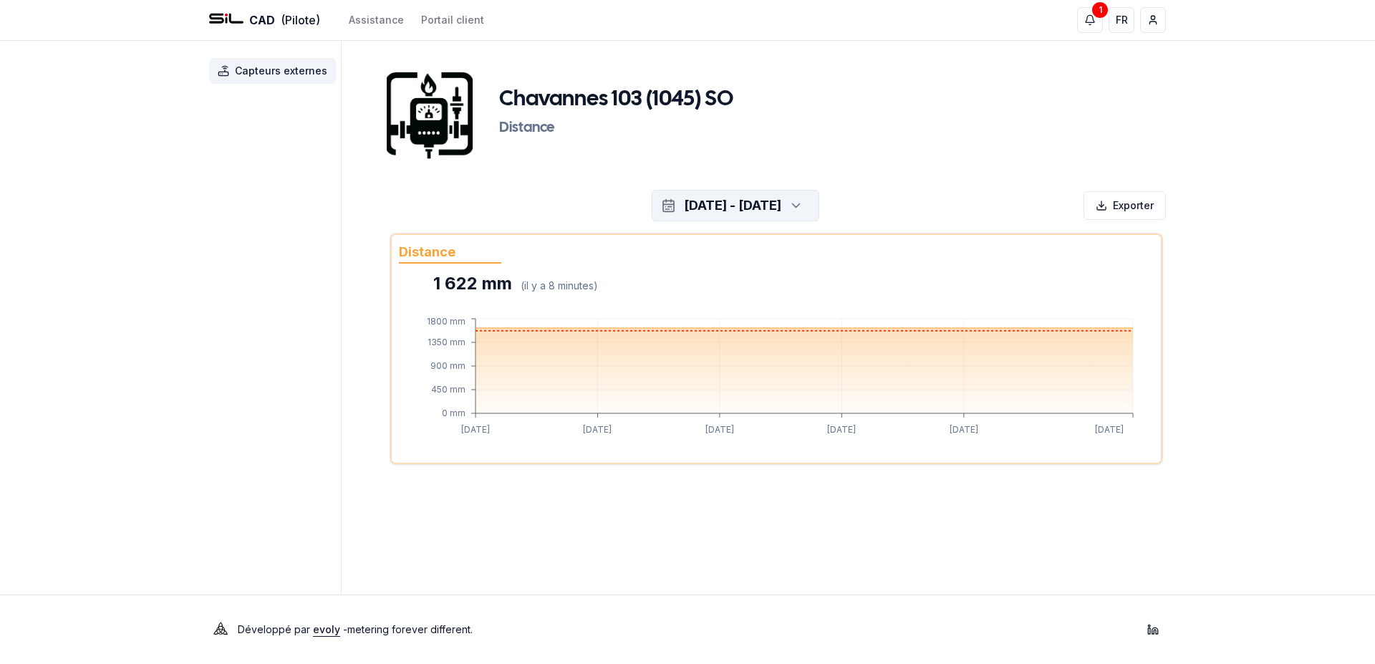
click at [810, 206] on div "button" at bounding box center [794, 205] width 32 height 21
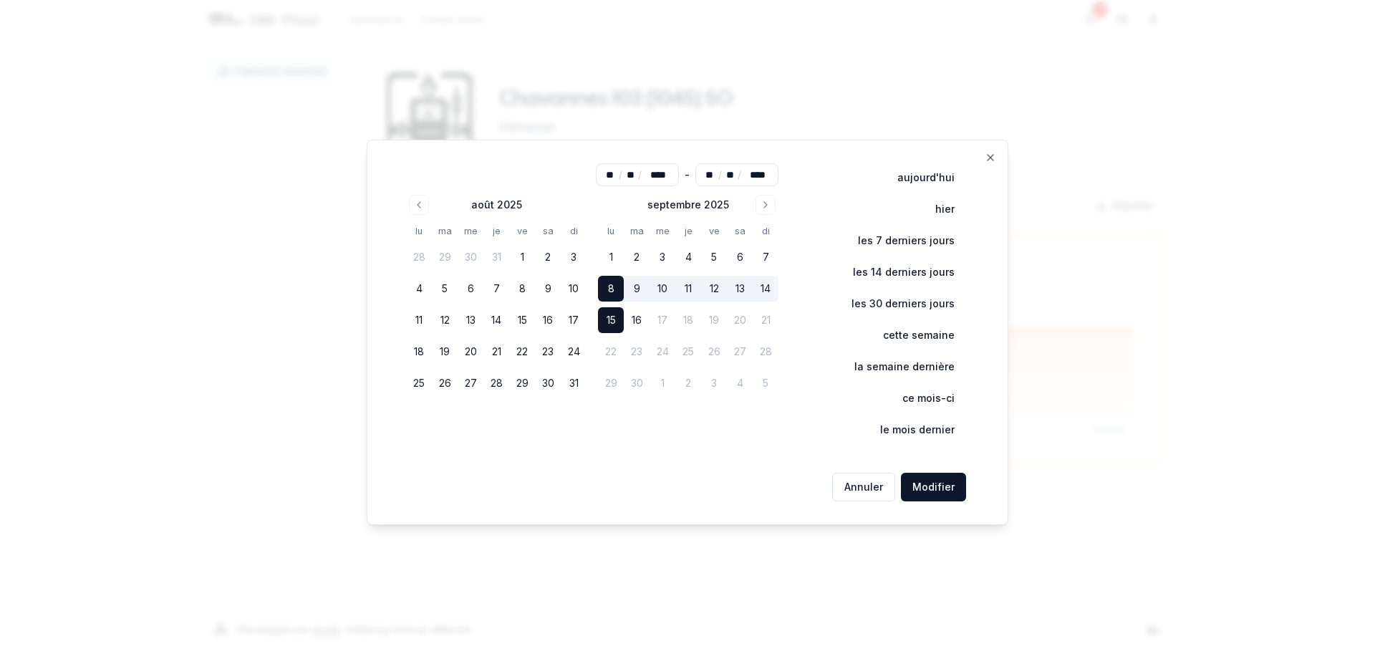
click at [617, 322] on button "15" at bounding box center [611, 320] width 26 height 26
type input "**"
click at [934, 493] on button "Modifier" at bounding box center [933, 487] width 65 height 29
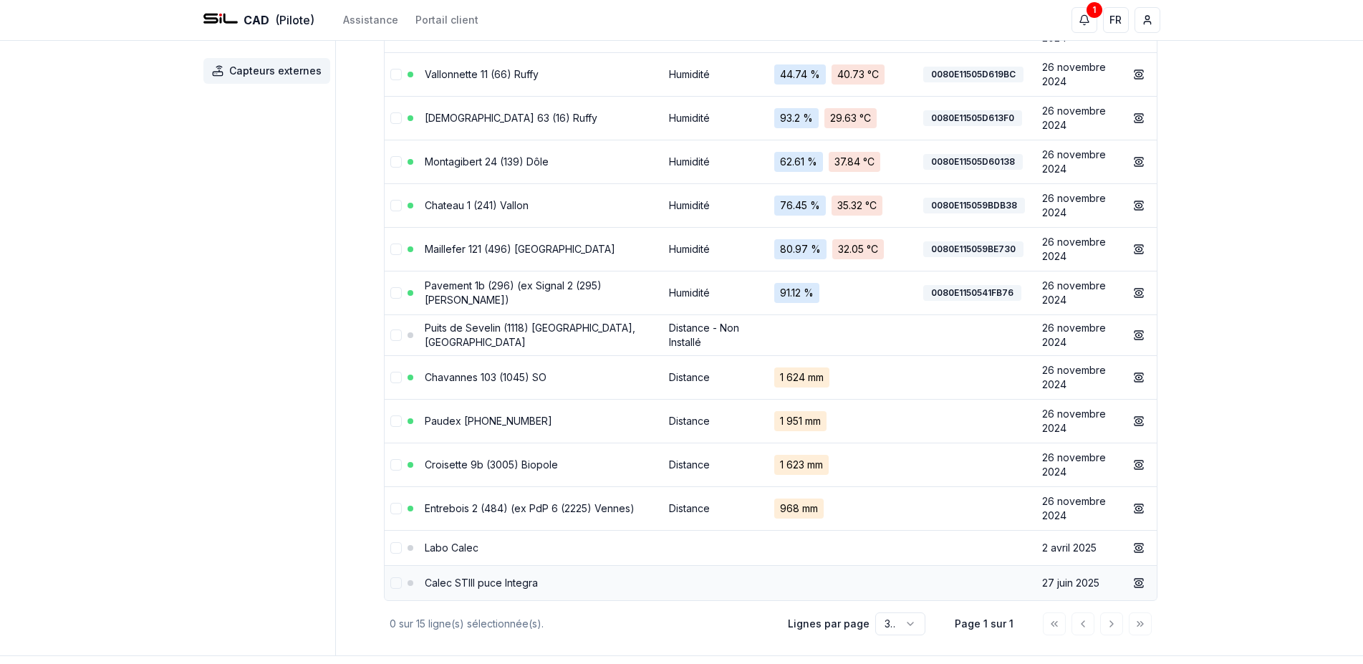
scroll to position [227, 0]
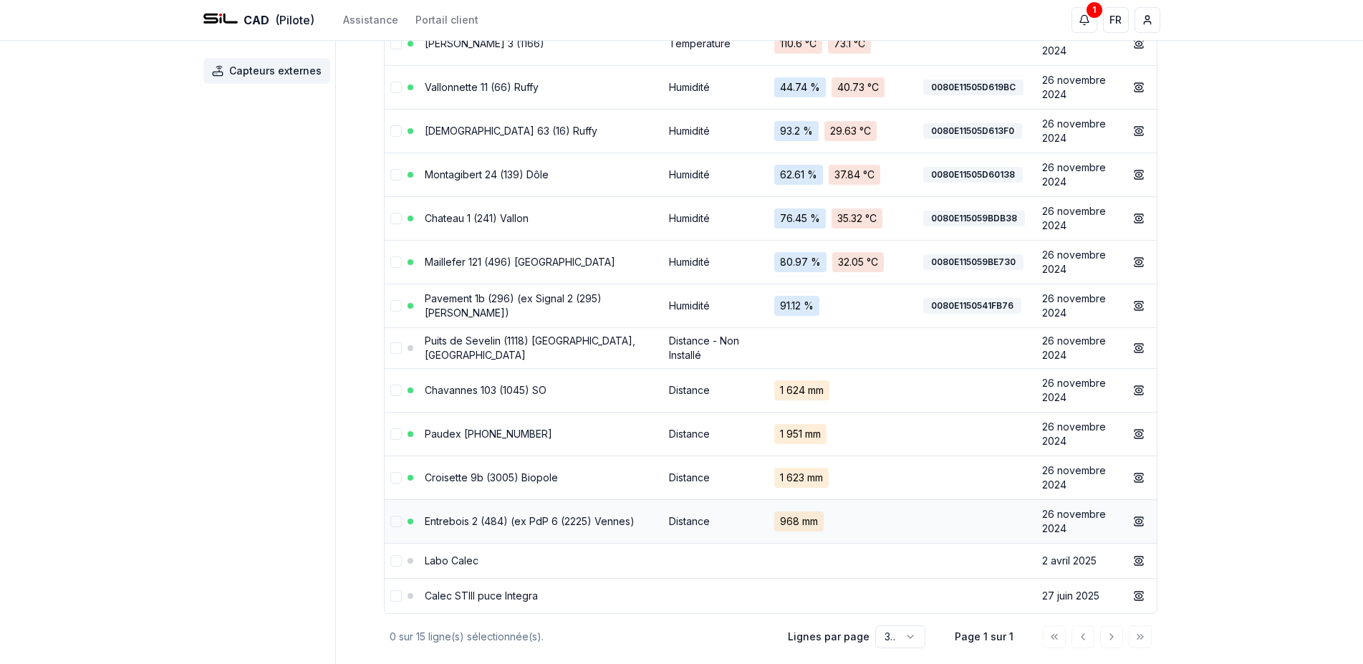
click at [548, 515] on link "Entrebois 2 (484) (ex PdP 6 (2225) Vennes)" at bounding box center [530, 521] width 210 height 12
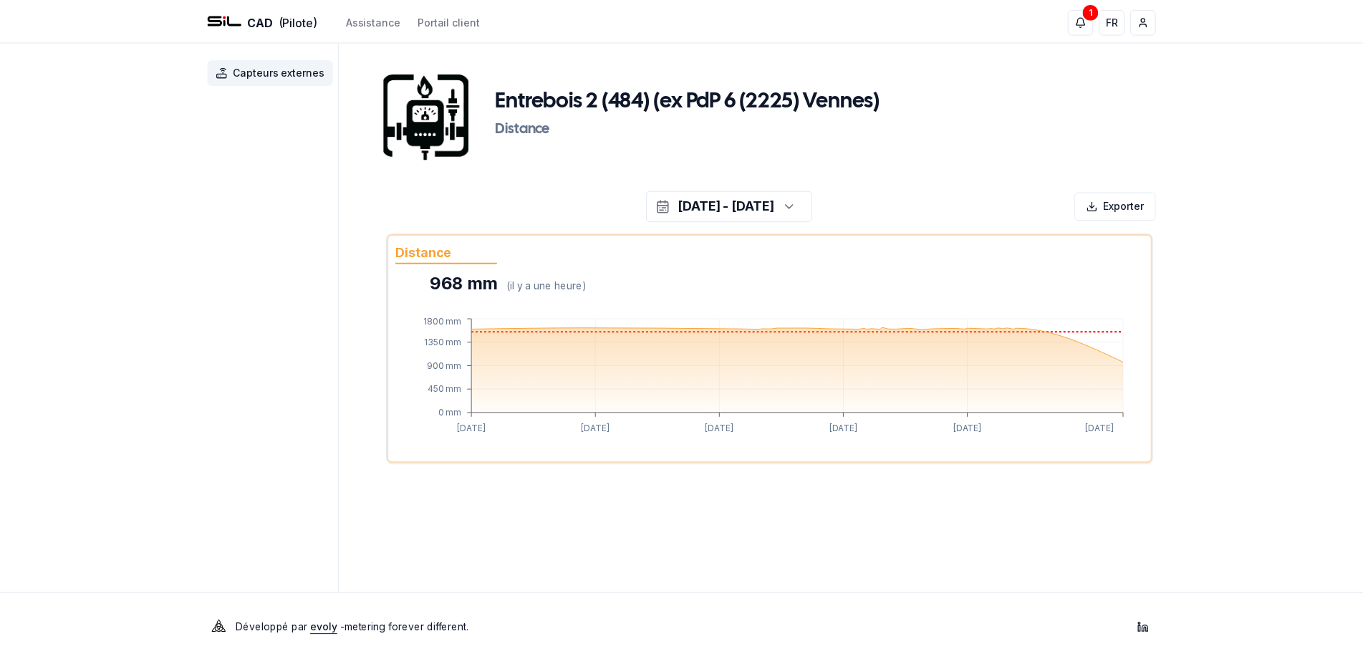
scroll to position [227, 0]
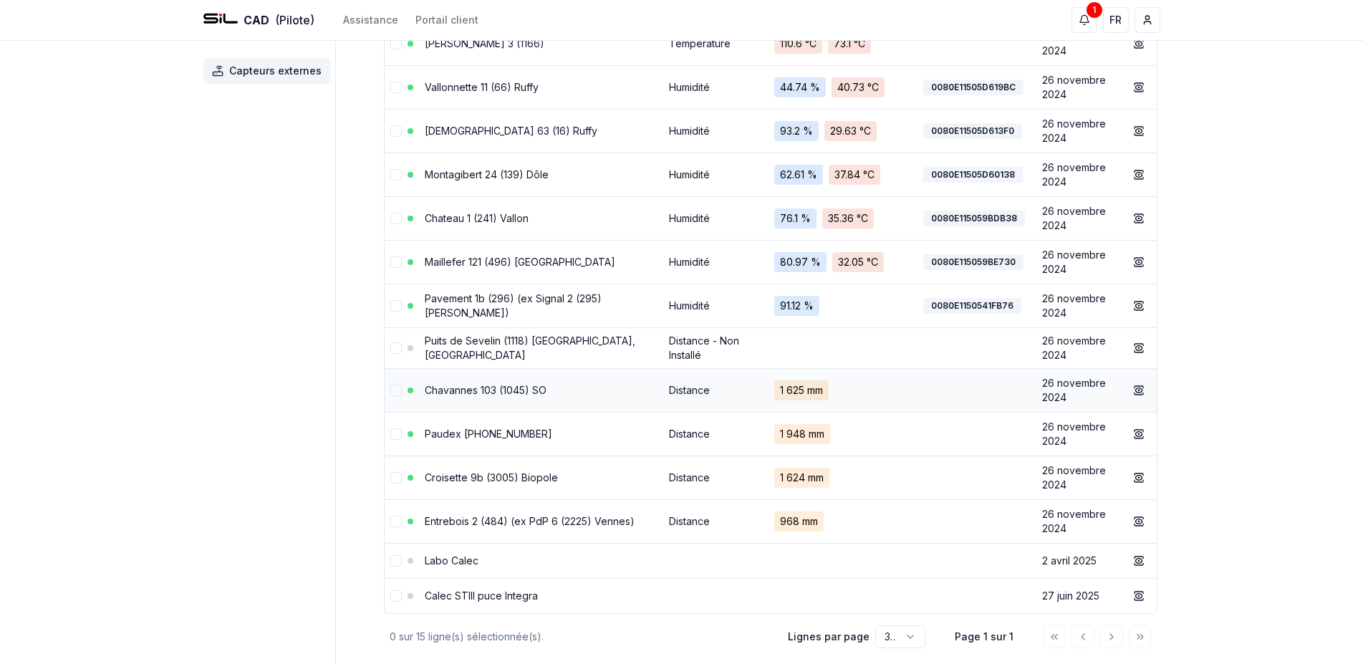
click at [522, 390] on link "Chavannes 103 (1045) SO" at bounding box center [486, 390] width 122 height 12
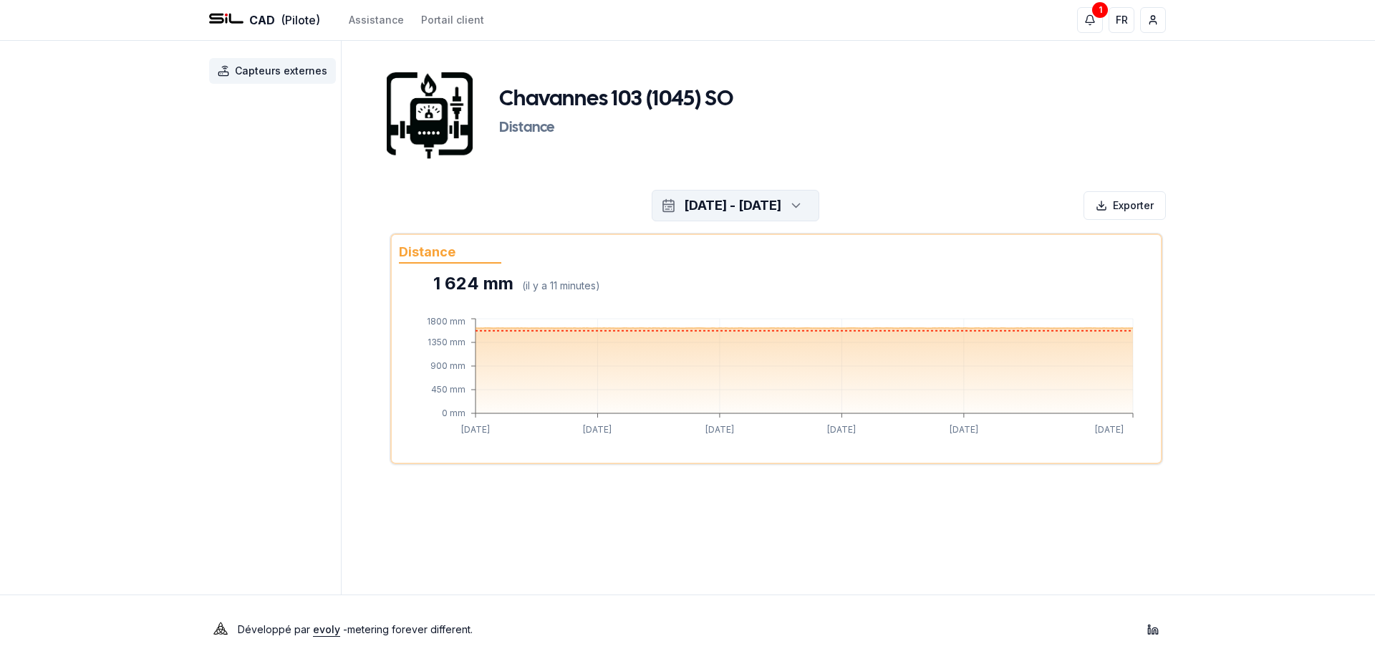
click at [803, 208] on icon "button" at bounding box center [796, 205] width 14 height 21
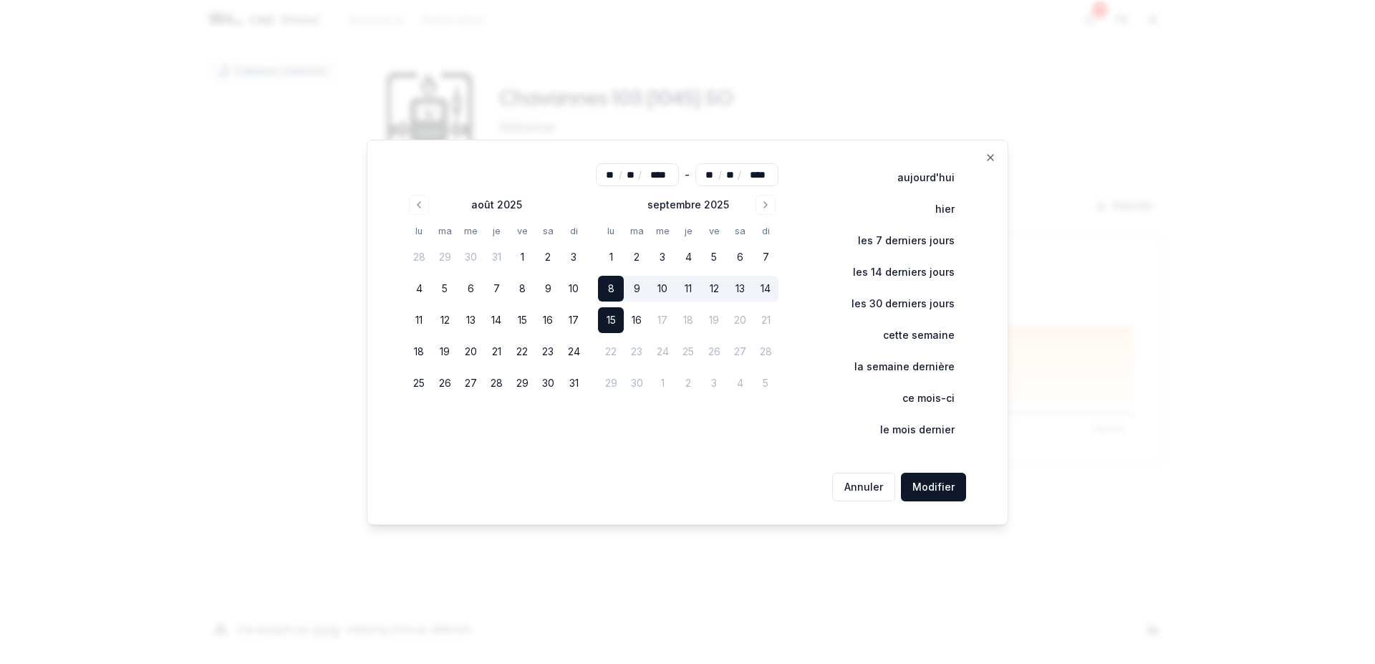
click at [613, 317] on button "15" at bounding box center [611, 320] width 26 height 26
type input "**"
click at [924, 482] on button "Modifier" at bounding box center [933, 487] width 65 height 29
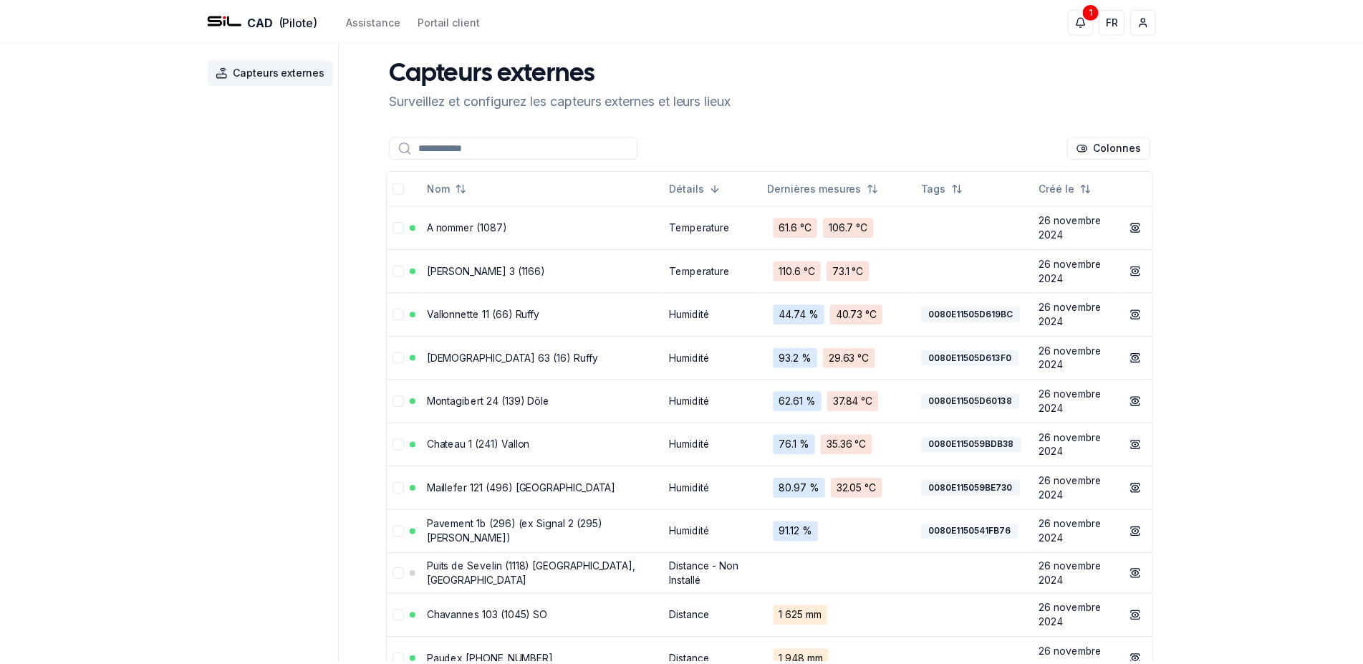
scroll to position [227, 0]
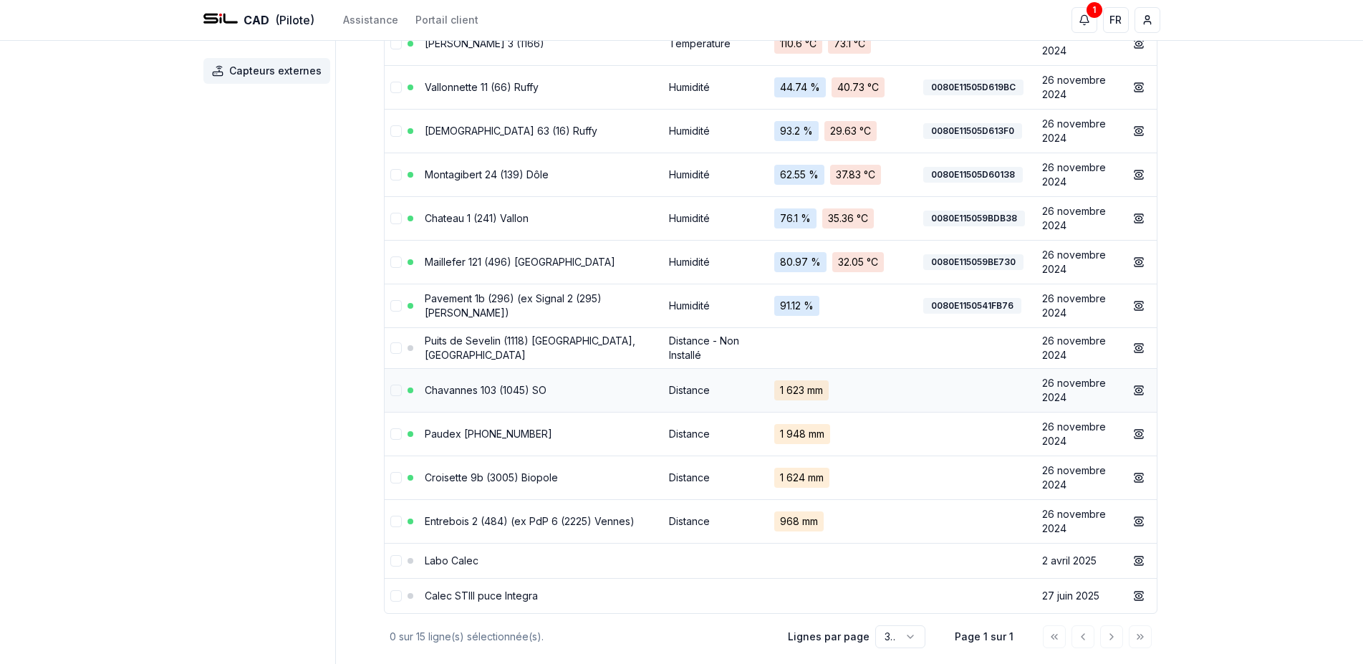
click at [526, 393] on link "Chavannes 103 (1045) SO" at bounding box center [486, 390] width 122 height 12
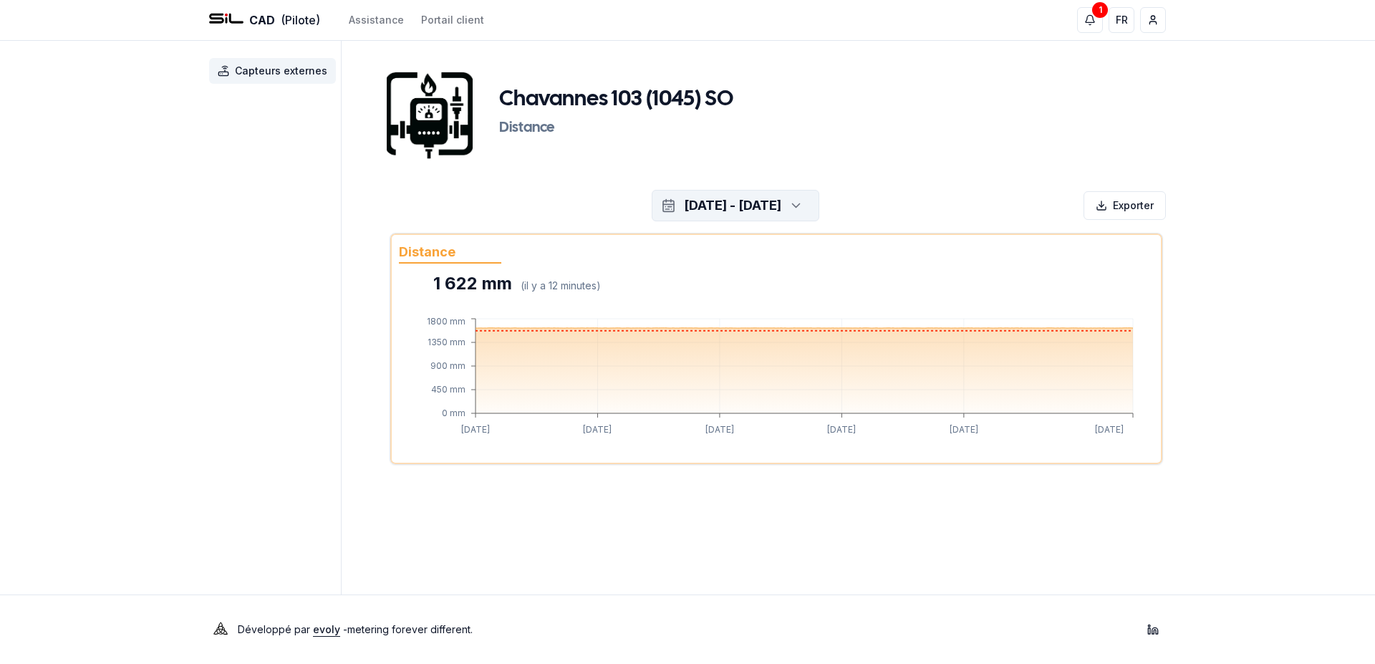
click at [803, 203] on icon "button" at bounding box center [796, 205] width 14 height 21
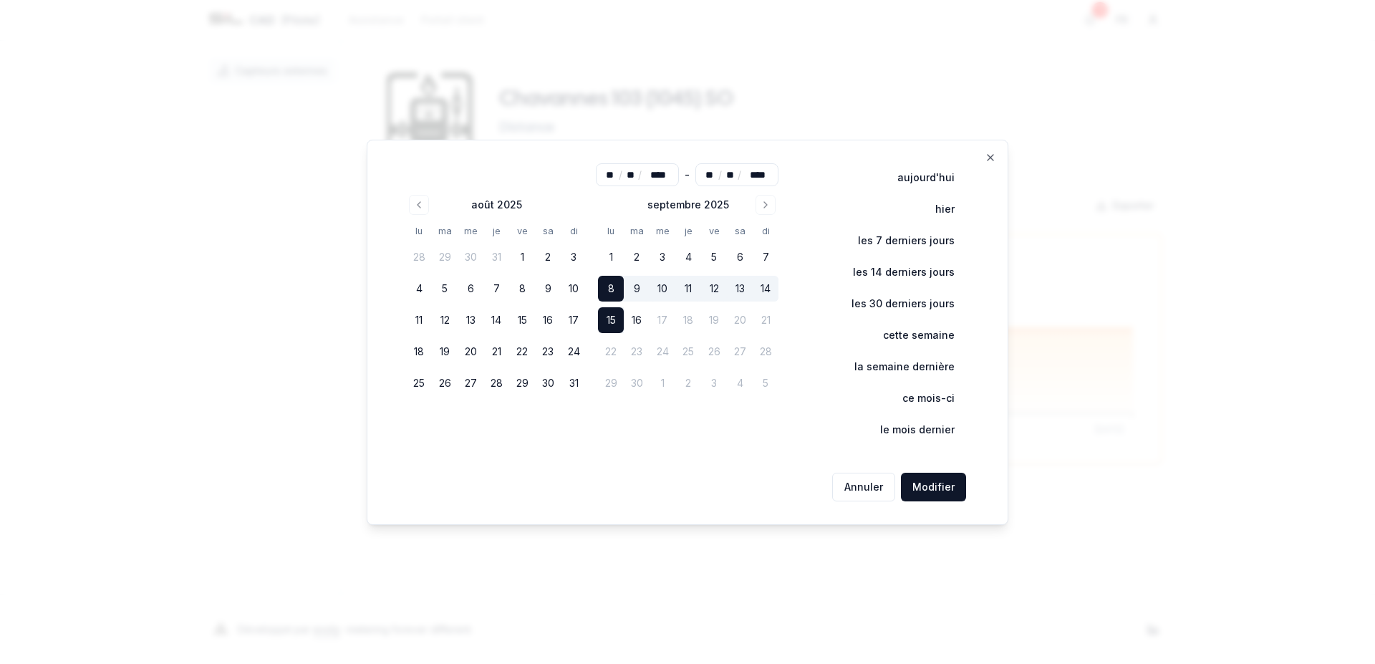
click at [617, 319] on button "15" at bounding box center [611, 320] width 26 height 26
type input "**"
click at [910, 485] on button "Modifier" at bounding box center [933, 487] width 65 height 29
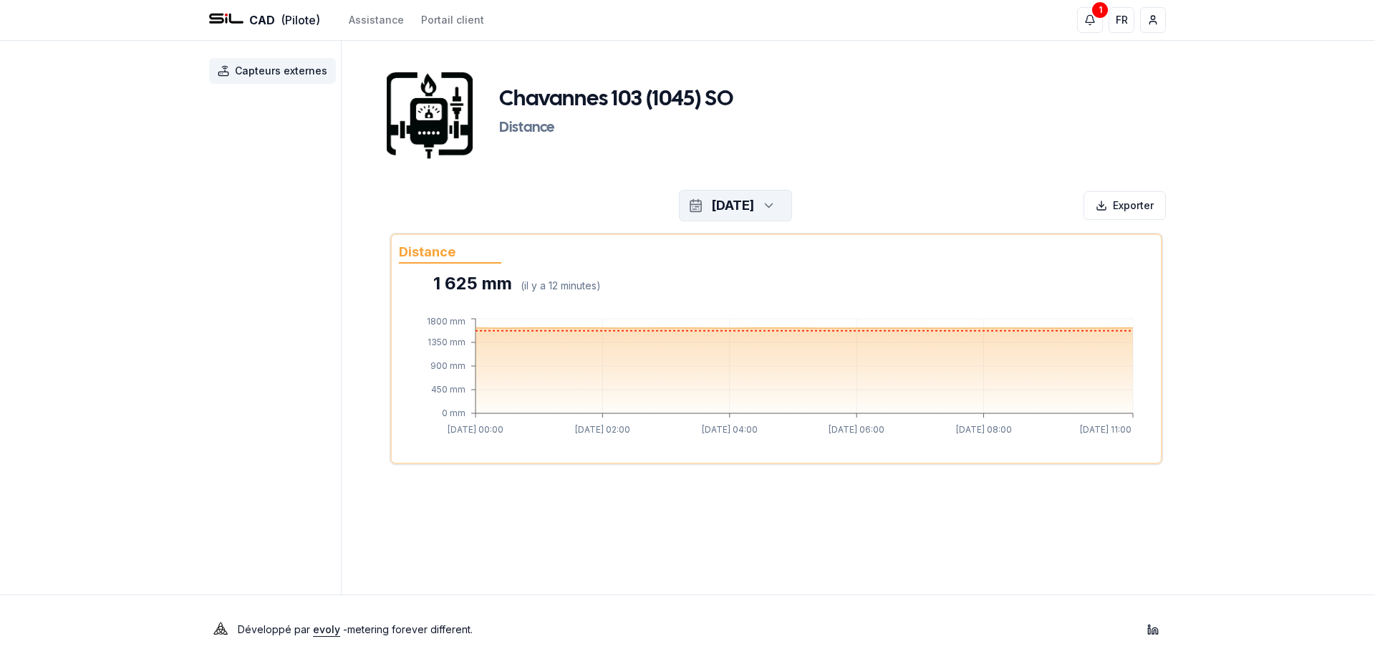
click at [772, 208] on icon "button" at bounding box center [768, 206] width 7 height 4
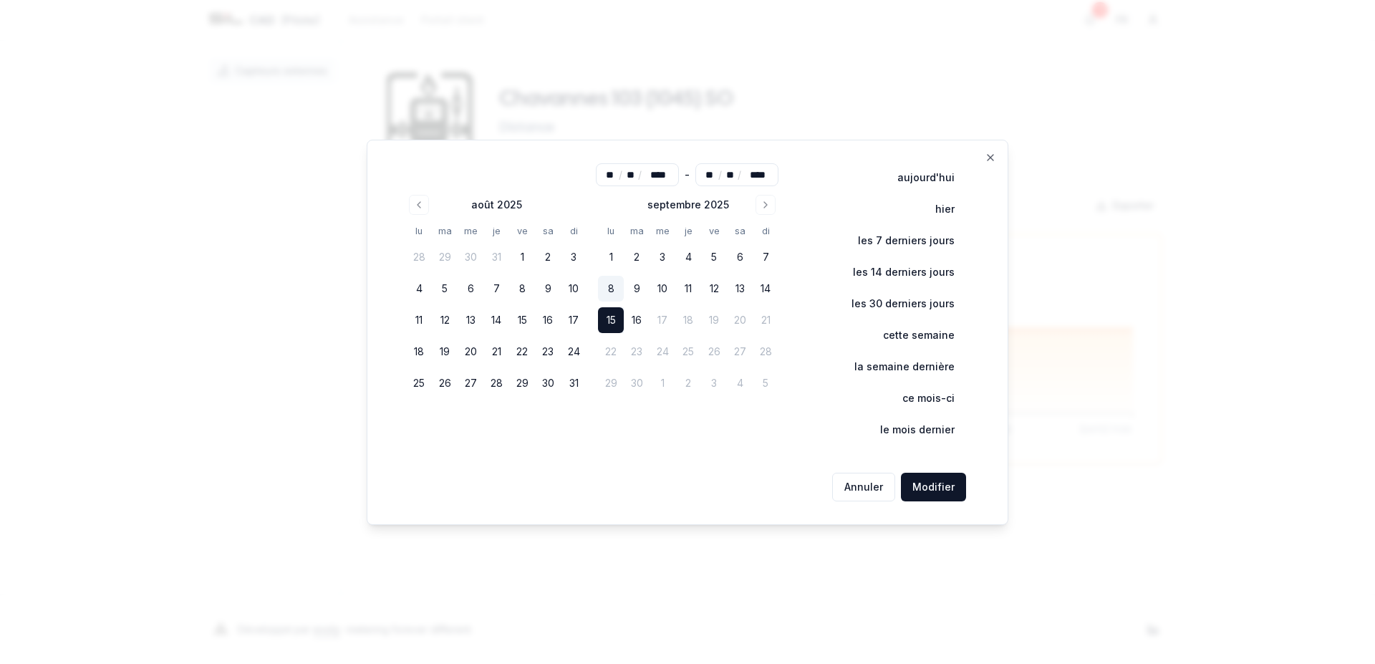
click at [624, 286] on button "8" at bounding box center [611, 289] width 26 height 26
type input "**"
click at [932, 489] on button "Modifier" at bounding box center [933, 487] width 65 height 29
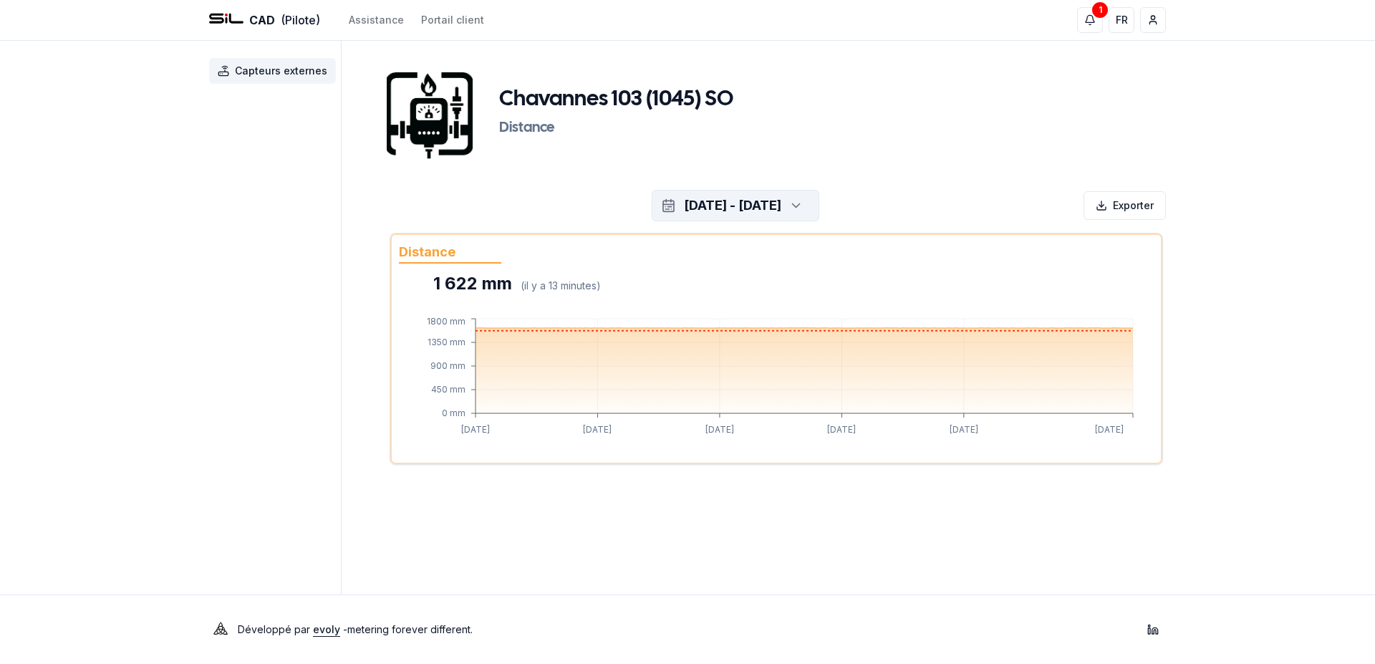
click at [803, 203] on icon "button" at bounding box center [796, 205] width 14 height 21
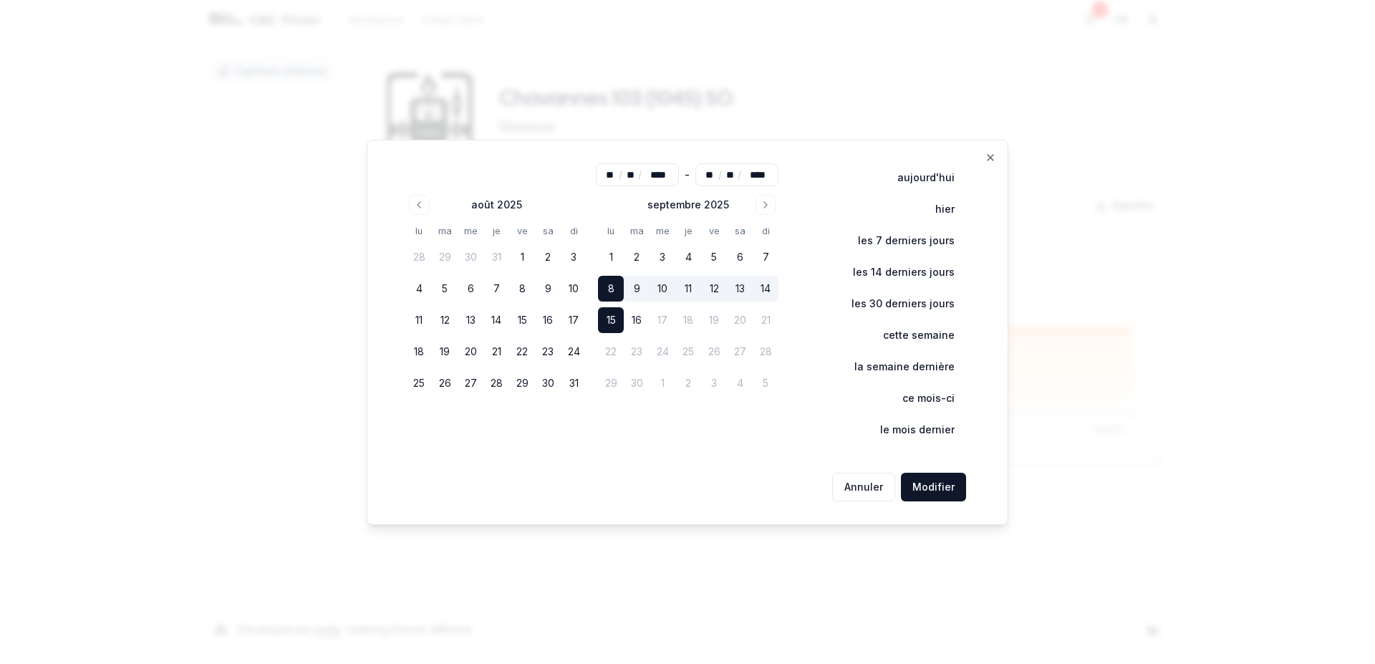
click at [612, 322] on button "15" at bounding box center [611, 320] width 26 height 26
type input "**"
click at [942, 481] on button "Modifier" at bounding box center [933, 487] width 65 height 29
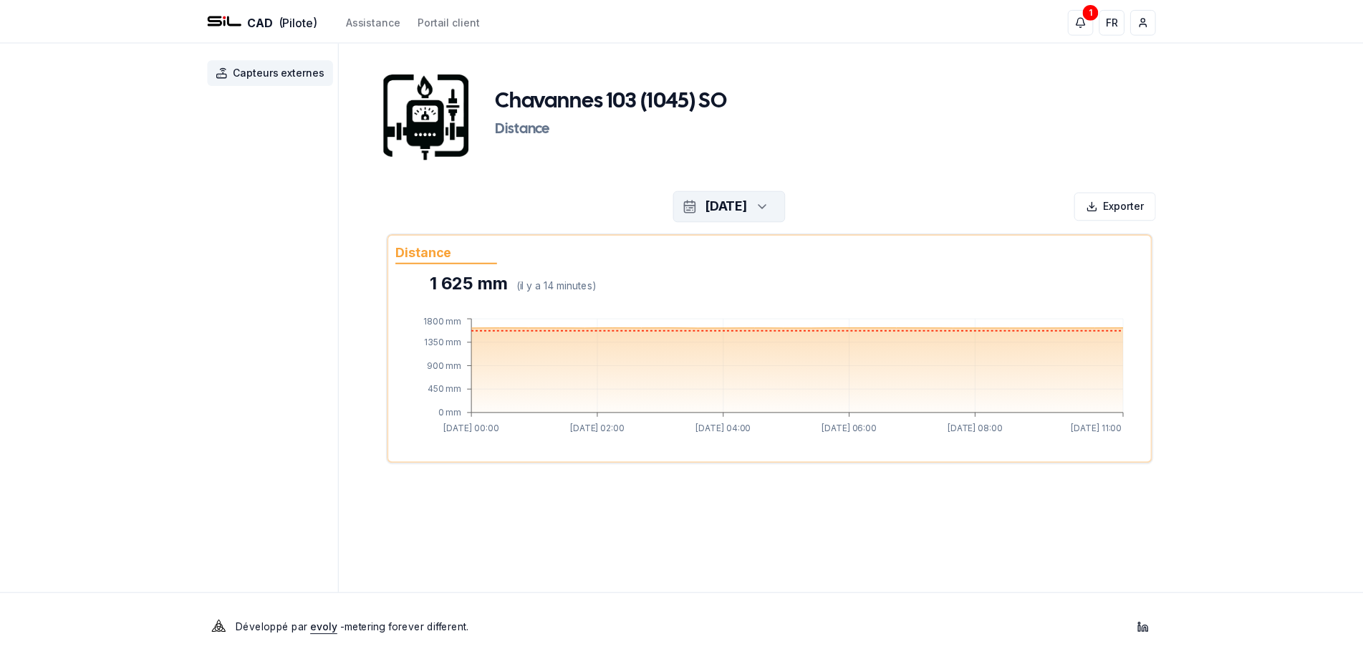
scroll to position [227, 0]
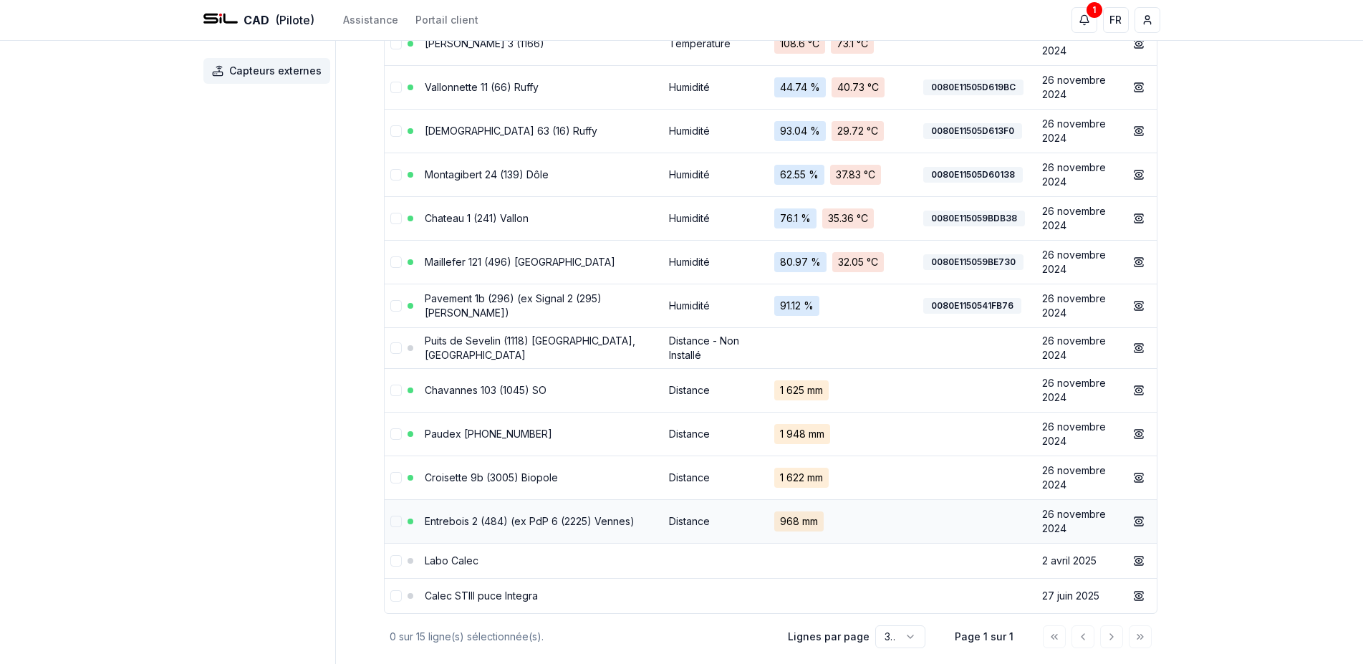
click at [536, 525] on link "Entrebois 2 (484) (ex PdP 6 (2225) Vennes)" at bounding box center [530, 521] width 210 height 12
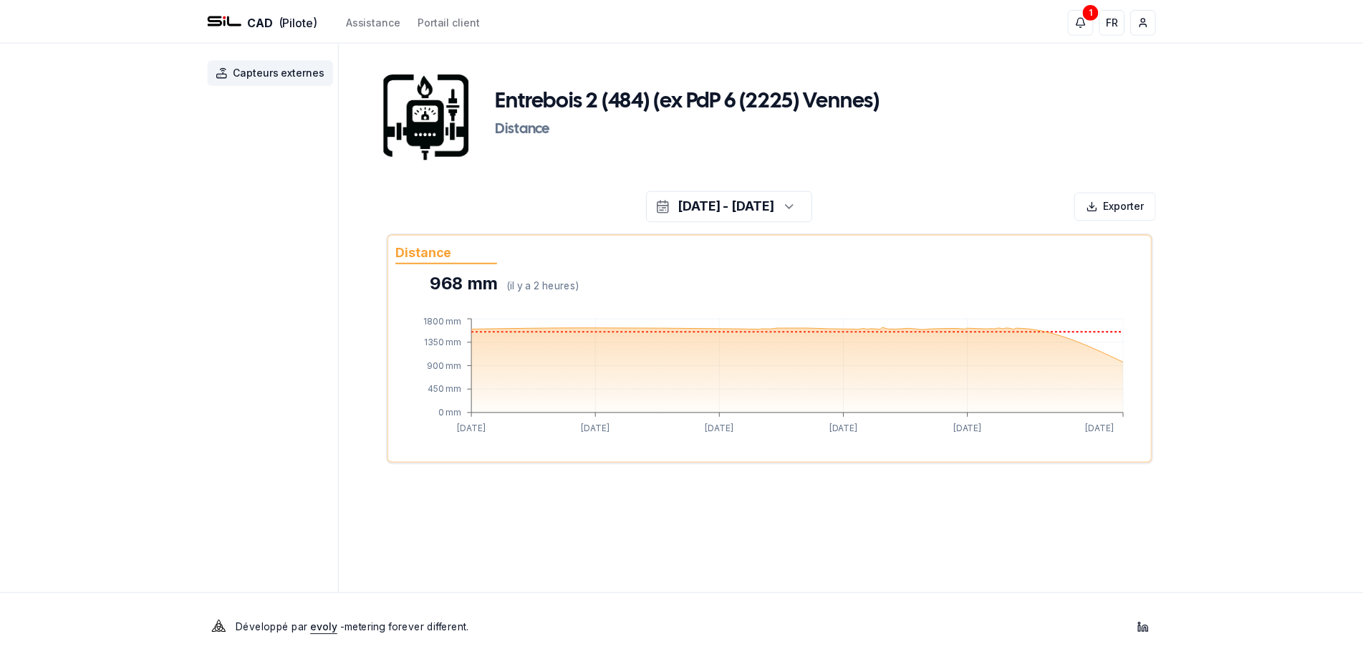
scroll to position [227, 0]
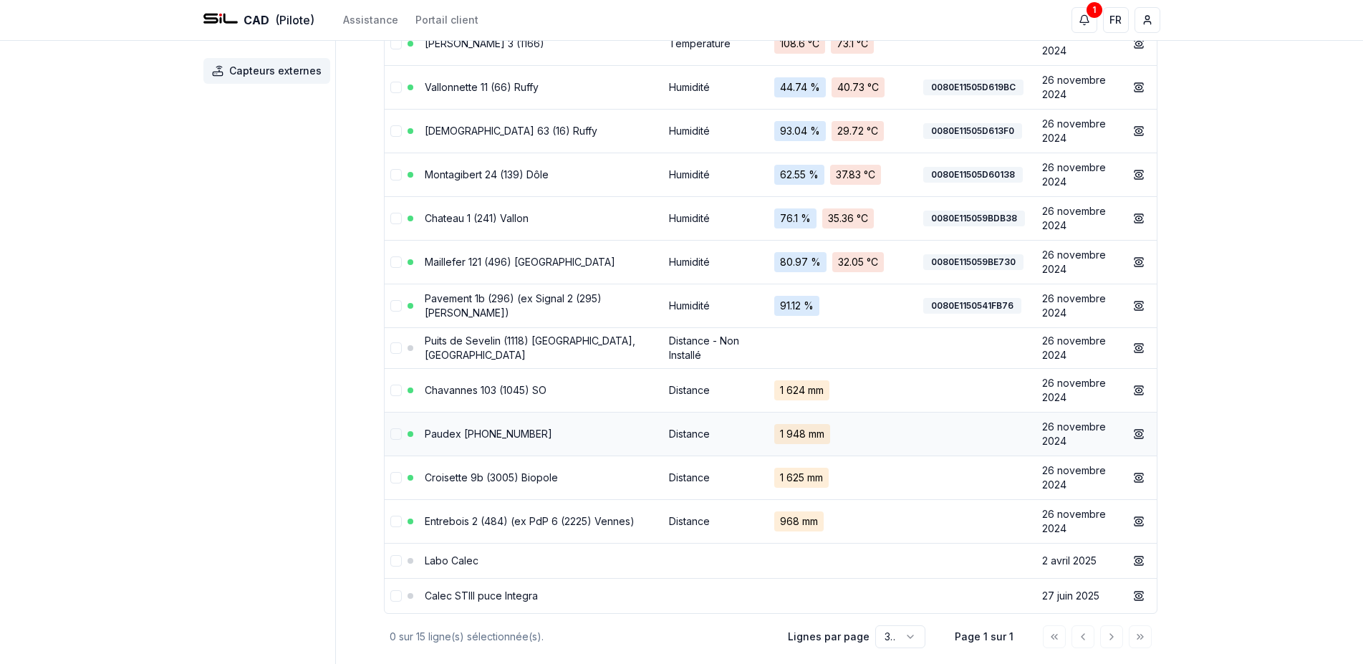
click at [518, 435] on link "Paudex [PHONE_NUMBER]" at bounding box center [488, 434] width 127 height 12
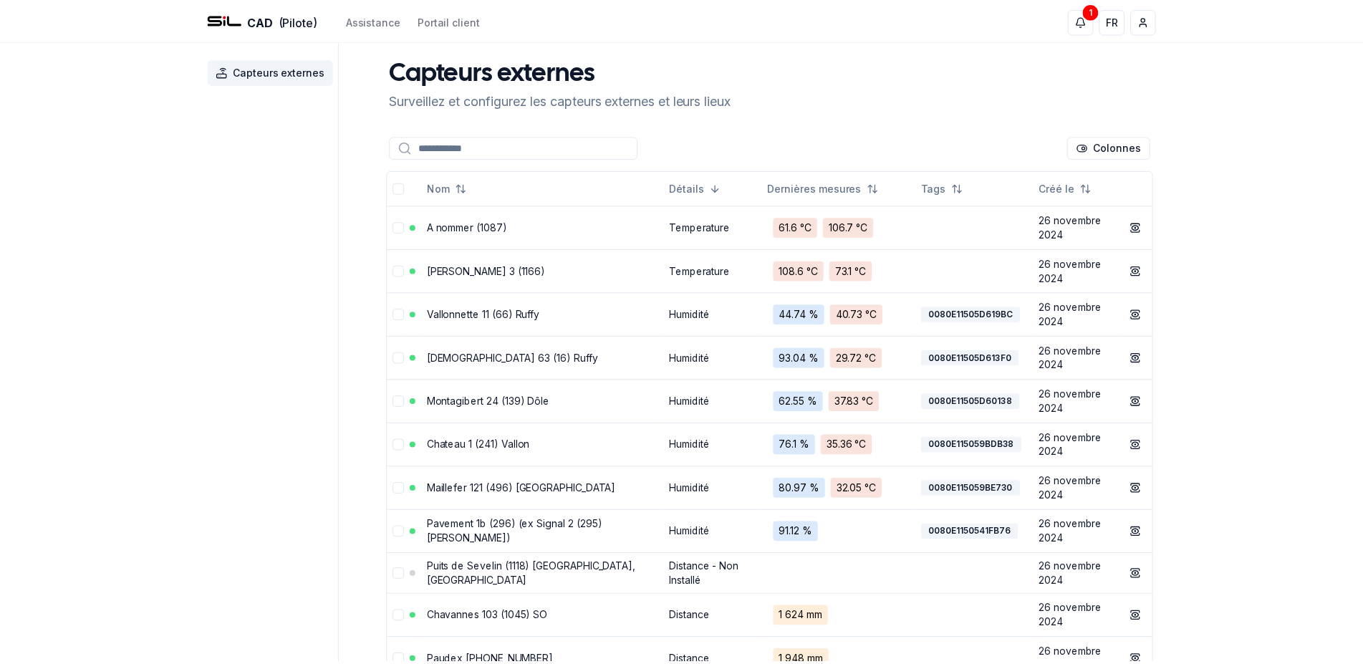
scroll to position [227, 0]
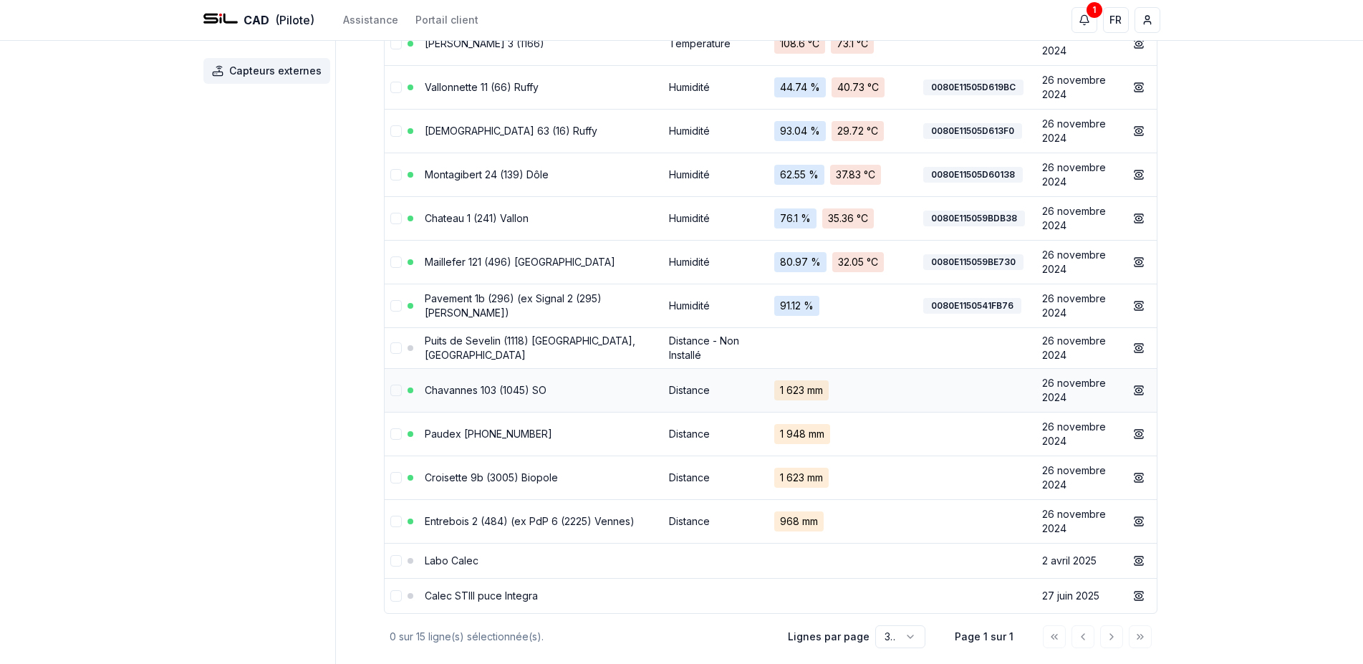
click at [525, 392] on link "Chavannes 103 (1045) SO" at bounding box center [486, 390] width 122 height 12
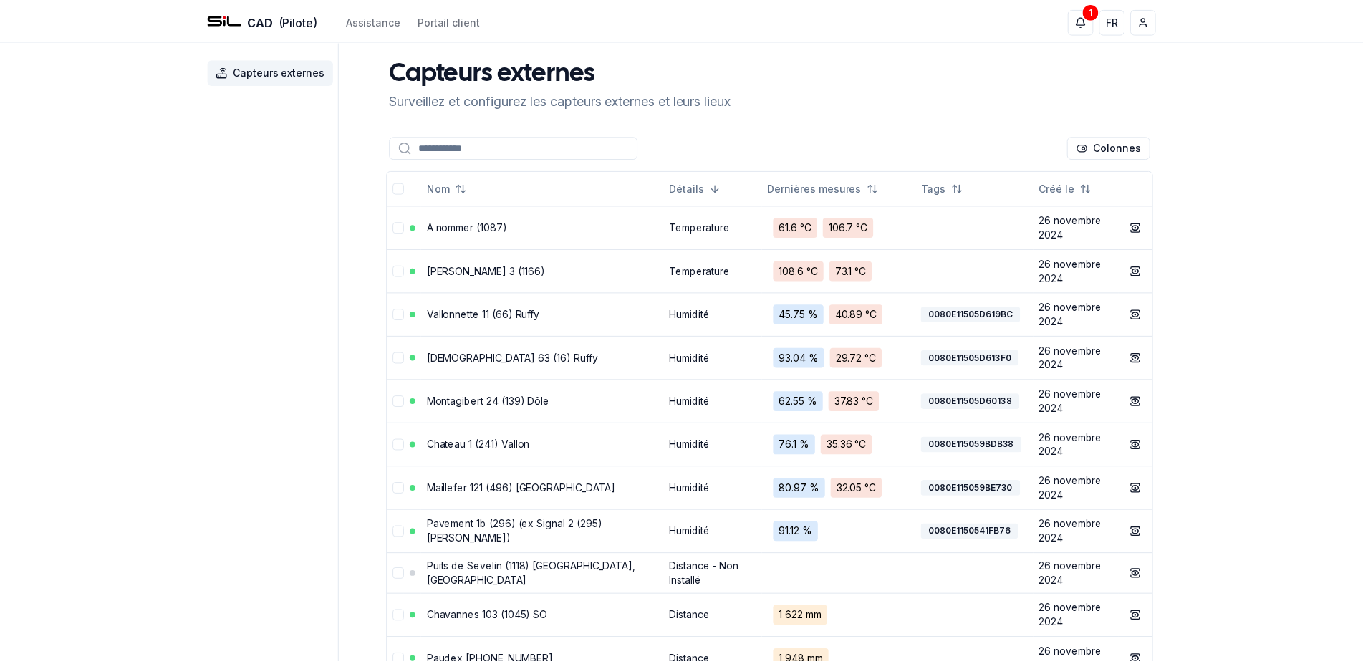
scroll to position [227, 0]
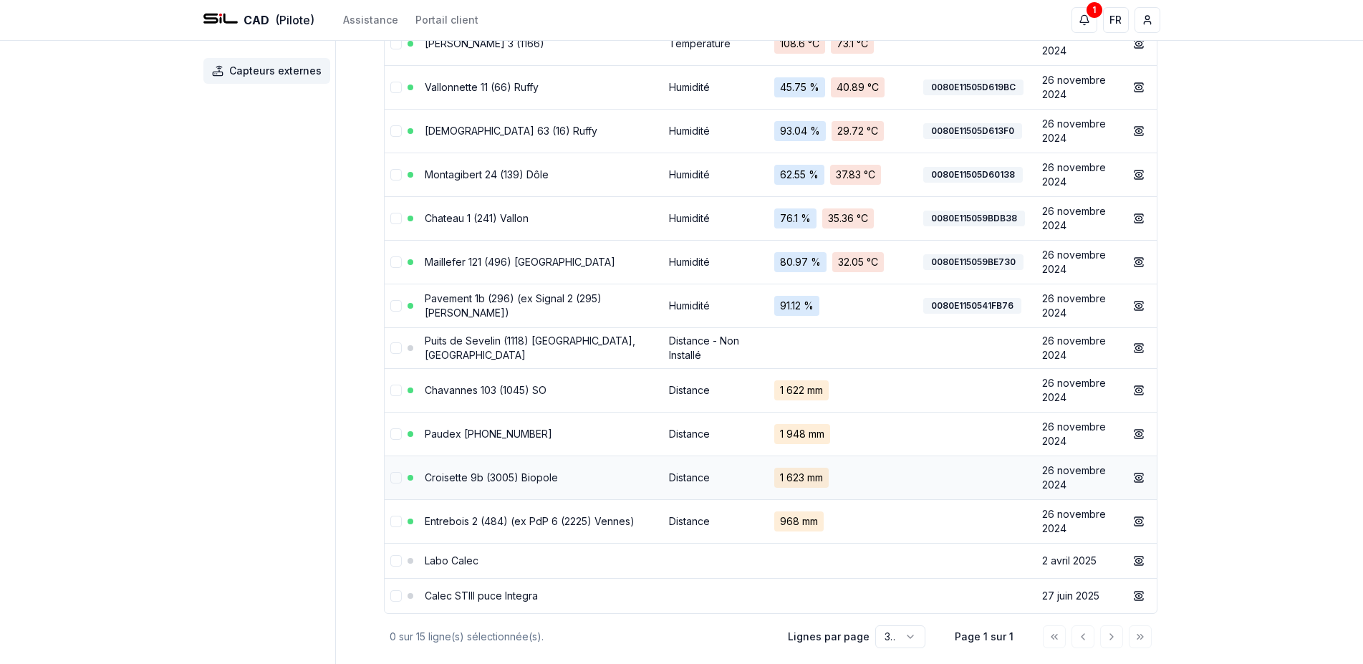
click at [506, 481] on link "Croisette 9b (3005) Biopole" at bounding box center [491, 477] width 133 height 12
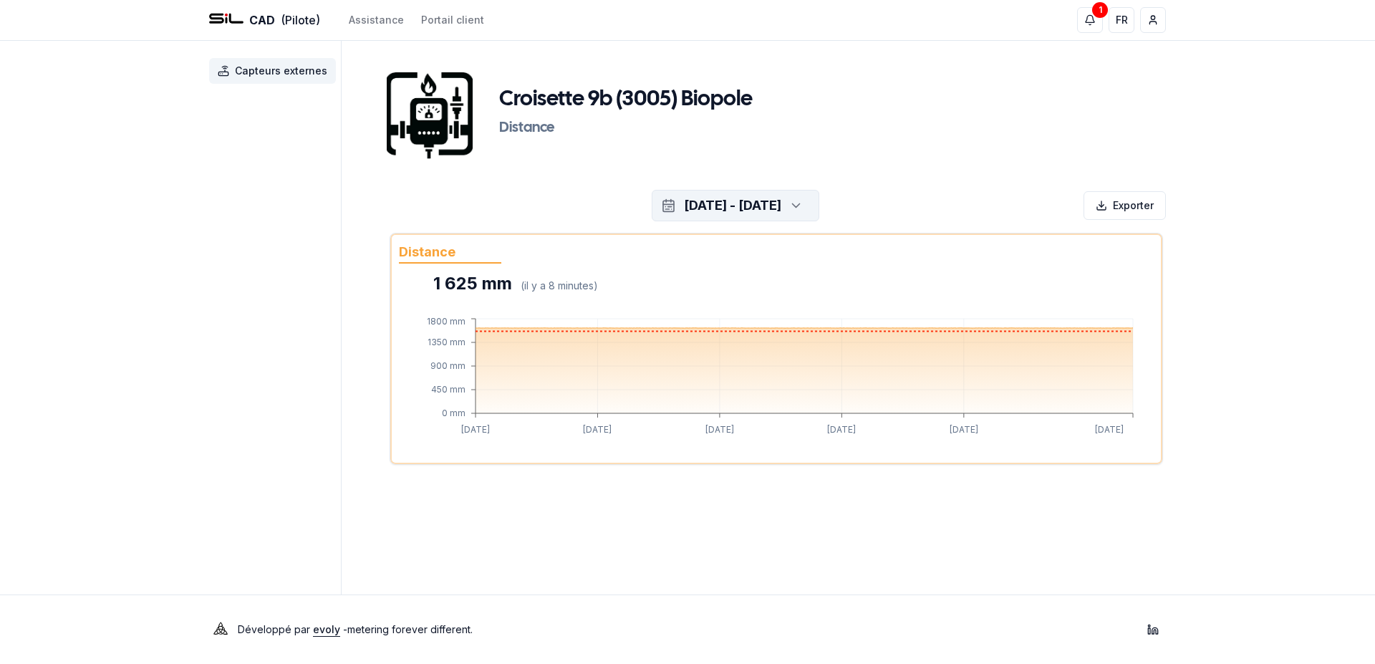
click at [803, 198] on icon "button" at bounding box center [796, 205] width 14 height 21
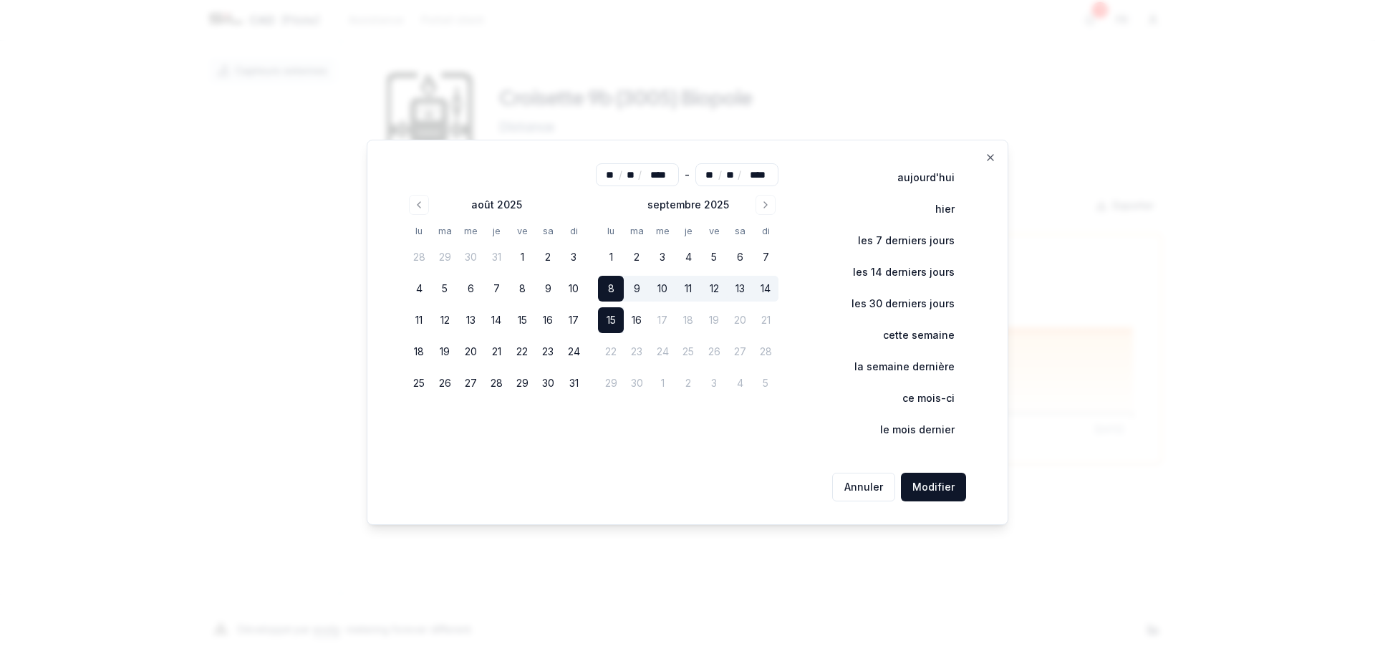
click at [615, 324] on button "15" at bounding box center [611, 320] width 26 height 26
type input "**"
click at [959, 486] on button "Modifier" at bounding box center [933, 487] width 65 height 29
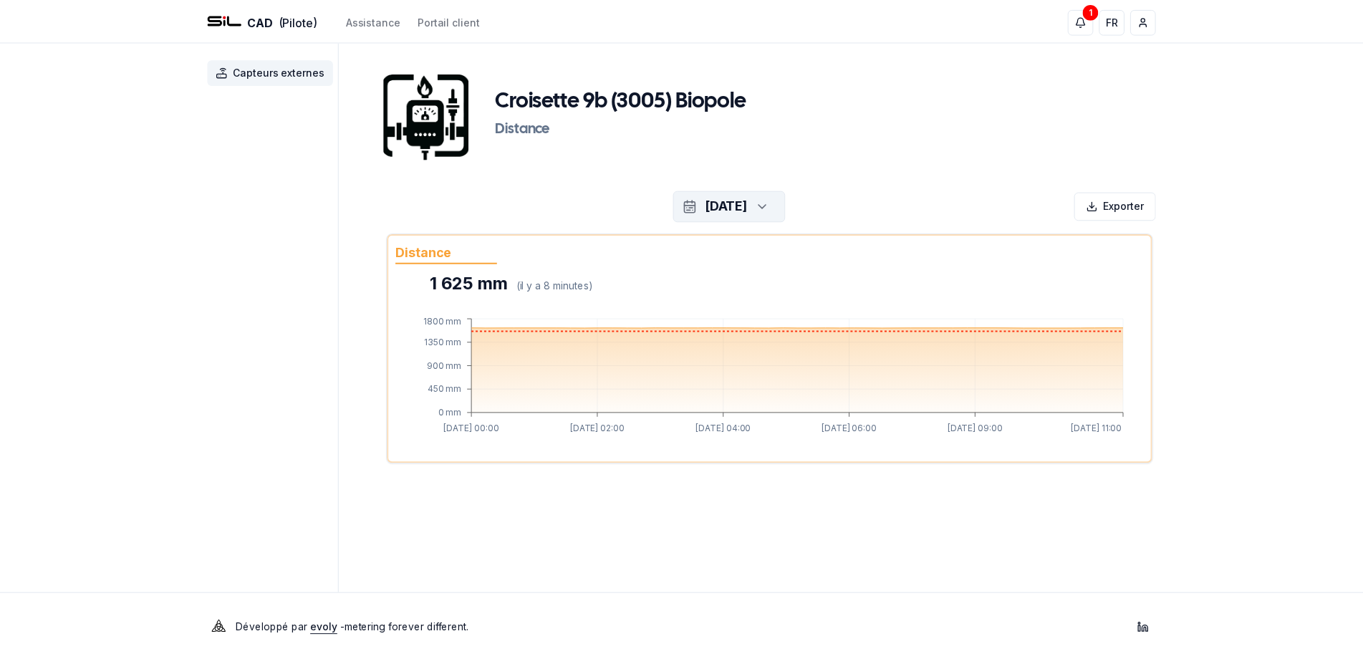
scroll to position [227, 0]
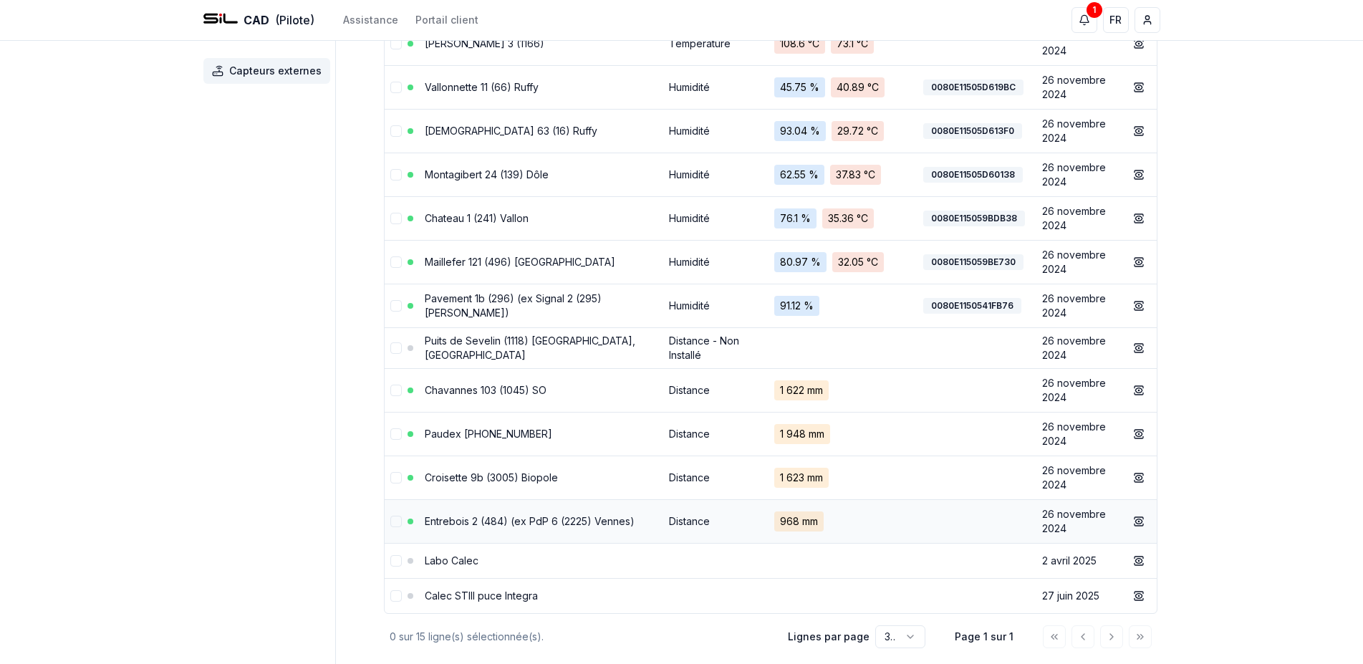
click at [584, 519] on link "Entrebois 2 (484) (ex PdP 6 (2225) Vennes)" at bounding box center [530, 521] width 210 height 12
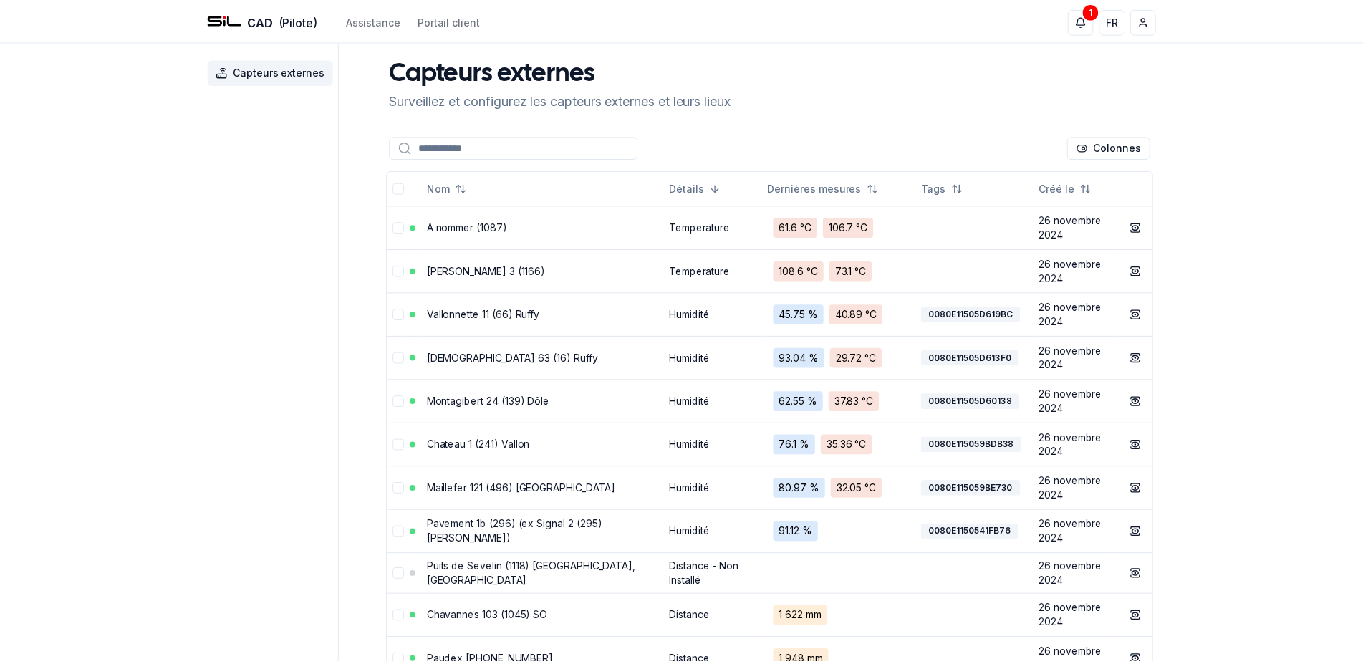
scroll to position [227, 0]
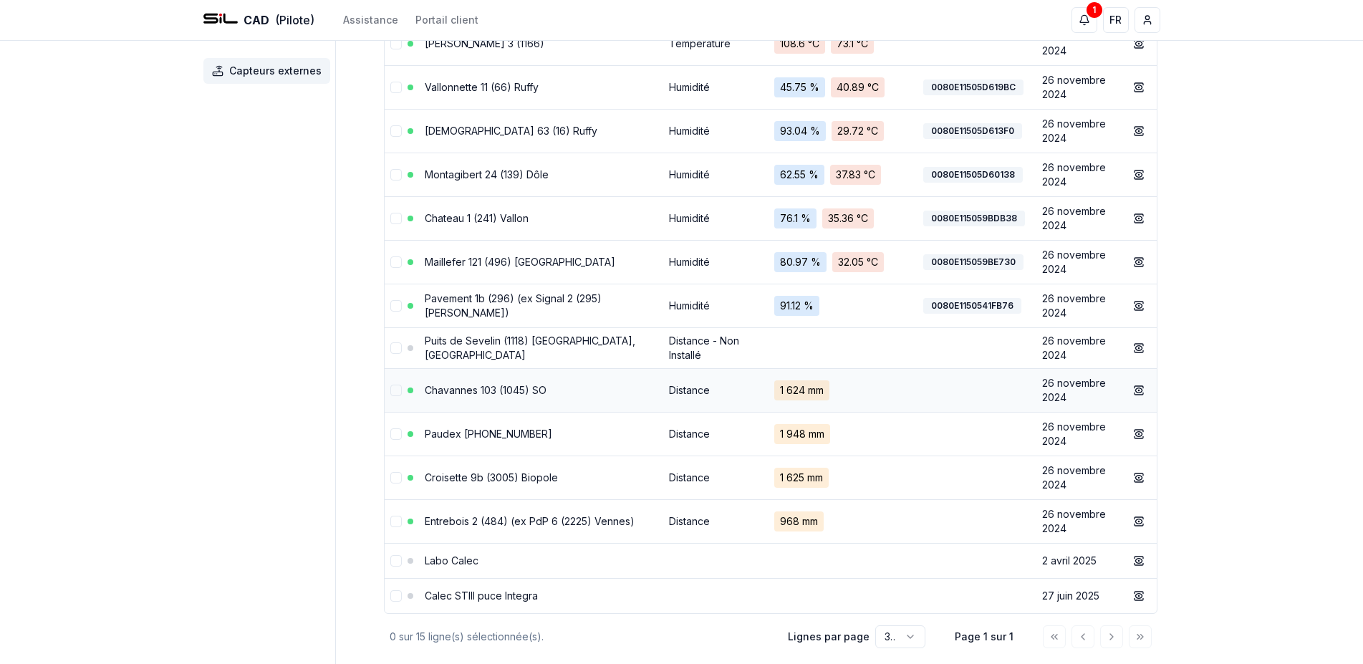
click at [490, 395] on link "Chavannes 103 (1045) SO" at bounding box center [486, 390] width 122 height 12
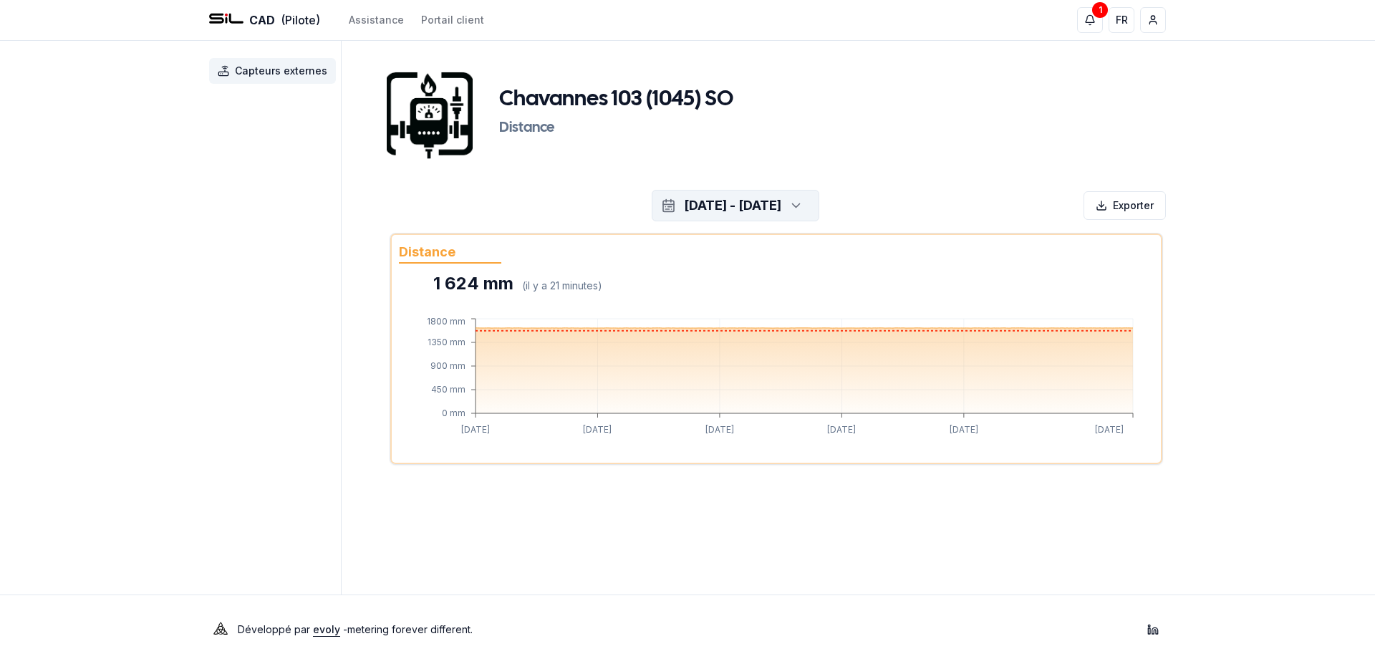
click at [803, 209] on icon "button" at bounding box center [796, 205] width 14 height 21
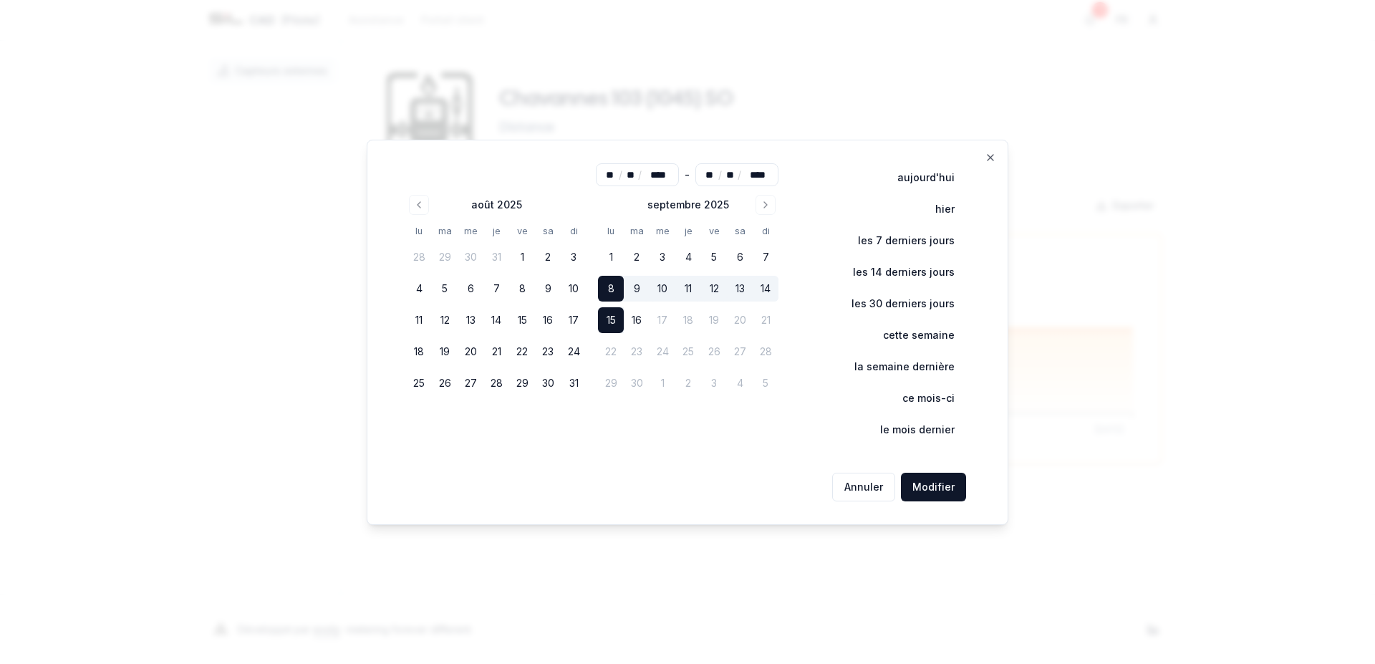
drag, startPoint x: 619, startPoint y: 320, endPoint x: 680, endPoint y: 353, distance: 69.2
click at [619, 321] on button "15" at bounding box center [611, 320] width 26 height 26
type input "**"
click at [619, 321] on button "15" at bounding box center [611, 320] width 26 height 26
click at [950, 481] on button "Modifier" at bounding box center [933, 487] width 65 height 29
